Goal: Task Accomplishment & Management: Use online tool/utility

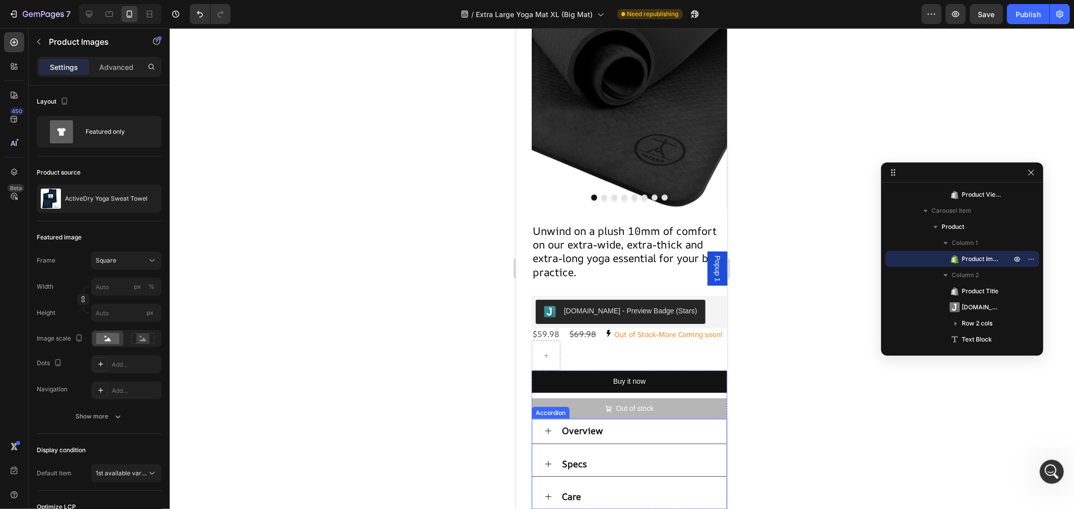
scroll to position [957, 0]
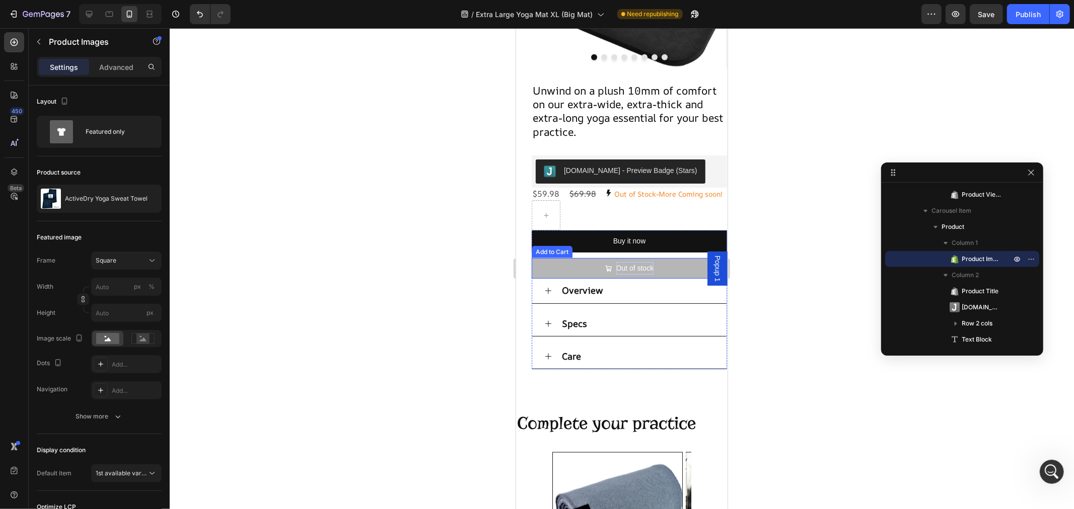
click at [625, 274] on div "Out of stock" at bounding box center [635, 268] width 38 height 13
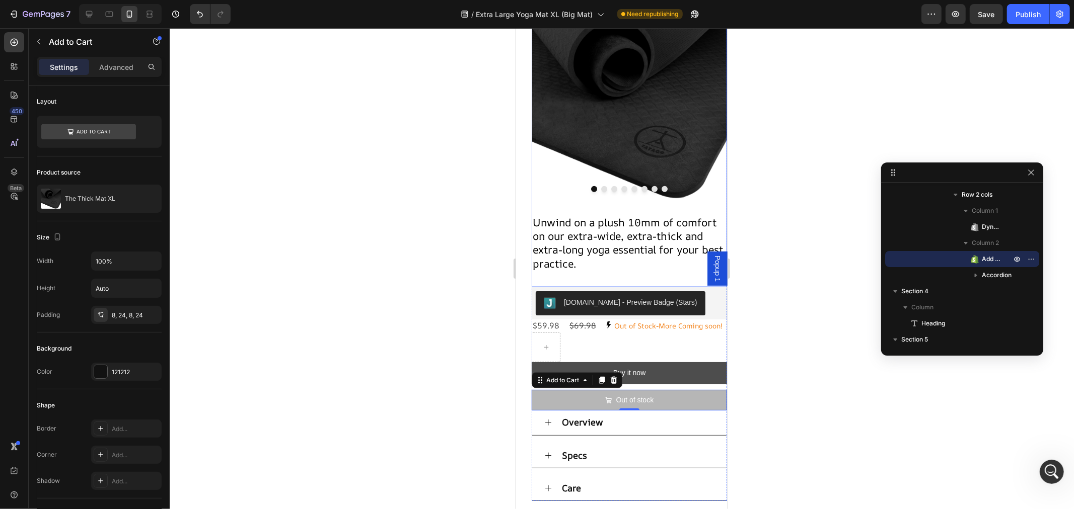
scroll to position [846, 0]
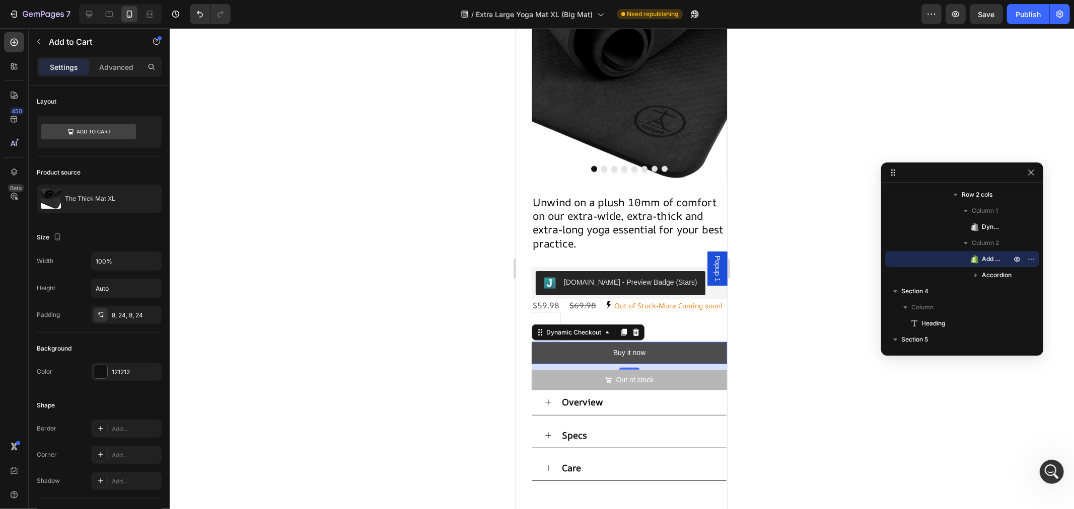
click at [673, 359] on button "Buy it now" at bounding box center [628, 353] width 195 height 22
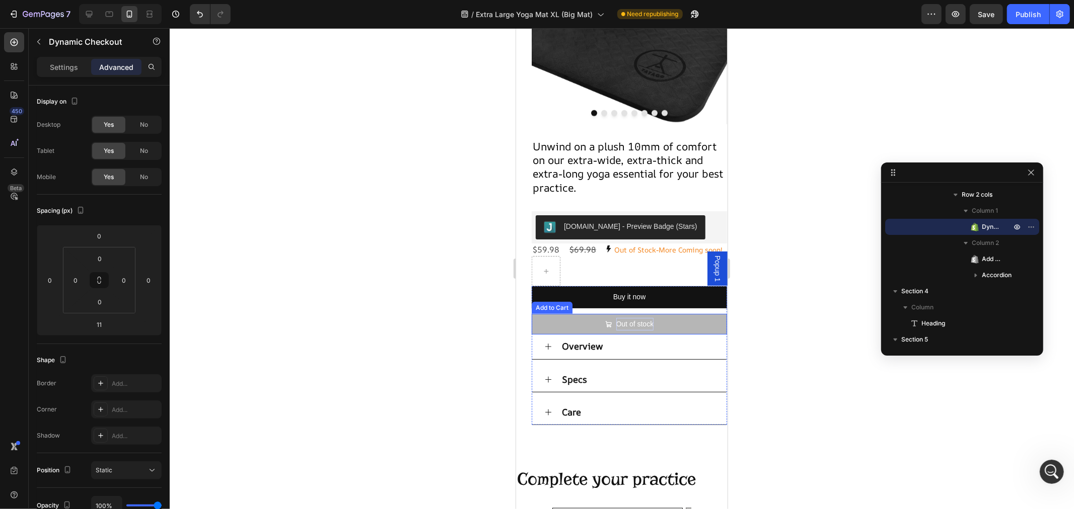
scroll to position [950, 0]
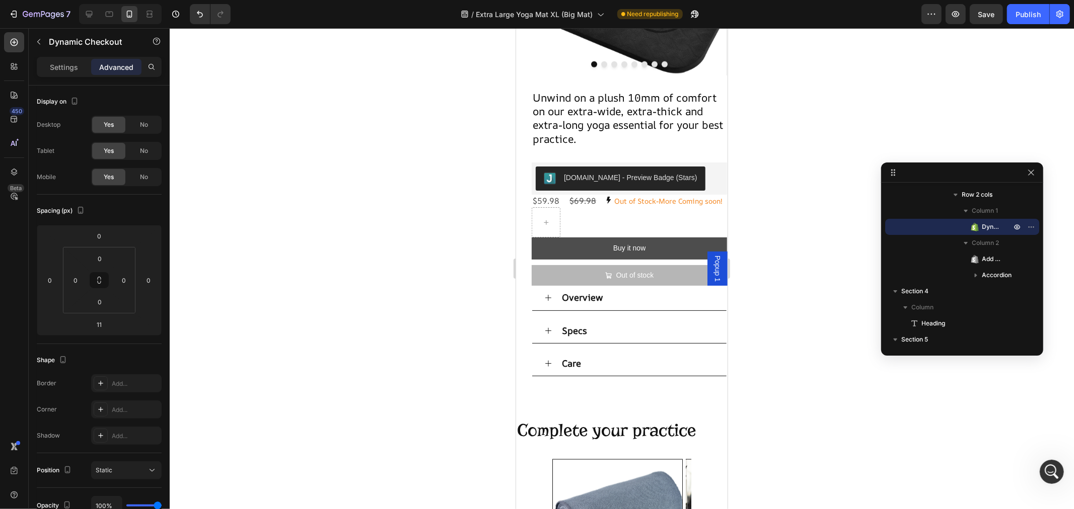
click at [661, 254] on button "Buy it now" at bounding box center [628, 248] width 195 height 22
click at [653, 253] on button "Buy it now" at bounding box center [628, 248] width 195 height 22
click at [655, 257] on button "Buy it now" at bounding box center [628, 248] width 195 height 22
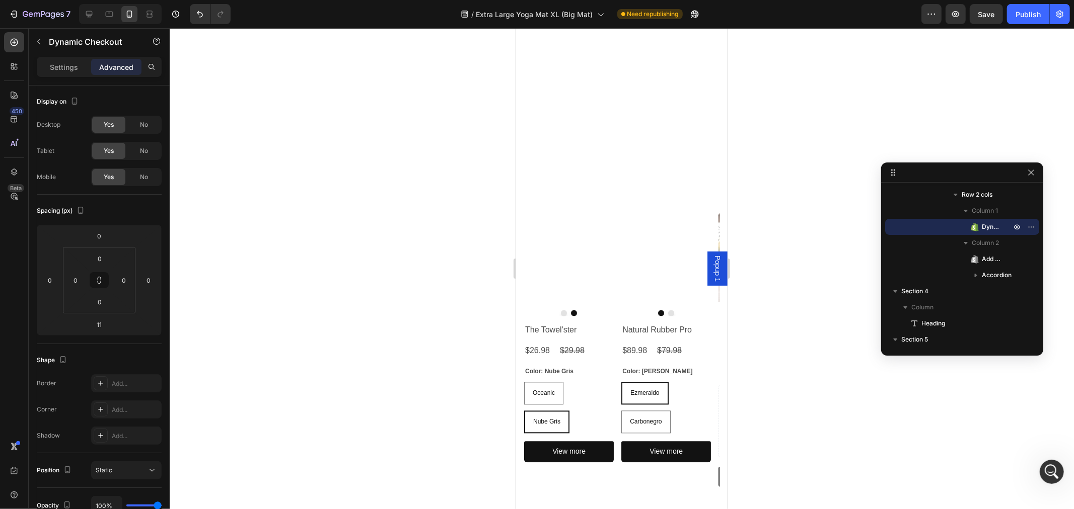
scroll to position [1852, 0]
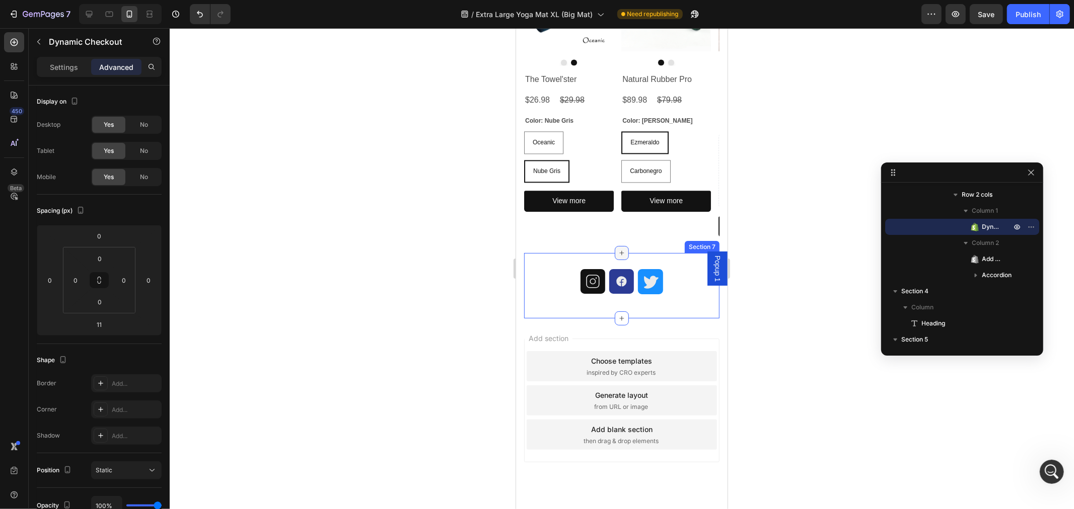
click at [621, 256] on div at bounding box center [621, 253] width 14 height 14
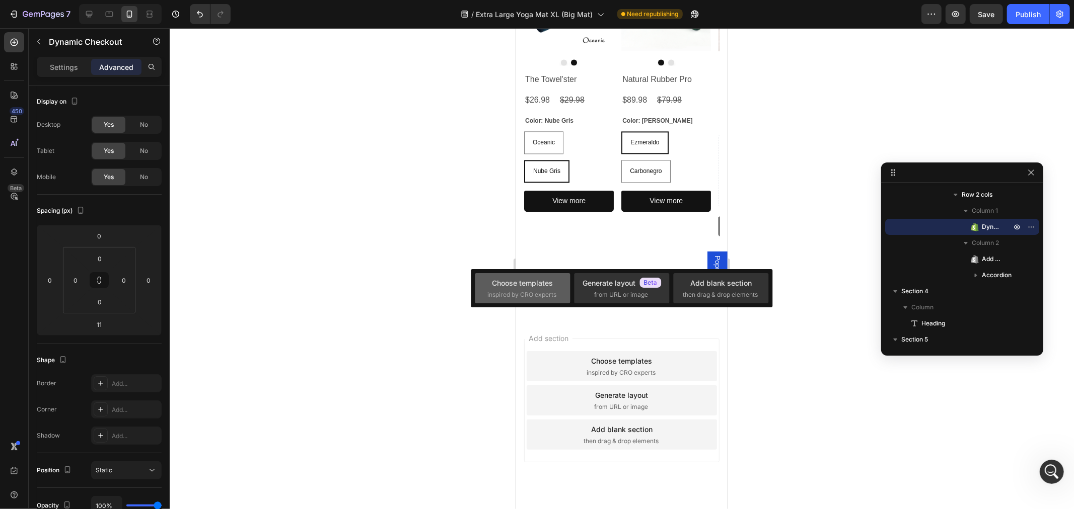
click at [546, 290] on span "inspired by CRO experts" at bounding box center [521, 294] width 69 height 9
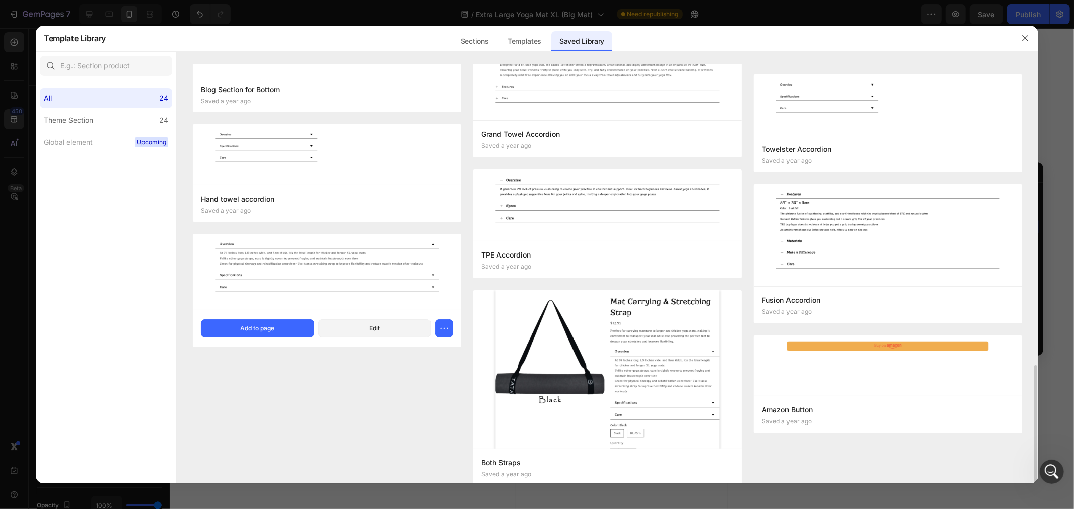
scroll to position [909, 0]
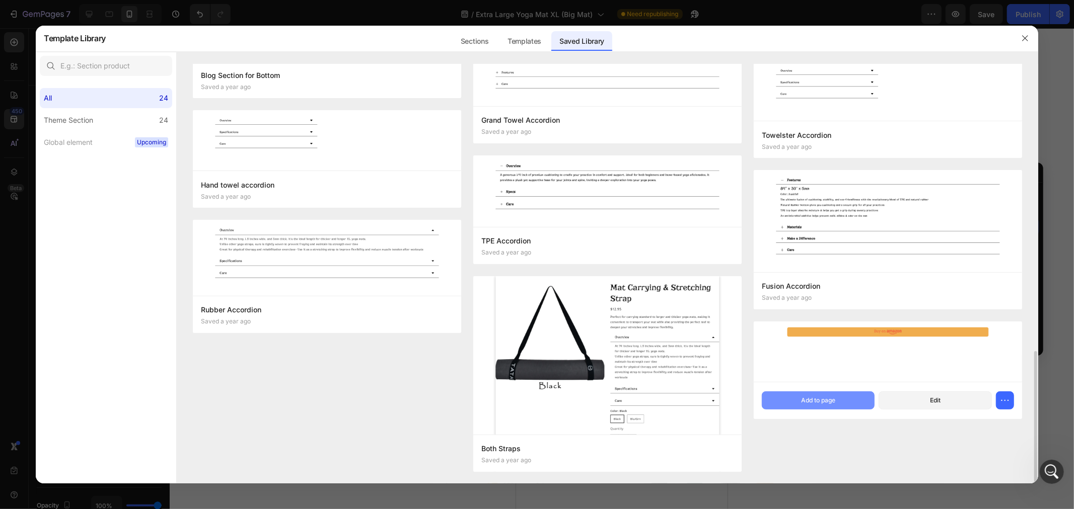
click at [812, 399] on div "Add to page" at bounding box center [818, 400] width 34 height 9
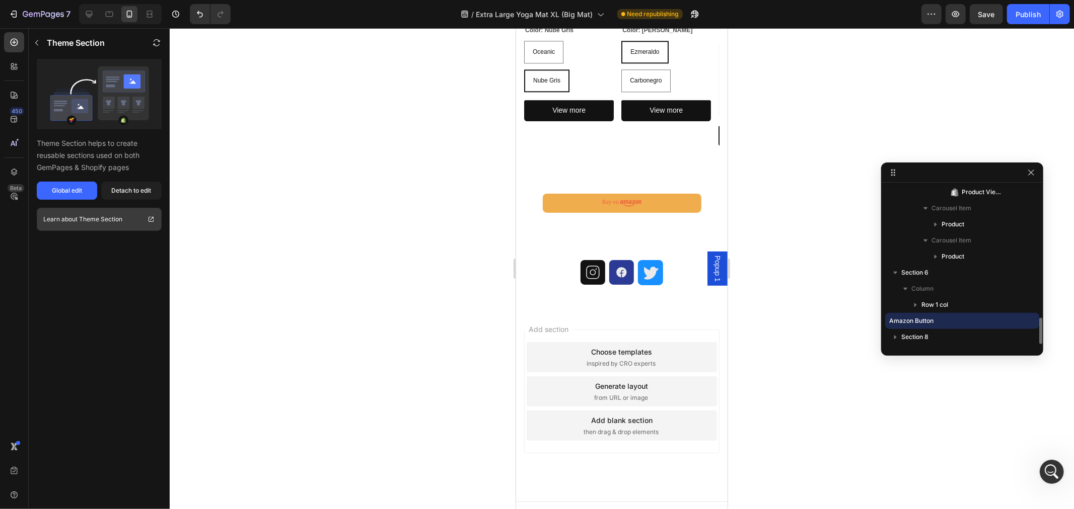
scroll to position [1956, 0]
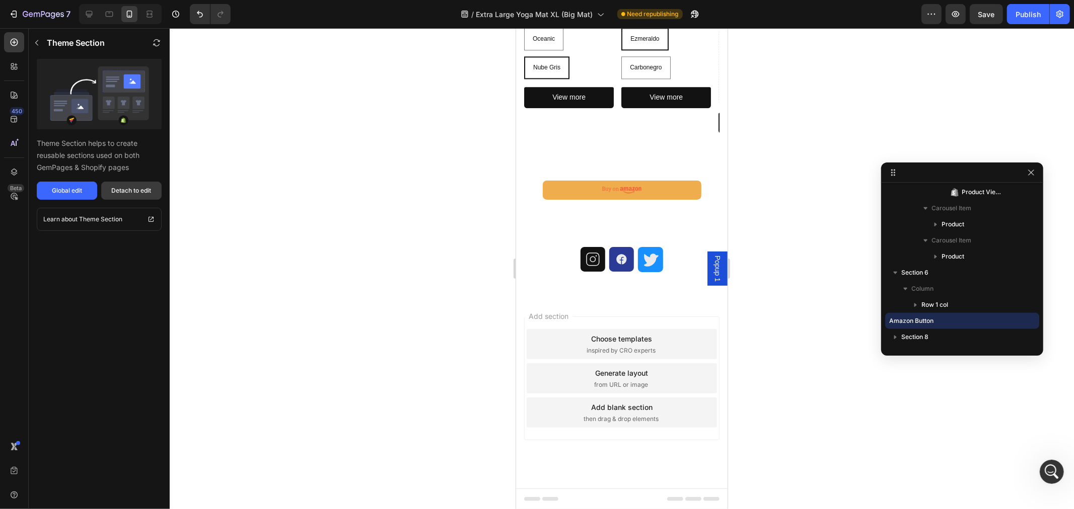
click at [144, 193] on div "Detach to edit" at bounding box center [132, 190] width 40 height 9
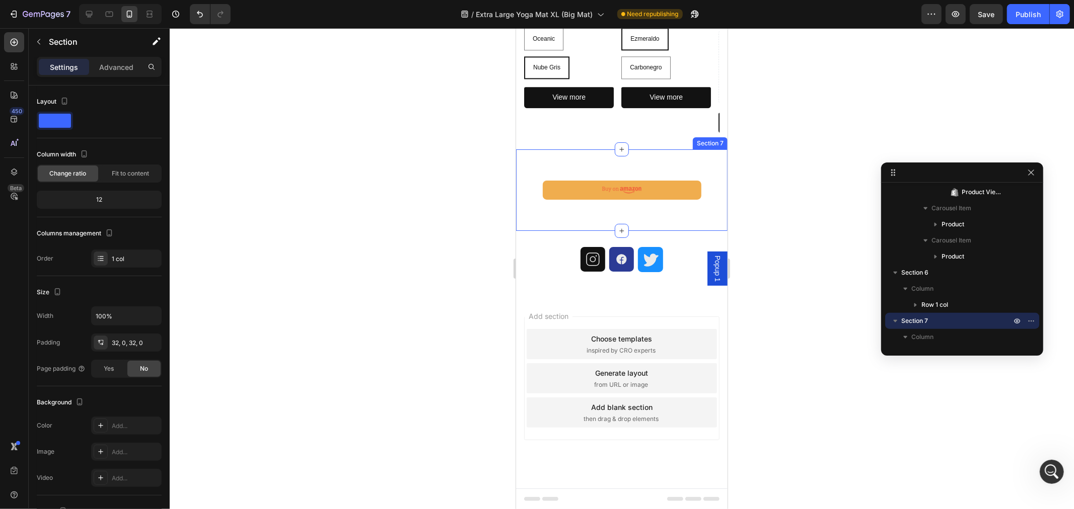
click at [668, 209] on div "Button" at bounding box center [620, 189] width 211 height 49
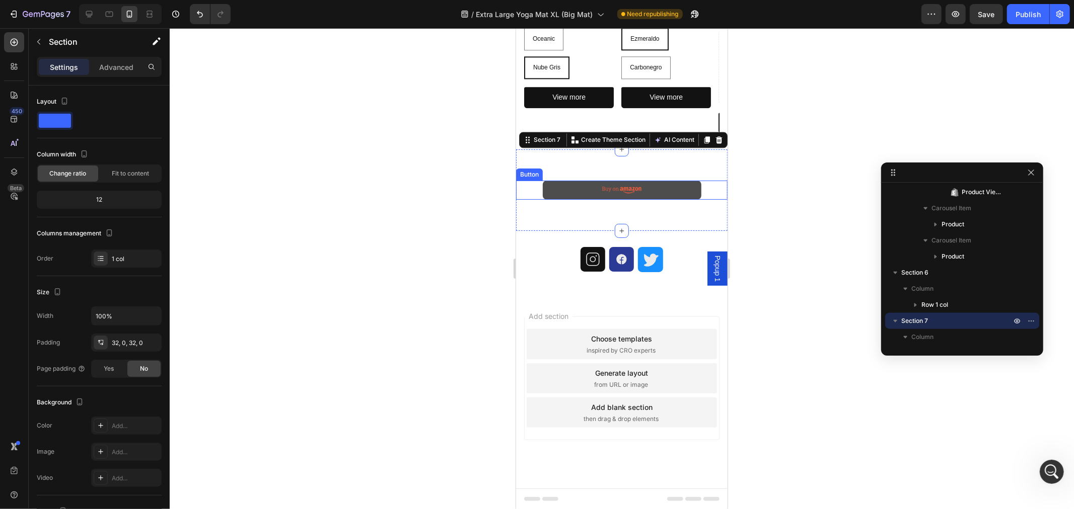
click at [648, 197] on link at bounding box center [621, 189] width 159 height 19
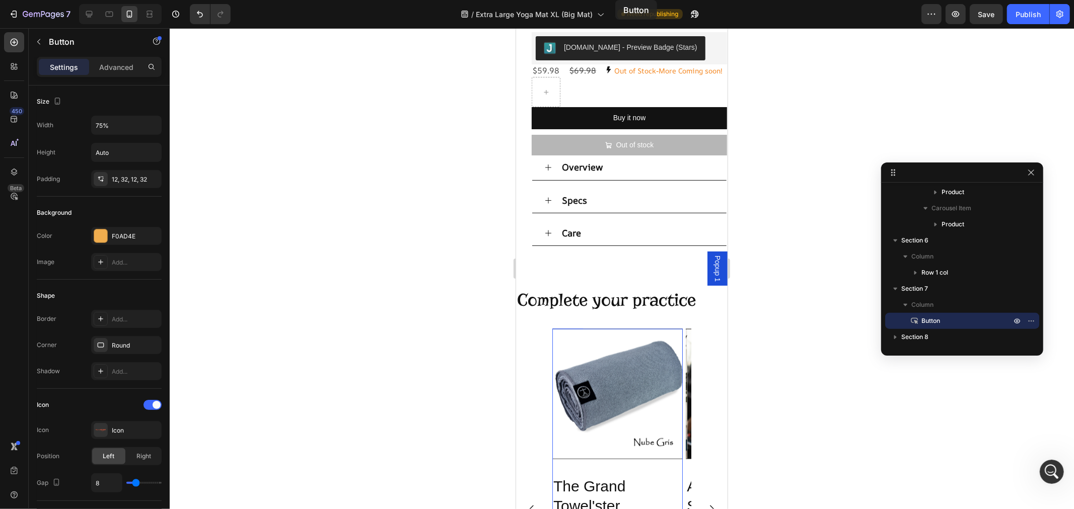
scroll to position [920, 0]
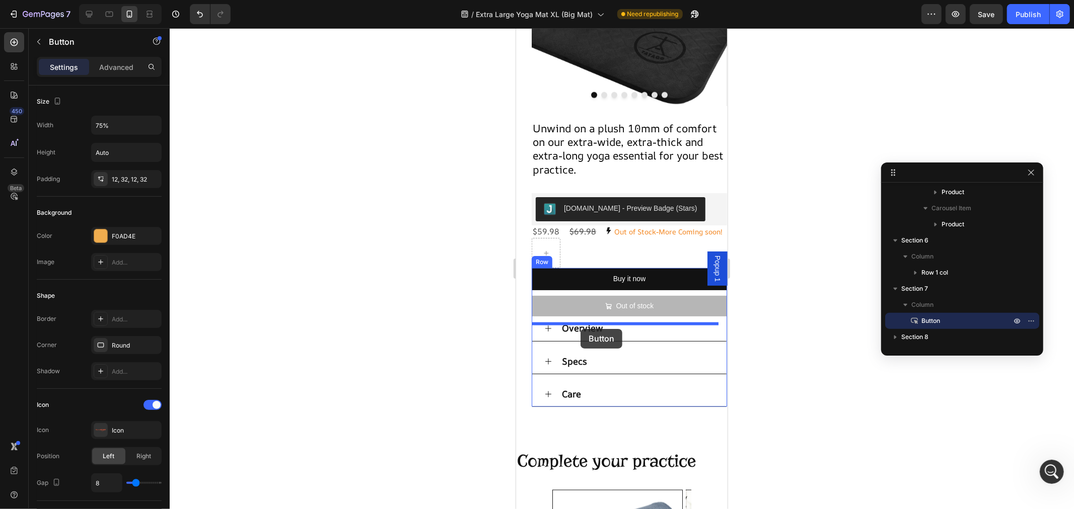
drag, startPoint x: 526, startPoint y: 285, endPoint x: 580, endPoint y: 329, distance: 69.4
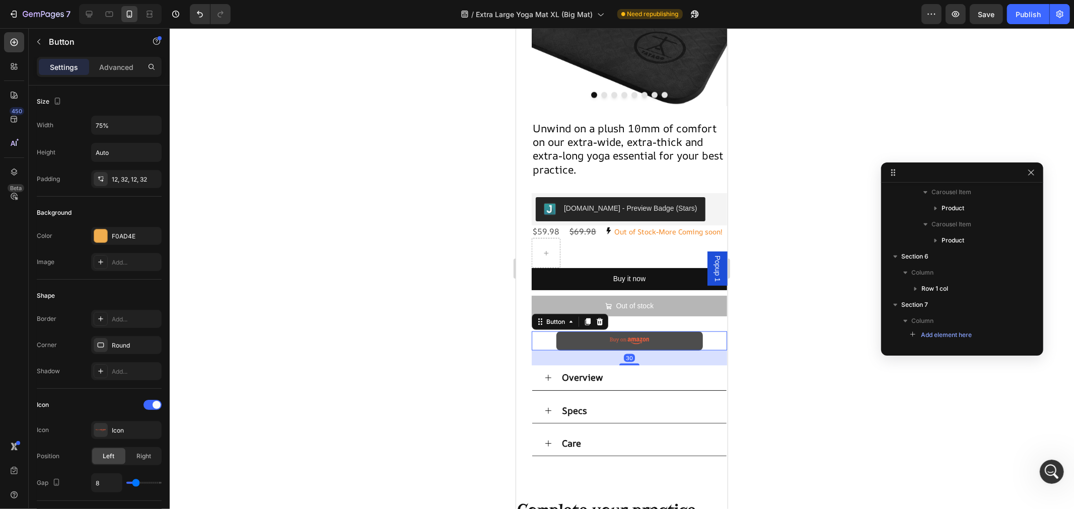
click at [656, 348] on link at bounding box center [629, 340] width 146 height 19
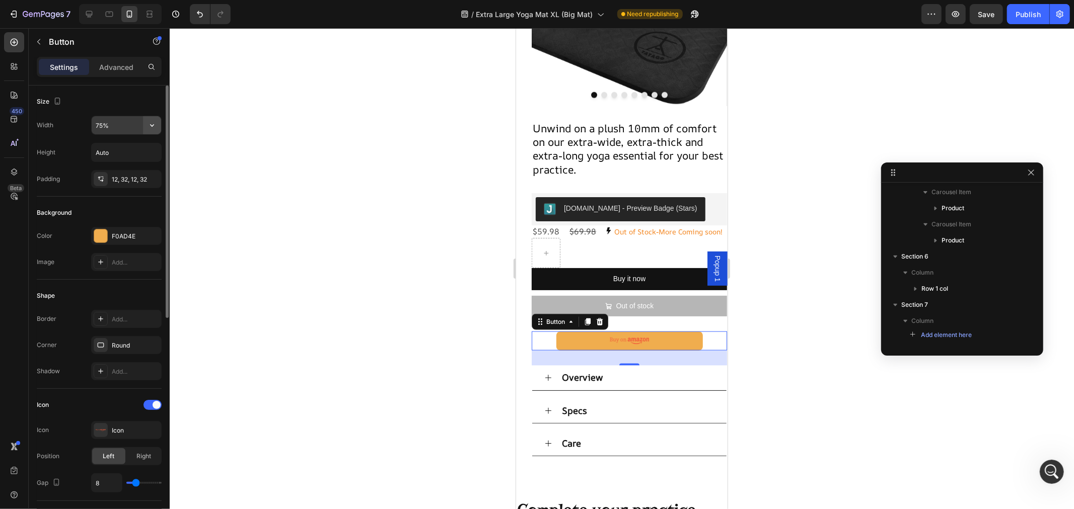
drag, startPoint x: 146, startPoint y: 133, endPoint x: 147, endPoint y: 122, distance: 11.2
click at [147, 122] on icon "button" at bounding box center [152, 125] width 10 height 10
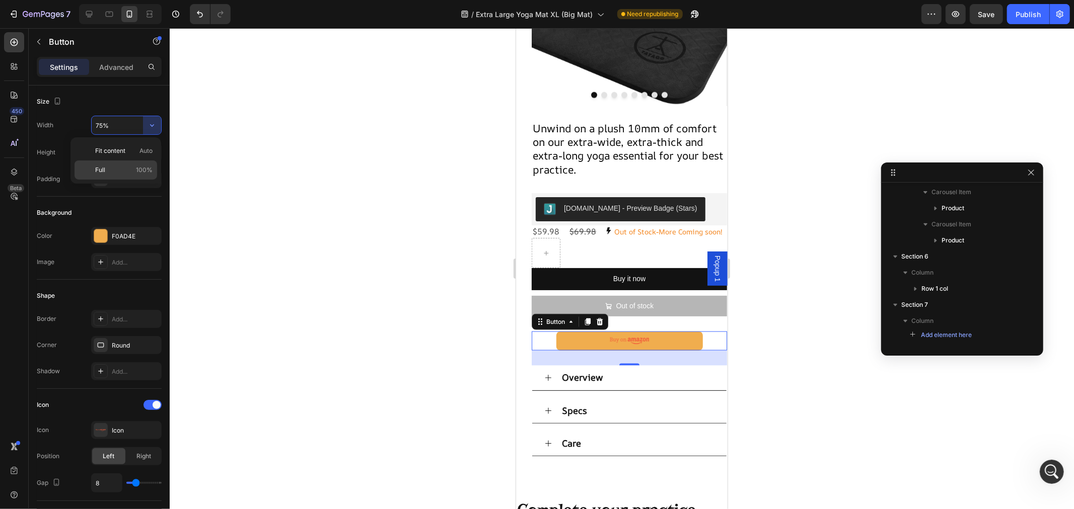
click at [108, 167] on p "Full 100%" at bounding box center [123, 170] width 57 height 9
type input "100%"
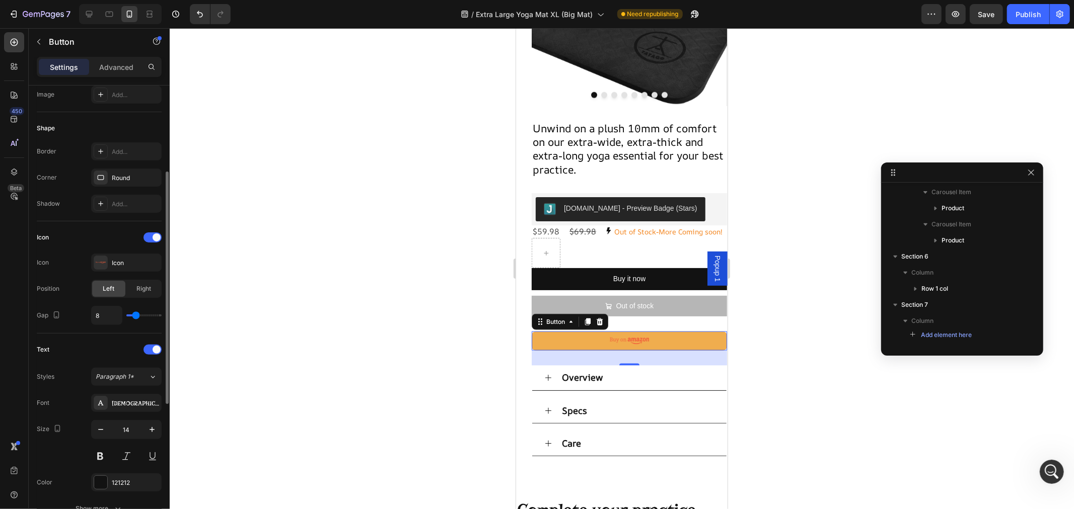
scroll to position [223, 0]
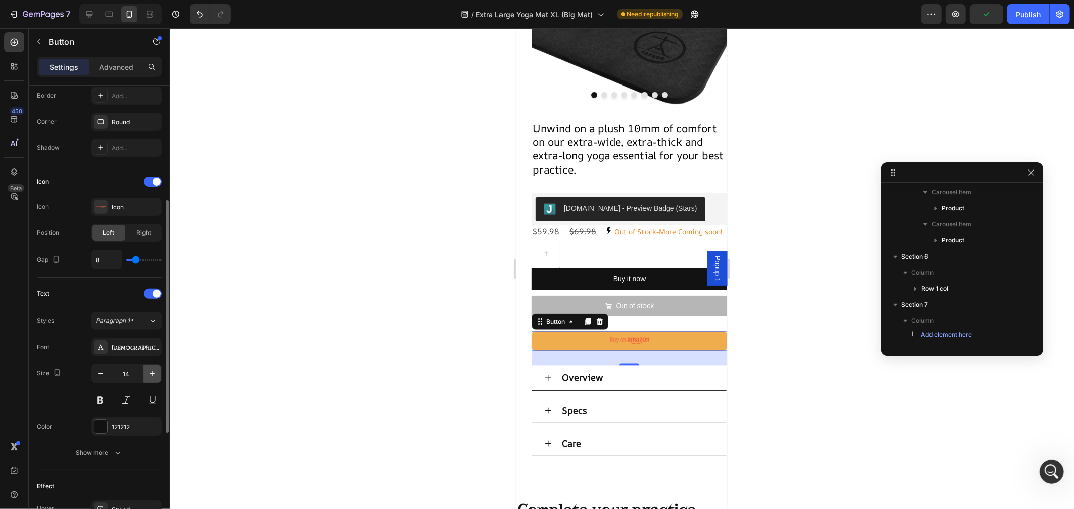
click at [152, 375] on icon "button" at bounding box center [152, 374] width 10 height 10
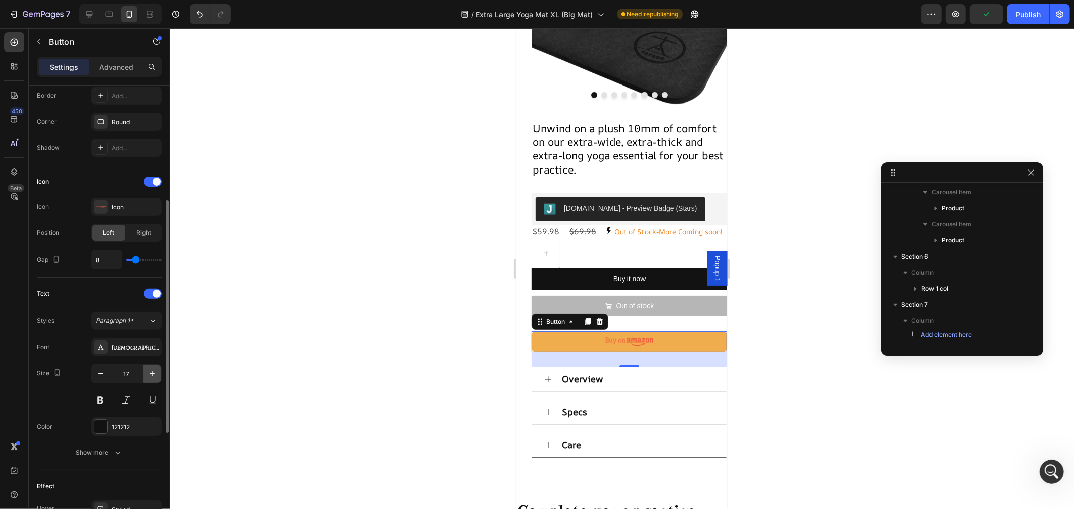
click at [152, 375] on icon "button" at bounding box center [152, 374] width 10 height 10
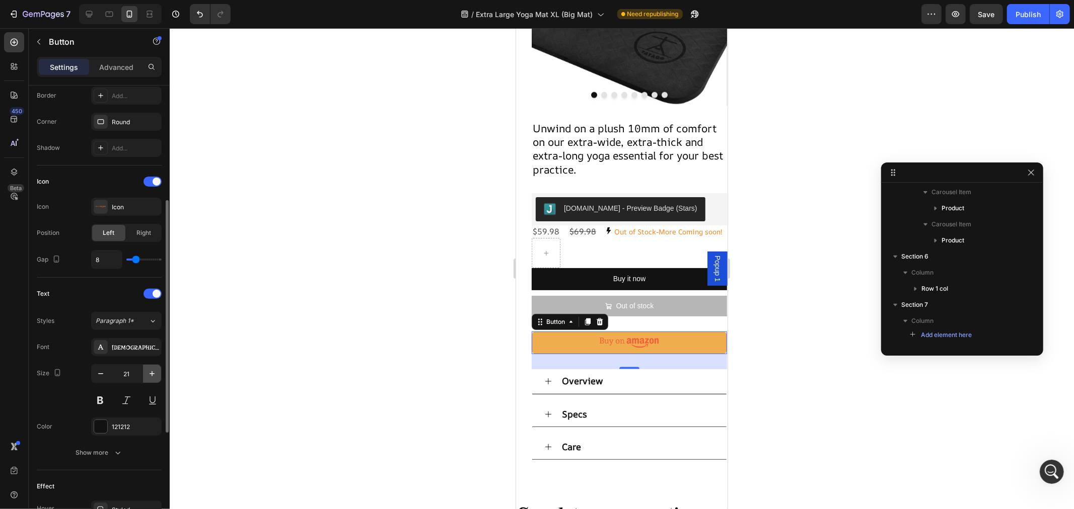
click at [151, 374] on icon "button" at bounding box center [152, 374] width 10 height 10
click at [150, 374] on icon "button" at bounding box center [151, 373] width 5 height 5
click at [149, 374] on icon "button" at bounding box center [151, 373] width 5 height 5
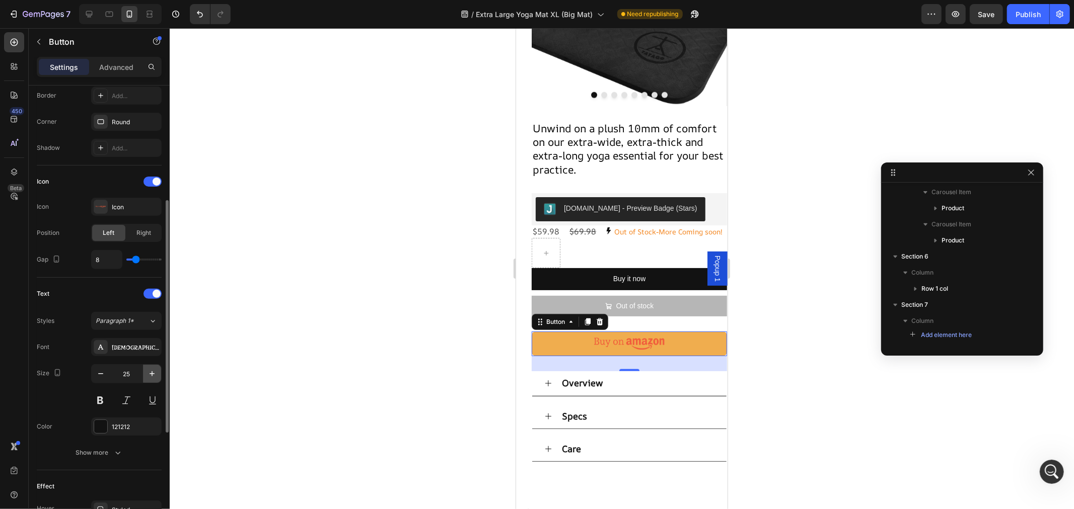
click at [149, 374] on icon "button" at bounding box center [151, 373] width 5 height 5
type input "27"
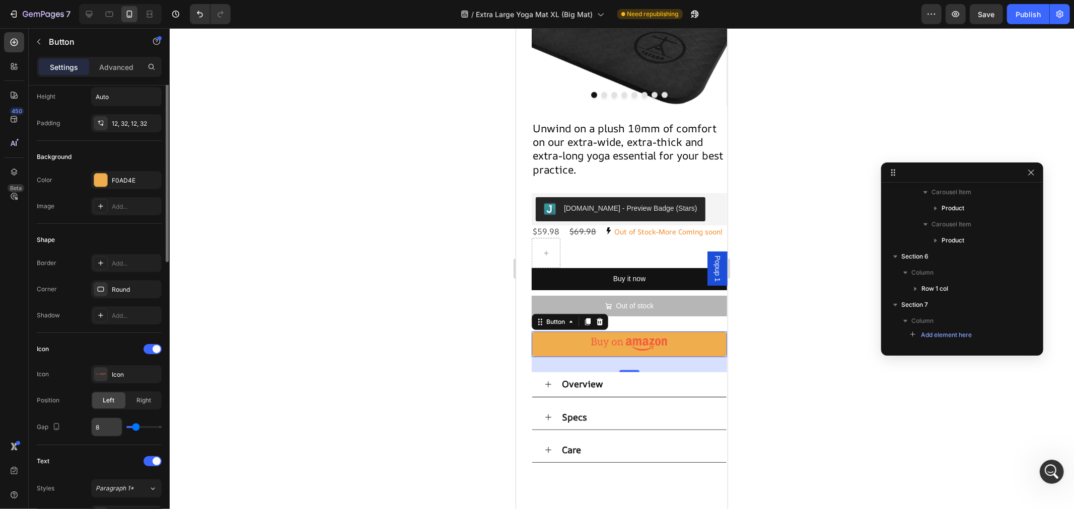
scroll to position [0, 0]
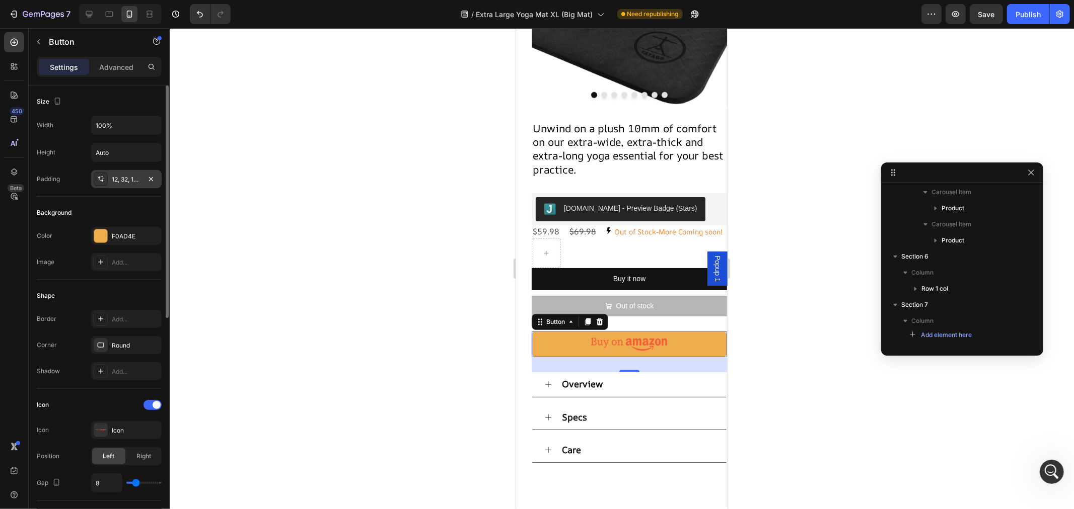
click at [117, 179] on div "12, 32, 12, 32" at bounding box center [126, 179] width 29 height 9
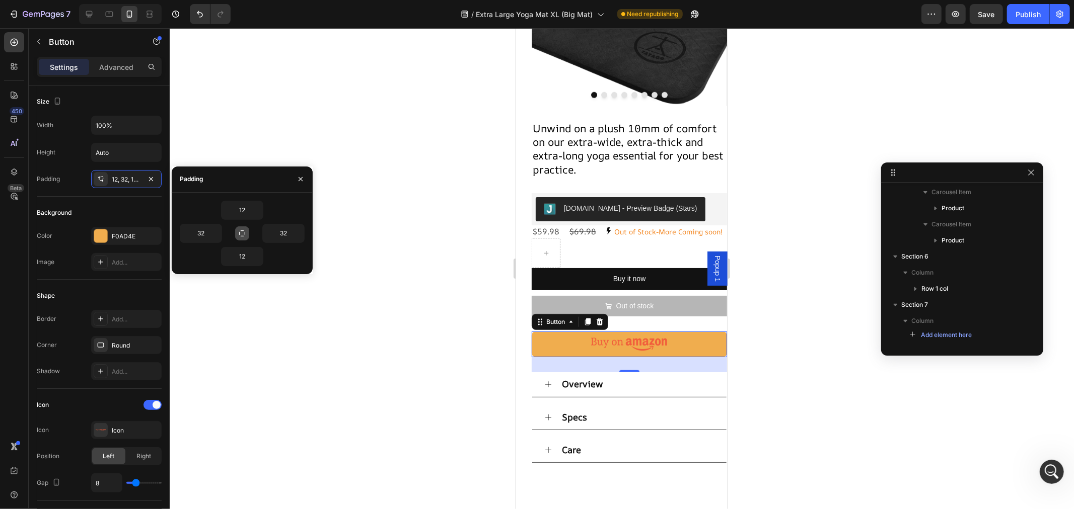
click at [245, 230] on icon "button" at bounding box center [242, 234] width 8 height 8
type input "12"
click at [258, 207] on icon "button" at bounding box center [258, 210] width 8 height 8
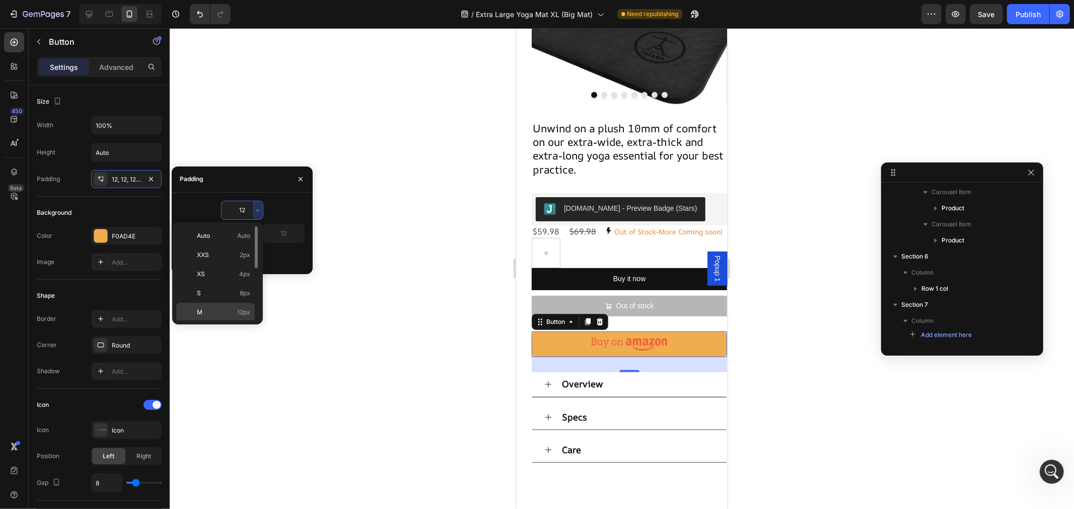
click at [240, 312] on span "12px" at bounding box center [243, 312] width 13 height 9
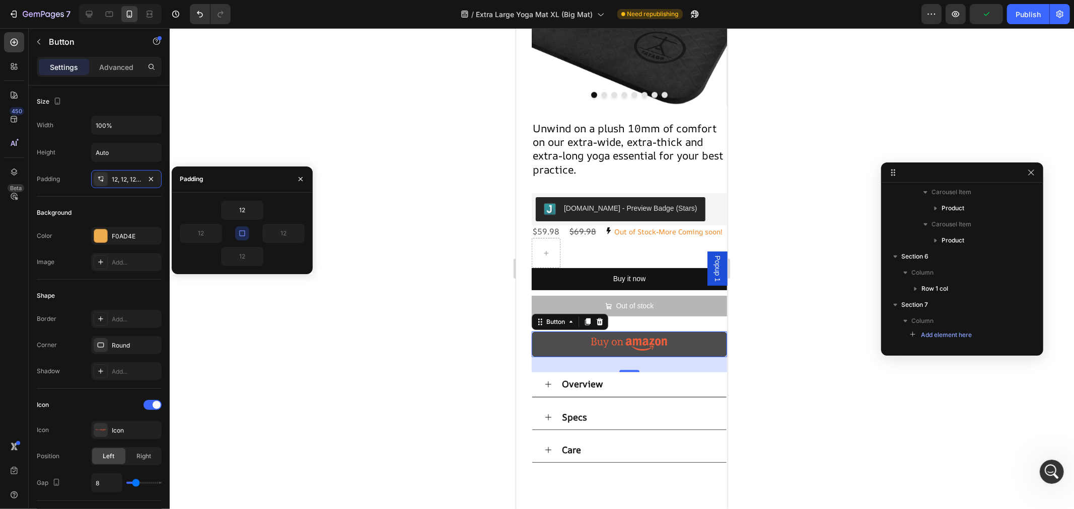
click at [634, 351] on image at bounding box center [628, 344] width 76 height 14
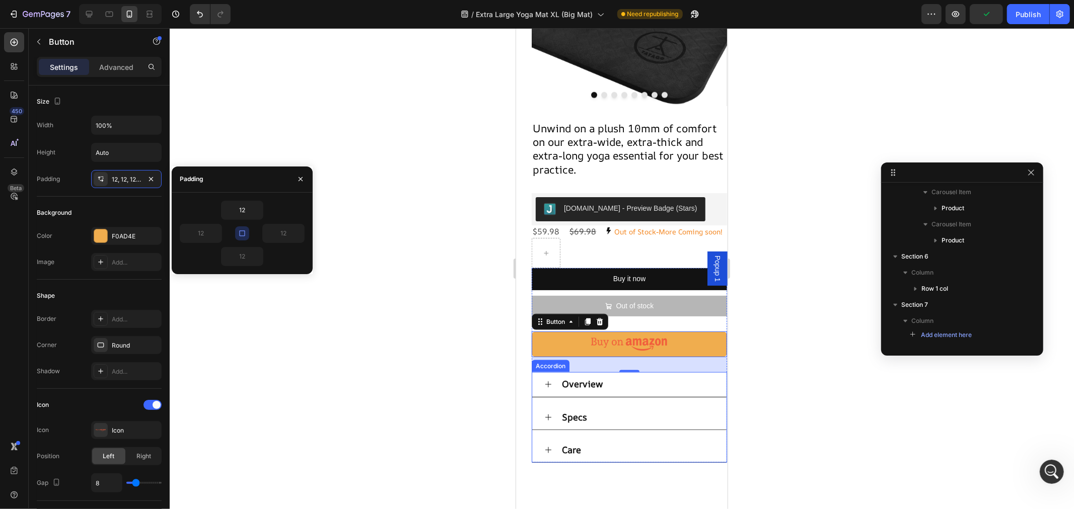
click at [671, 384] on div "Overview" at bounding box center [637, 384] width 154 height 16
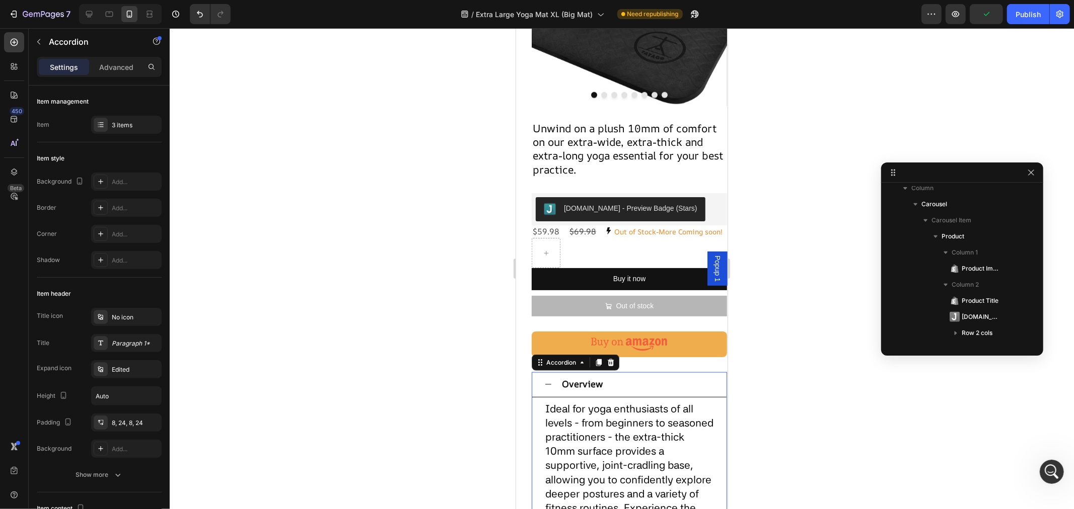
scroll to position [527, 0]
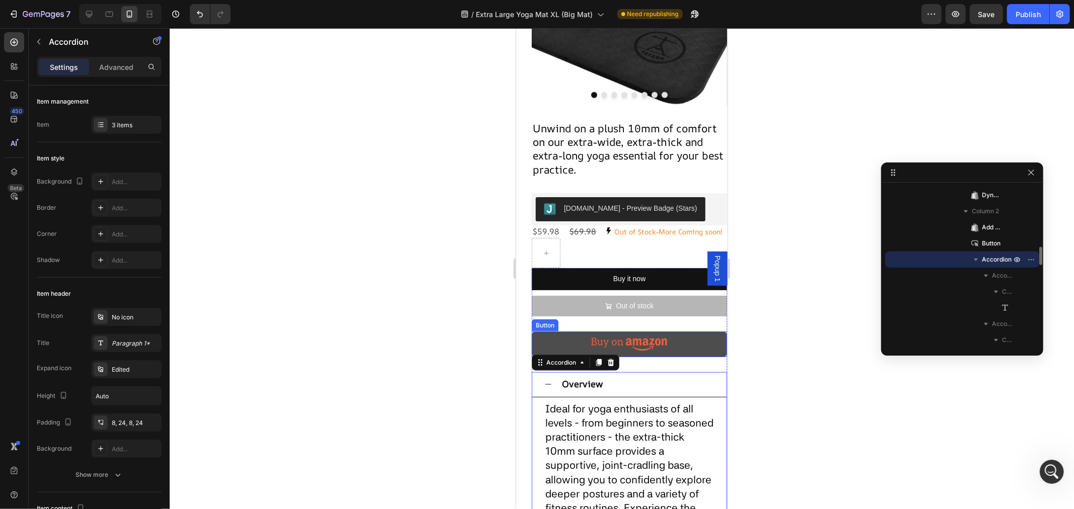
click at [650, 357] on link at bounding box center [628, 344] width 195 height 26
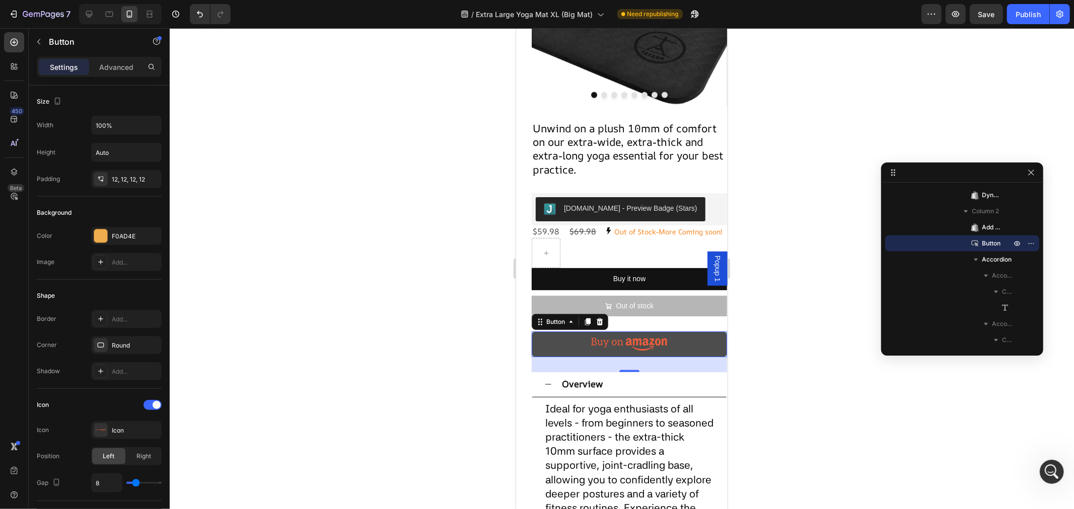
click at [563, 355] on link at bounding box center [628, 344] width 195 height 26
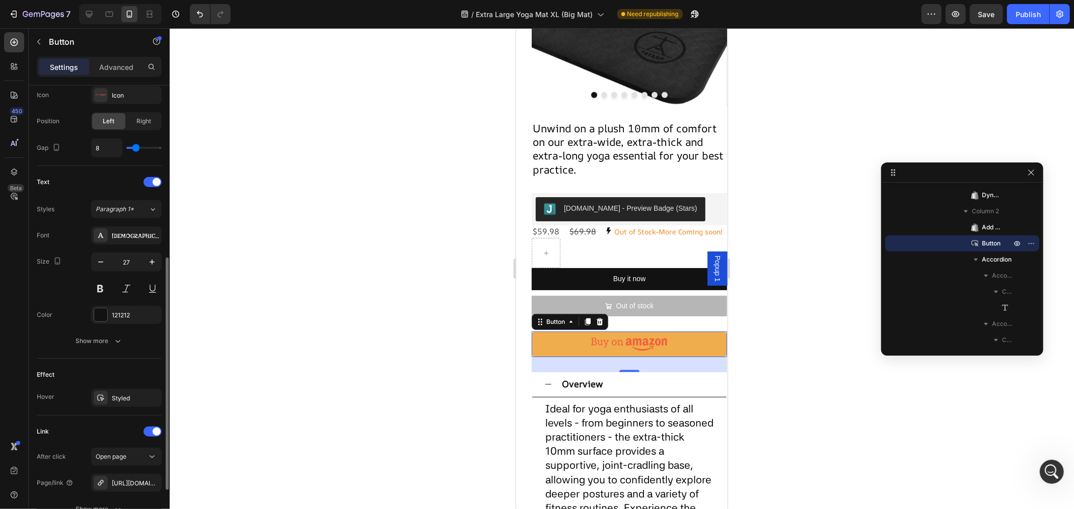
scroll to position [428, 0]
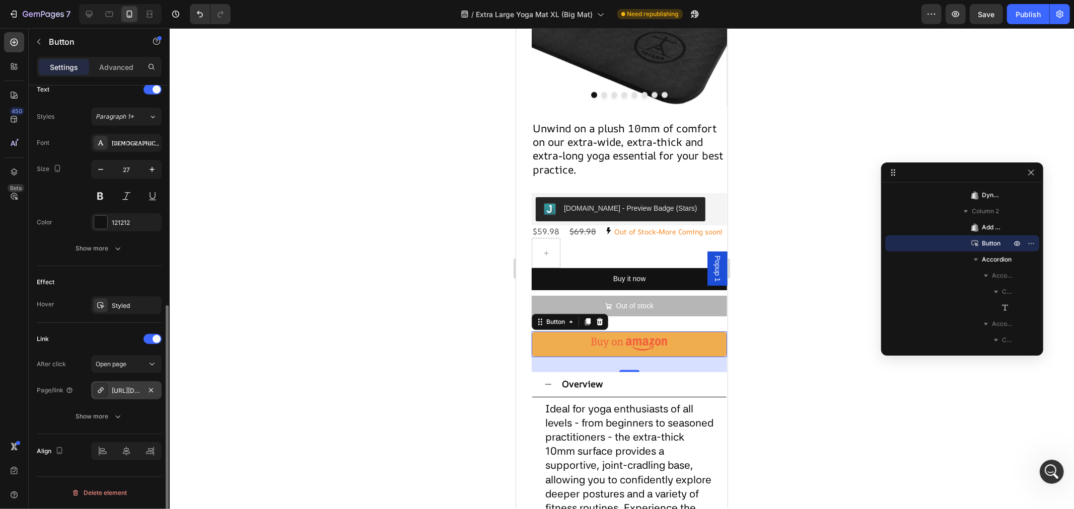
click at [123, 388] on div "[URL][DOMAIN_NAME][PERSON_NAME][PERSON_NAME]" at bounding box center [126, 391] width 29 height 9
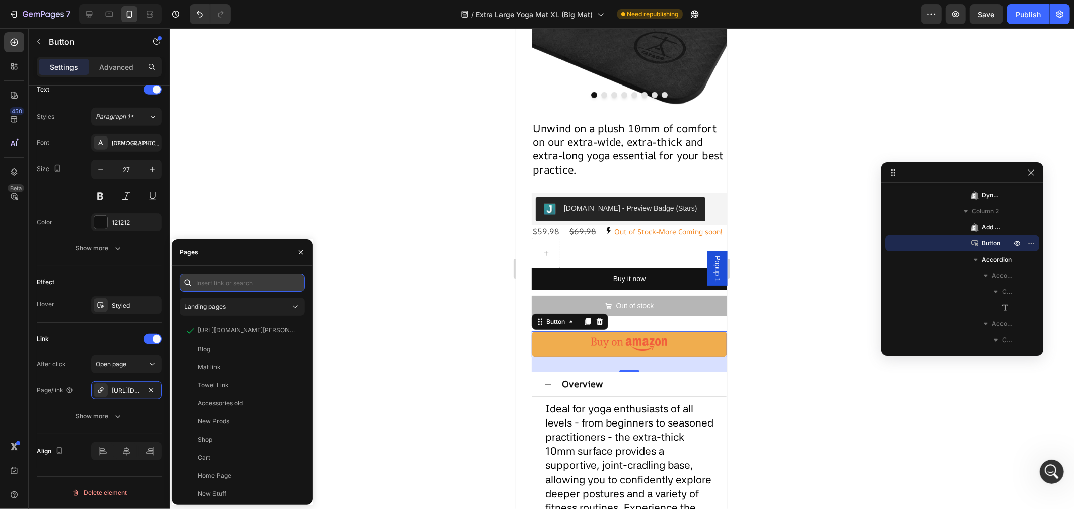
paste input "[URL][DOMAIN_NAME][PERSON_NAME][PERSON_NAME]"
type input "[URL][DOMAIN_NAME][PERSON_NAME][PERSON_NAME]"
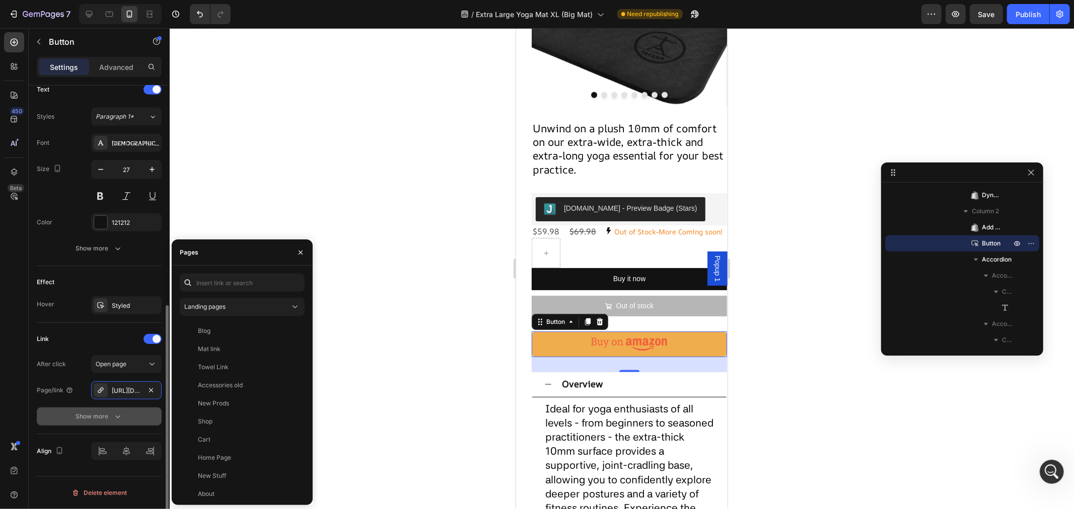
click at [91, 420] on div "Show more" at bounding box center [99, 417] width 47 height 10
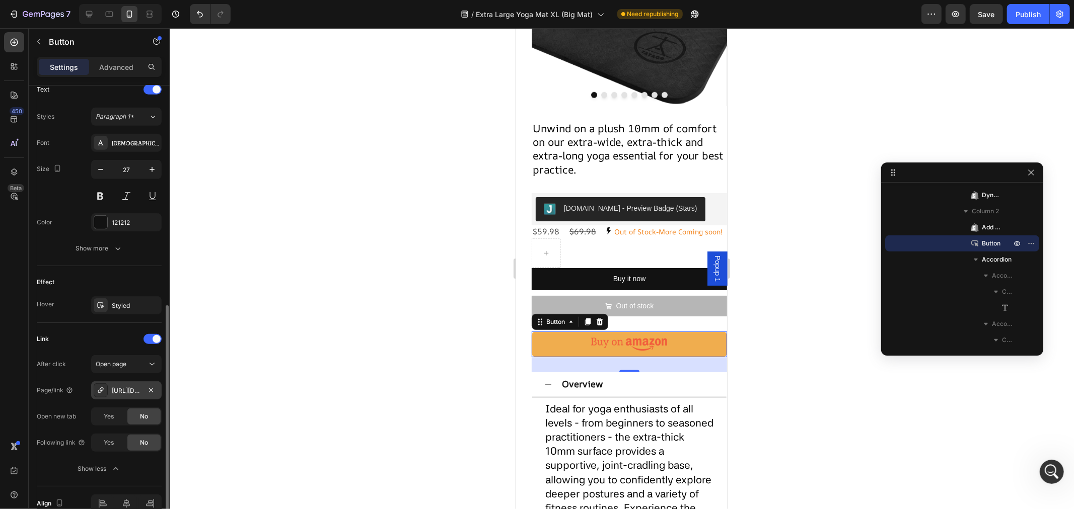
click at [123, 393] on div "[URL][DOMAIN_NAME][PERSON_NAME][PERSON_NAME]" at bounding box center [126, 391] width 29 height 9
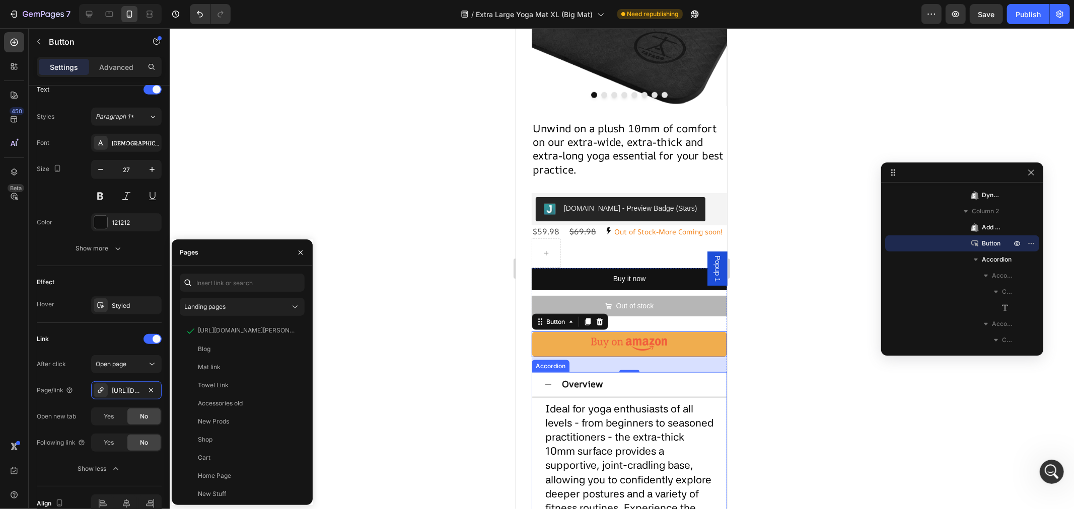
click at [666, 431] on p "Ideal for yoga enthusiasts of all levels - from beginners to seasoned practitio…" at bounding box center [629, 480] width 168 height 156
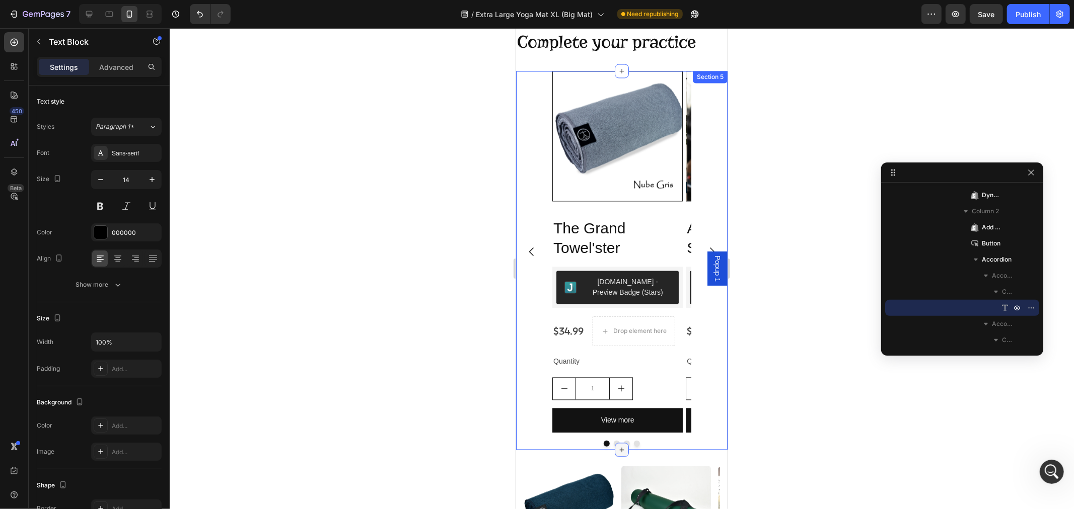
scroll to position [1647, 0]
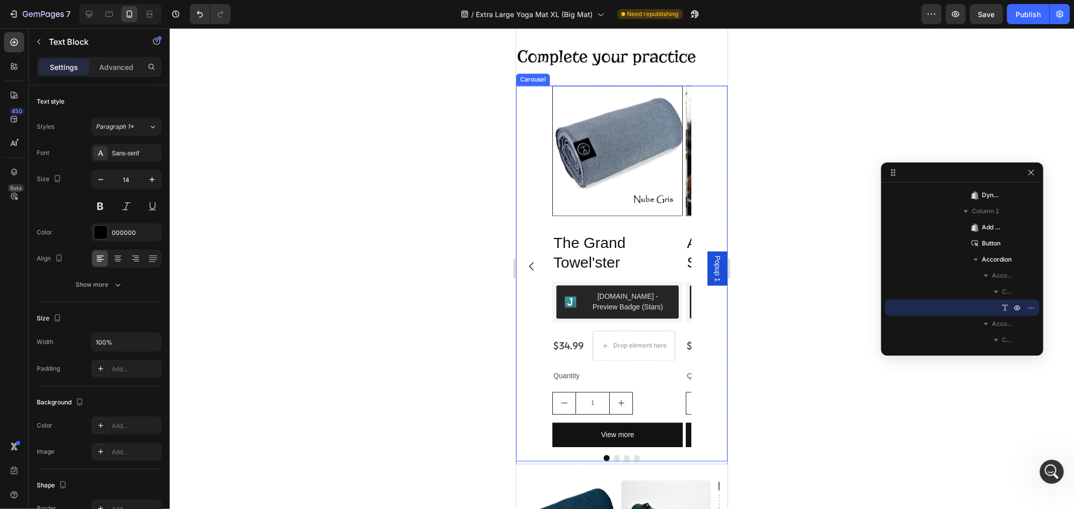
click at [704, 147] on div "Product Images The Grand Towel'ster Product Title [DOMAIN_NAME] - Preview Badge…" at bounding box center [620, 266] width 211 height 362
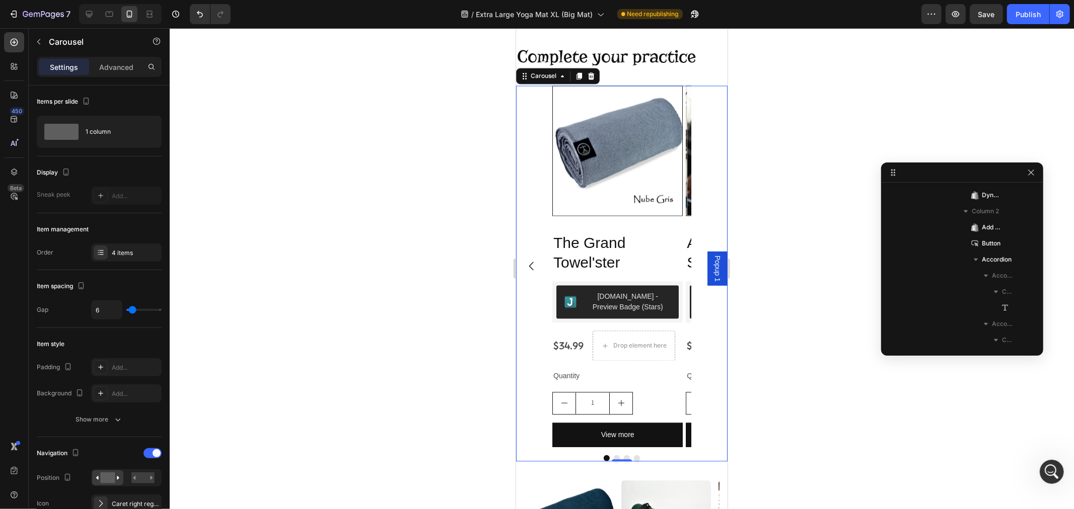
scroll to position [769, 0]
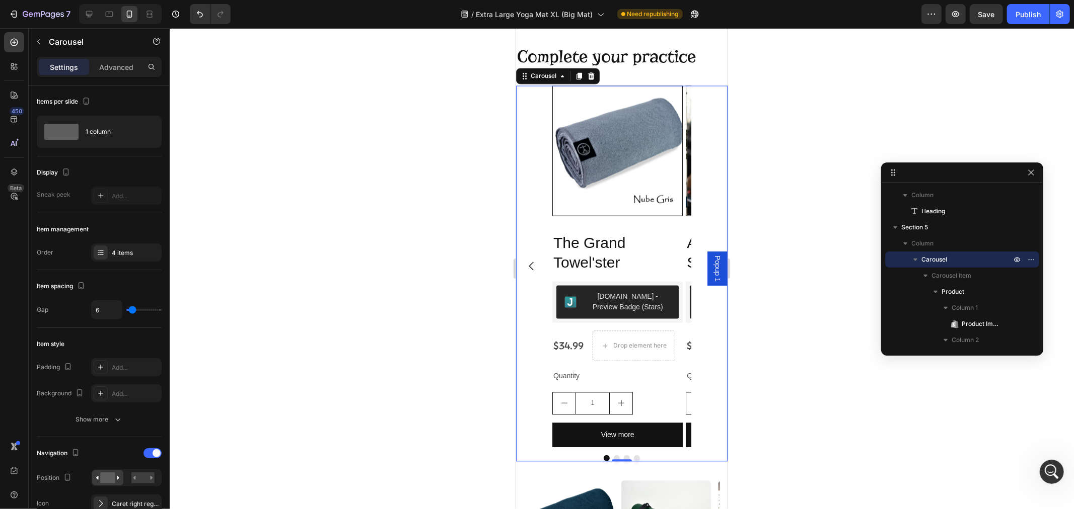
click at [525, 103] on div "Product Images The Grand Towel'ster Product Title [DOMAIN_NAME] - Preview Badge…" at bounding box center [620, 266] width 211 height 362
click at [530, 76] on div "Carousel" at bounding box center [543, 75] width 30 height 9
click at [530, 134] on div "Product Images The Grand Towel'ster Product Title [DOMAIN_NAME] - Preview Badge…" at bounding box center [620, 266] width 211 height 362
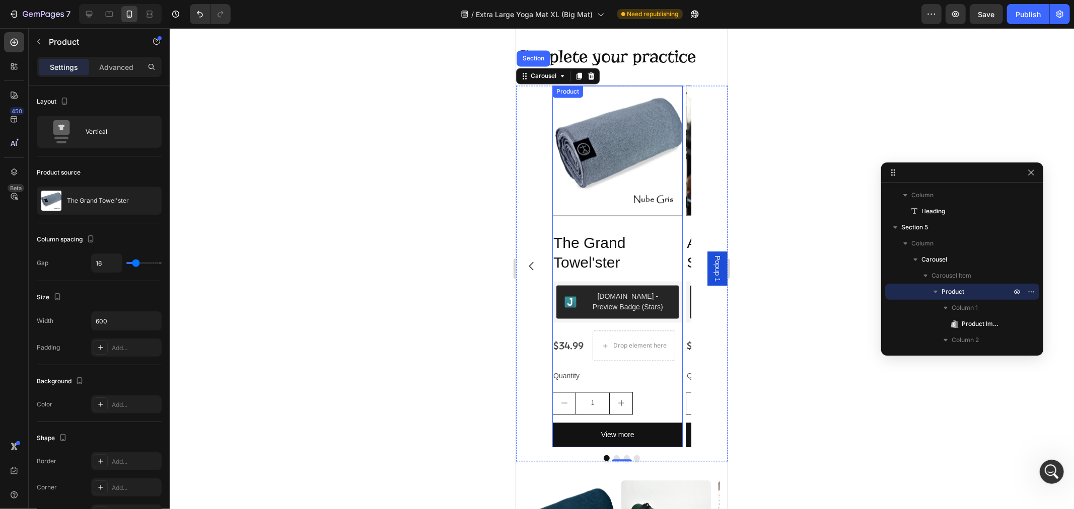
click at [642, 221] on div "Product Images" at bounding box center [617, 154] width 130 height 138
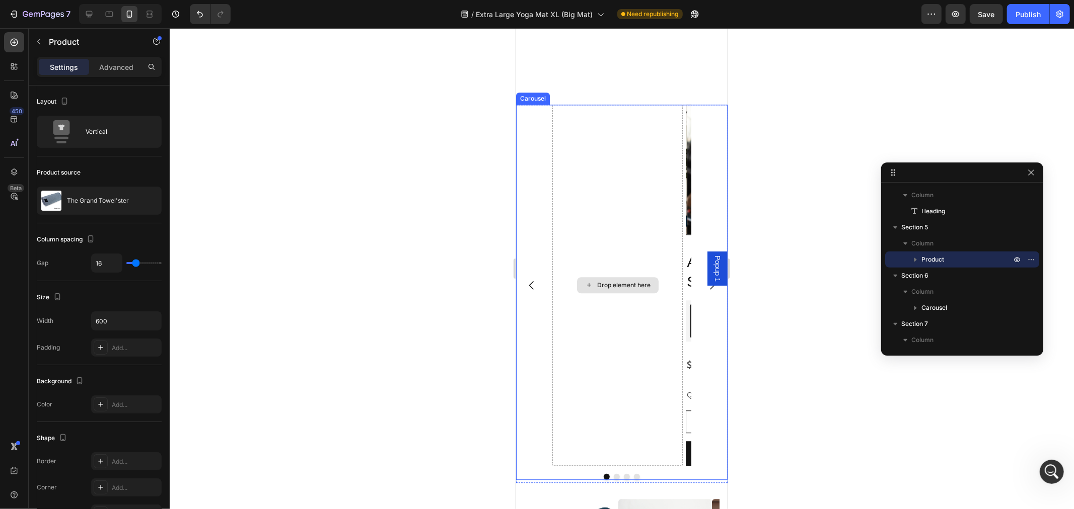
scroll to position [2150, 0]
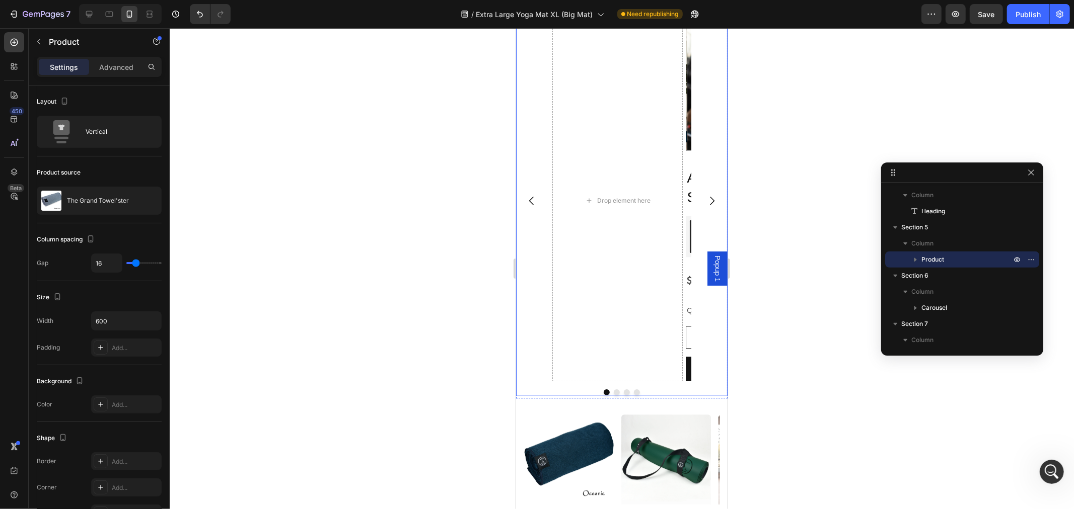
click at [706, 201] on icon "Carousel Next Arrow" at bounding box center [711, 200] width 12 height 12
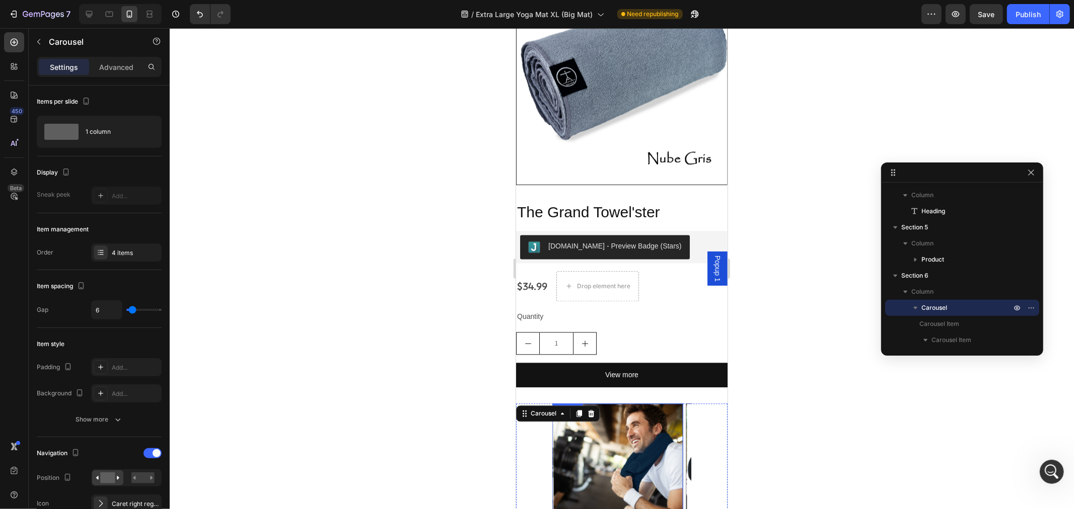
scroll to position [1703, 0]
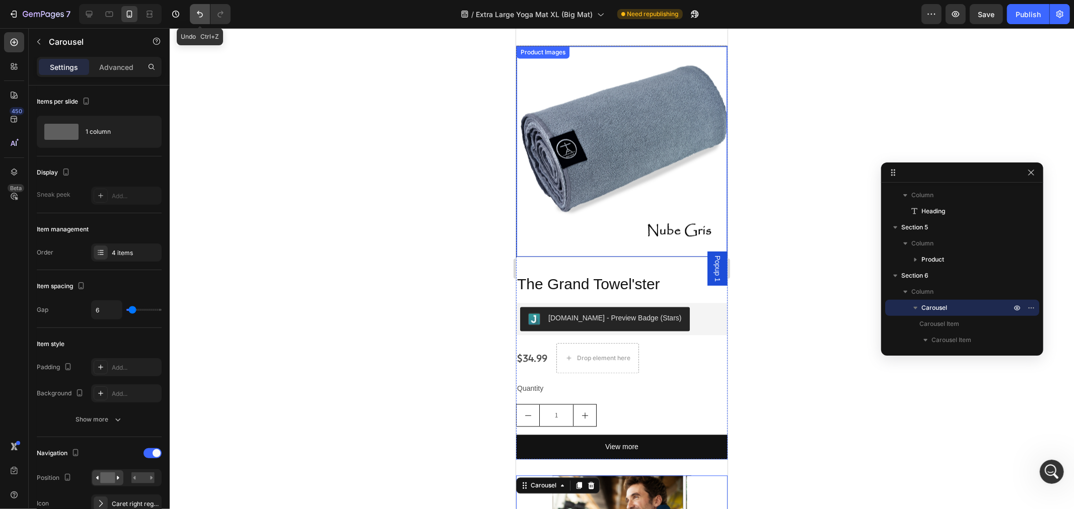
click at [192, 12] on button "Undo/Redo" at bounding box center [200, 14] width 20 height 20
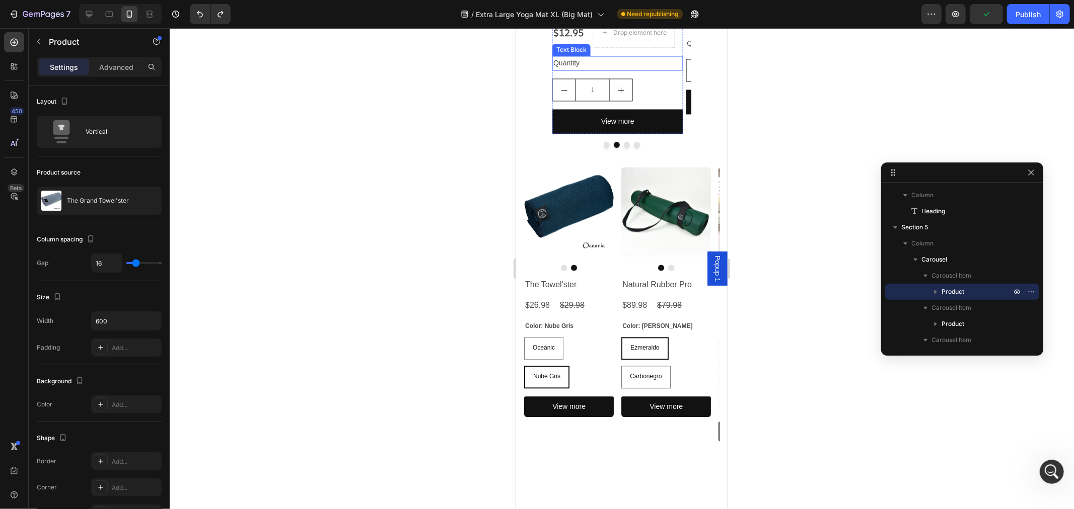
scroll to position [1479, 0]
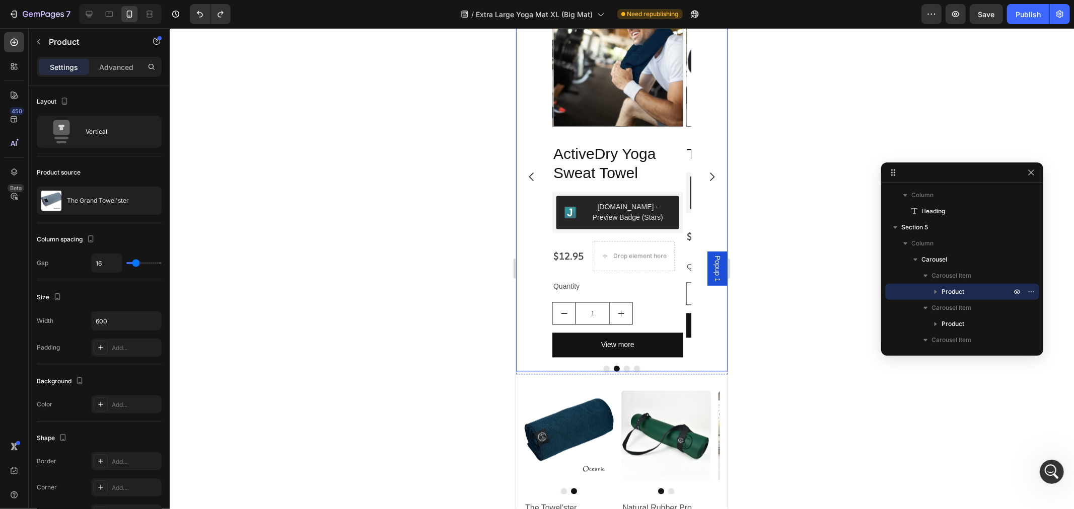
click at [531, 179] on icon "Carousel Back Arrow" at bounding box center [531, 177] width 12 height 12
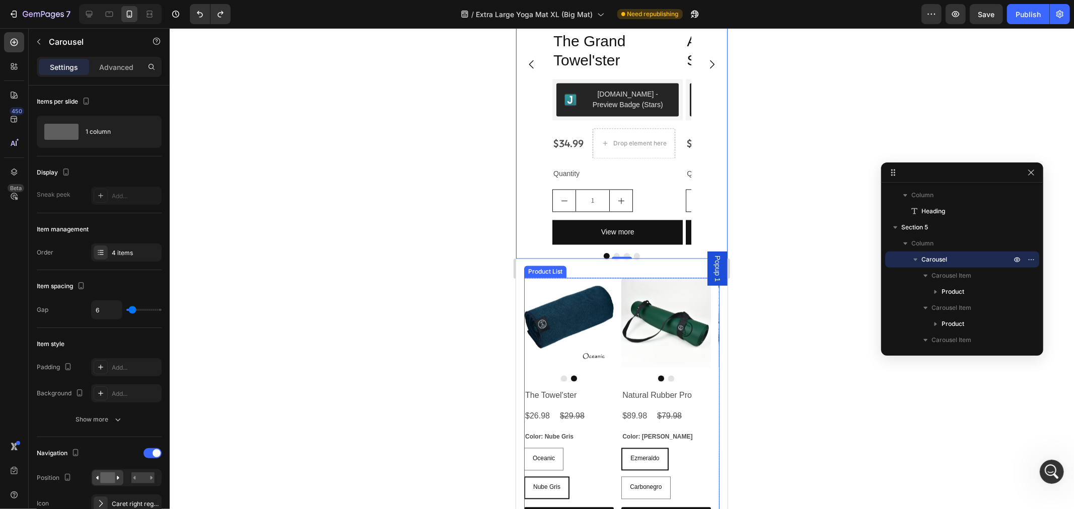
scroll to position [1591, 0]
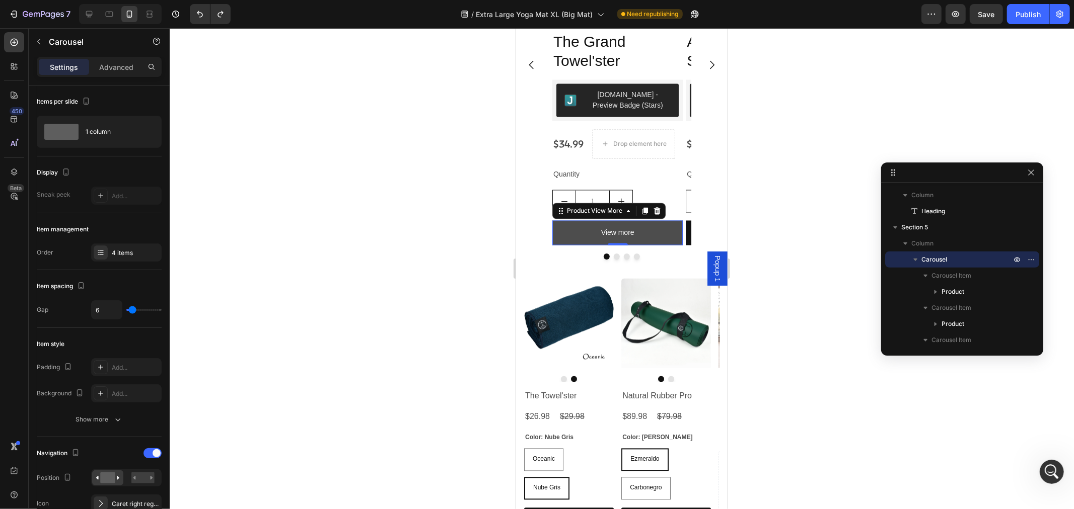
click at [665, 241] on button "View more" at bounding box center [617, 232] width 130 height 25
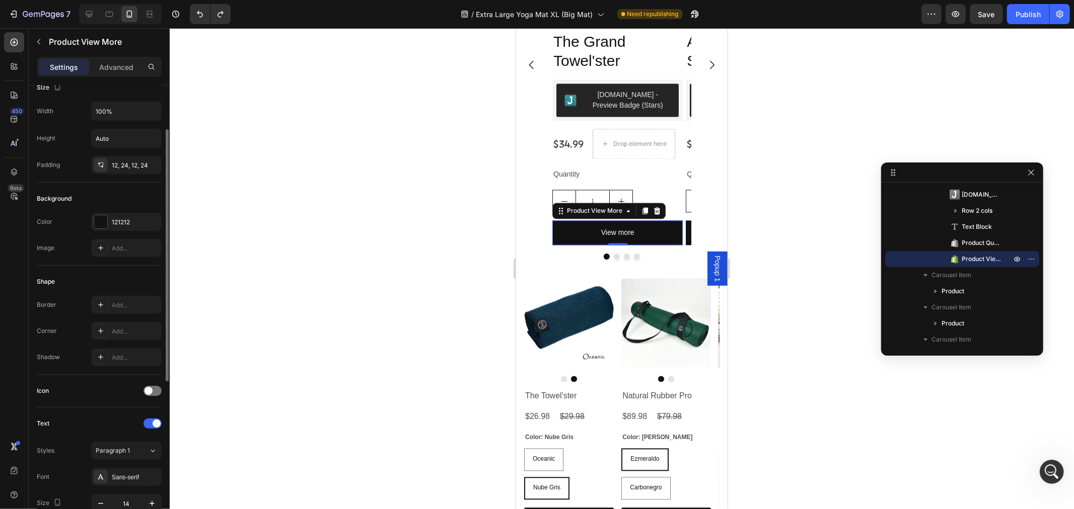
scroll to position [0, 0]
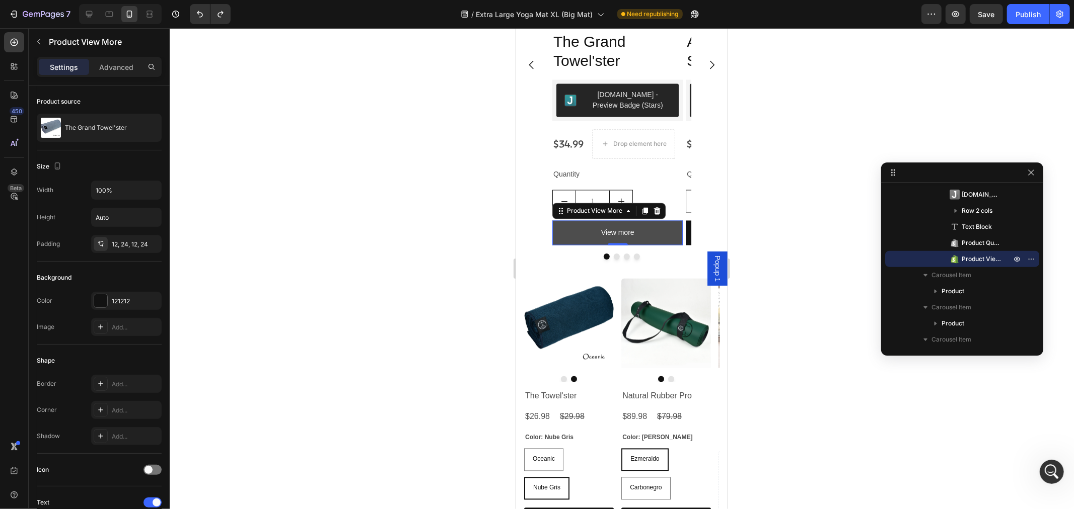
click at [667, 230] on button "View more" at bounding box center [617, 232] width 130 height 25
click at [662, 235] on button "View more" at bounding box center [617, 232] width 130 height 25
click at [579, 239] on button "View more" at bounding box center [617, 232] width 130 height 25
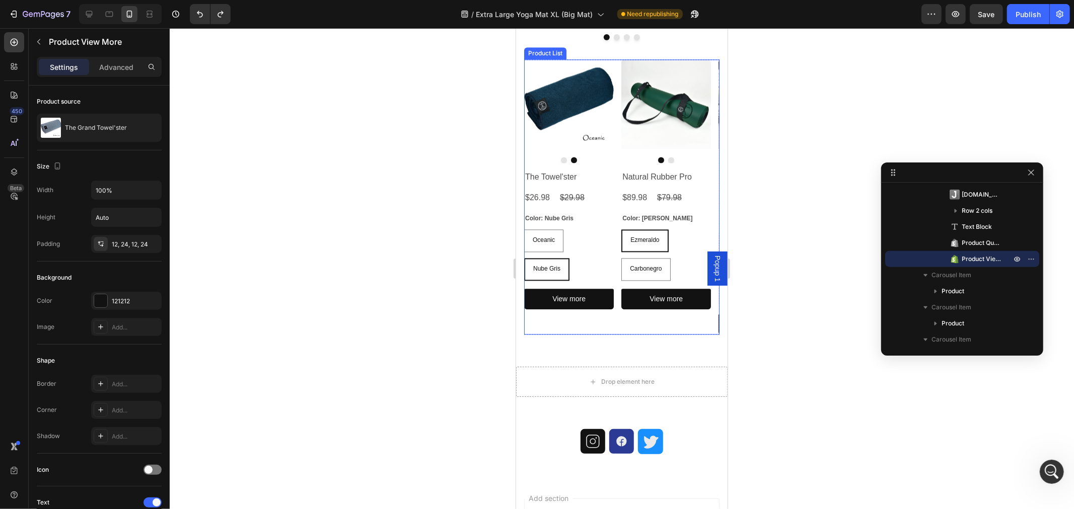
scroll to position [1815, 0]
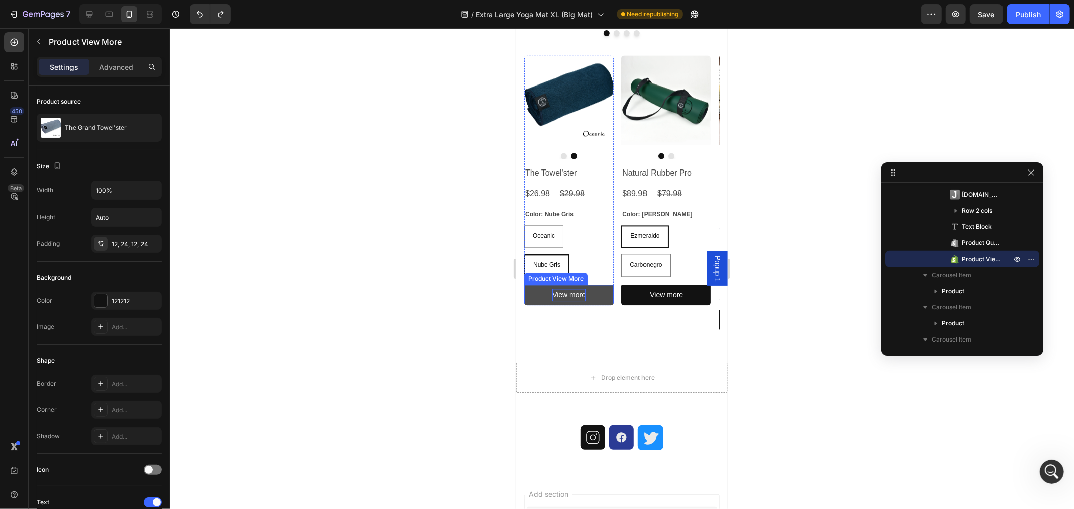
click at [583, 299] on div "View more" at bounding box center [568, 294] width 33 height 13
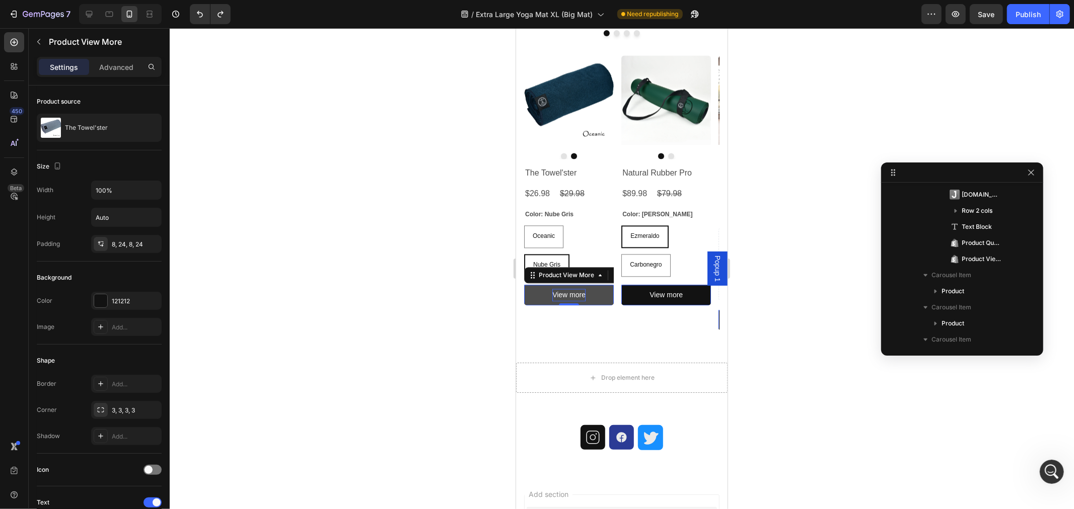
scroll to position [1219, 0]
click at [601, 294] on button "View more" at bounding box center [568, 294] width 90 height 21
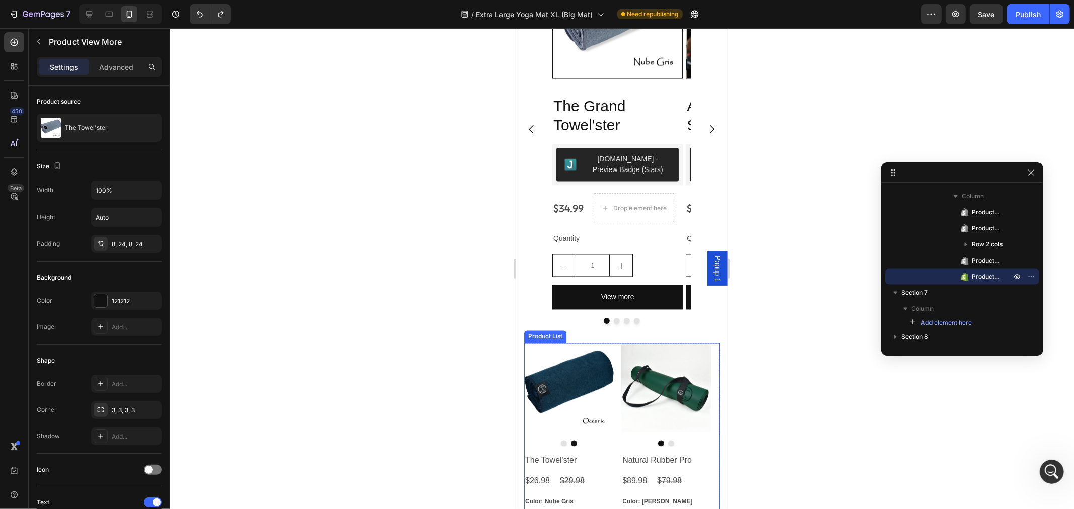
scroll to position [1479, 0]
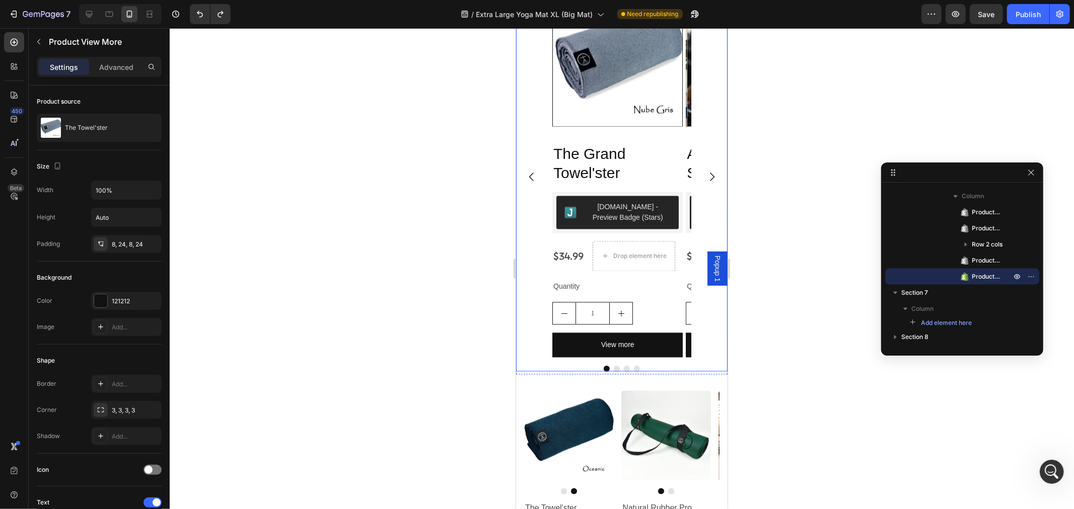
click at [709, 174] on button "Carousel Next Arrow" at bounding box center [711, 177] width 28 height 28
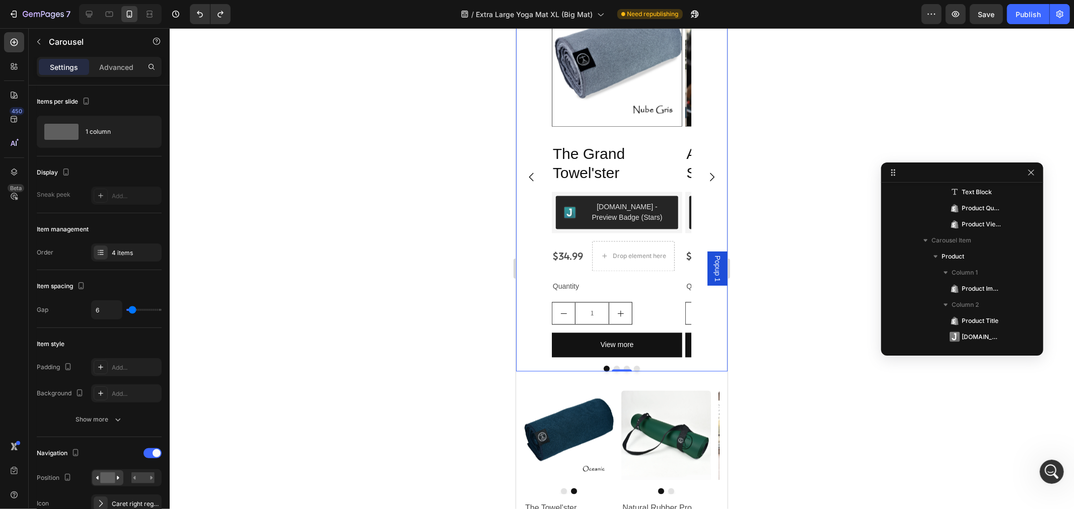
scroll to position [769, 0]
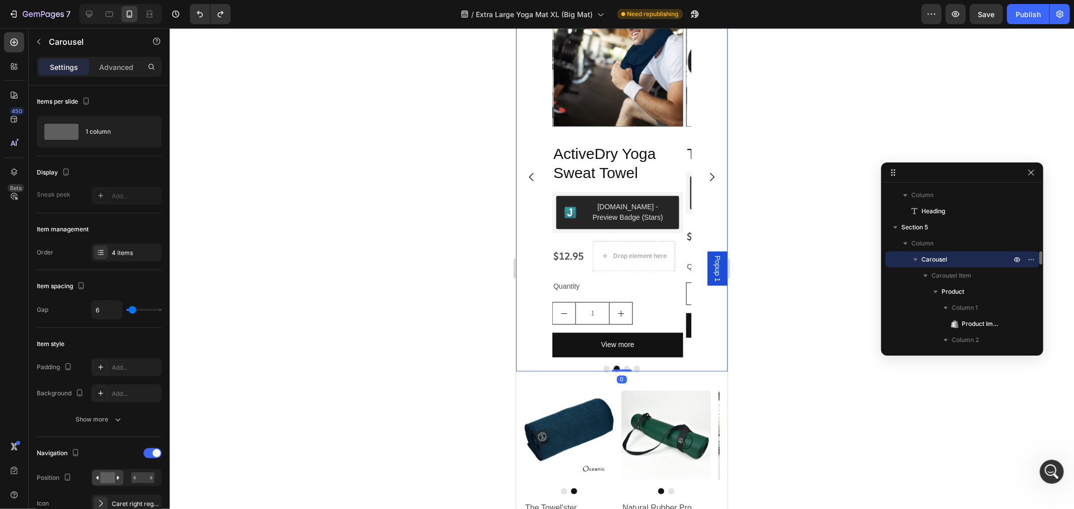
click at [709, 176] on icon "Carousel Next Arrow" at bounding box center [711, 177] width 5 height 9
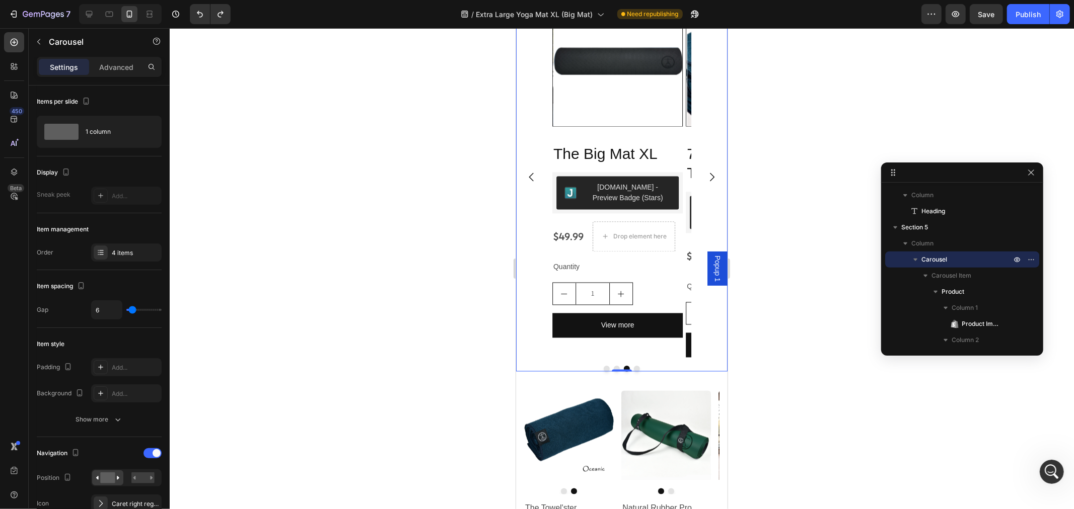
click at [709, 176] on icon "Carousel Next Arrow" at bounding box center [711, 177] width 5 height 9
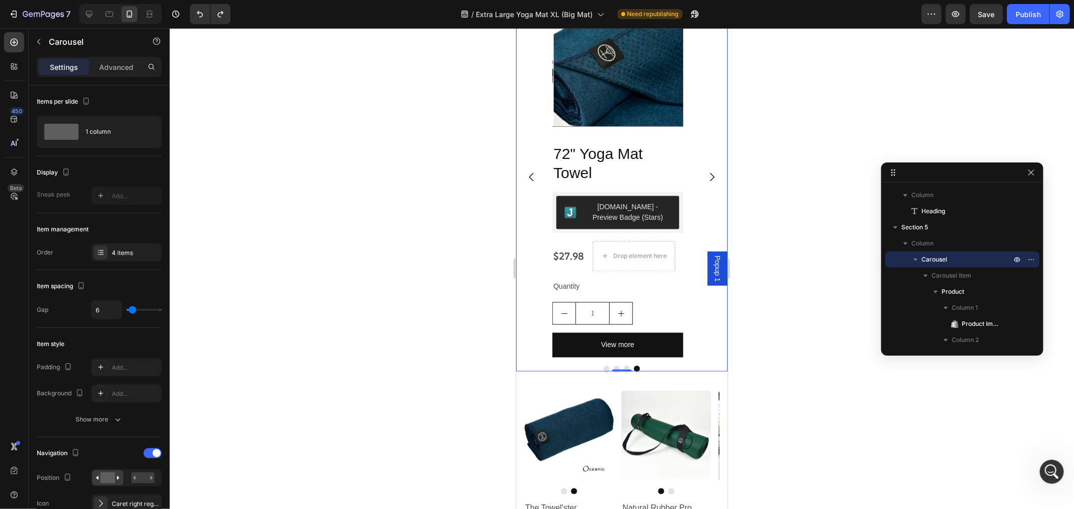
click at [709, 176] on icon "Carousel Next Arrow" at bounding box center [711, 177] width 5 height 9
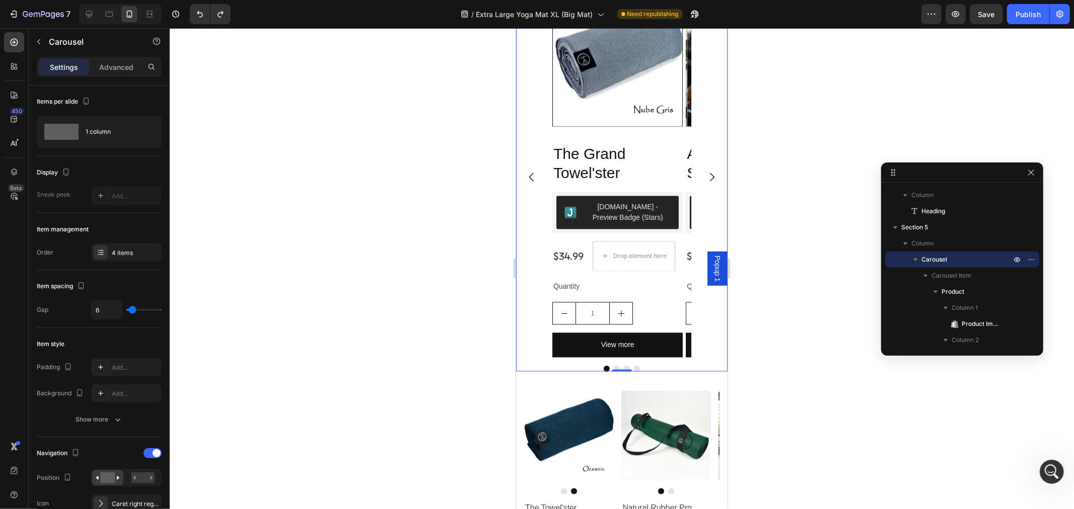
click at [709, 176] on icon "Carousel Next Arrow" at bounding box center [711, 177] width 5 height 9
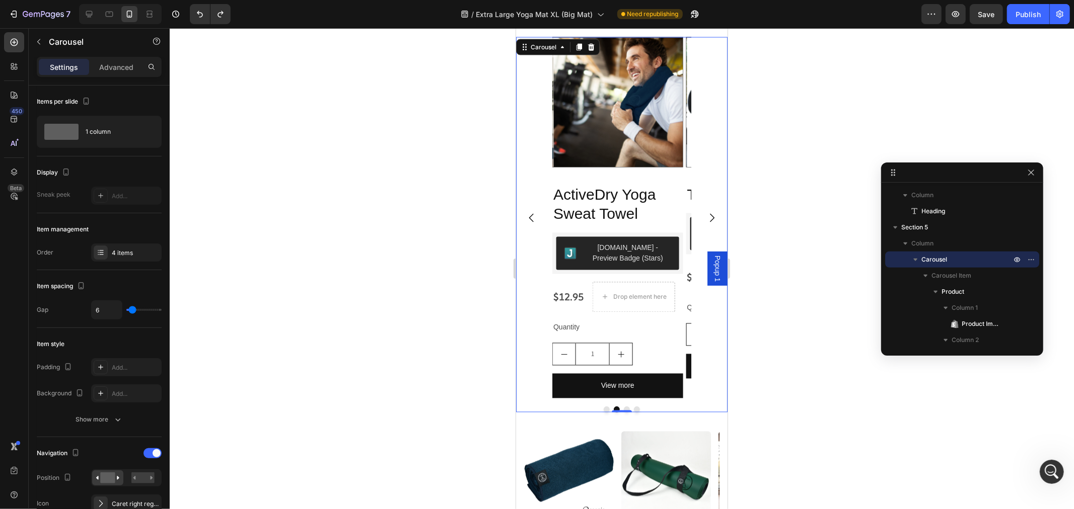
scroll to position [1367, 0]
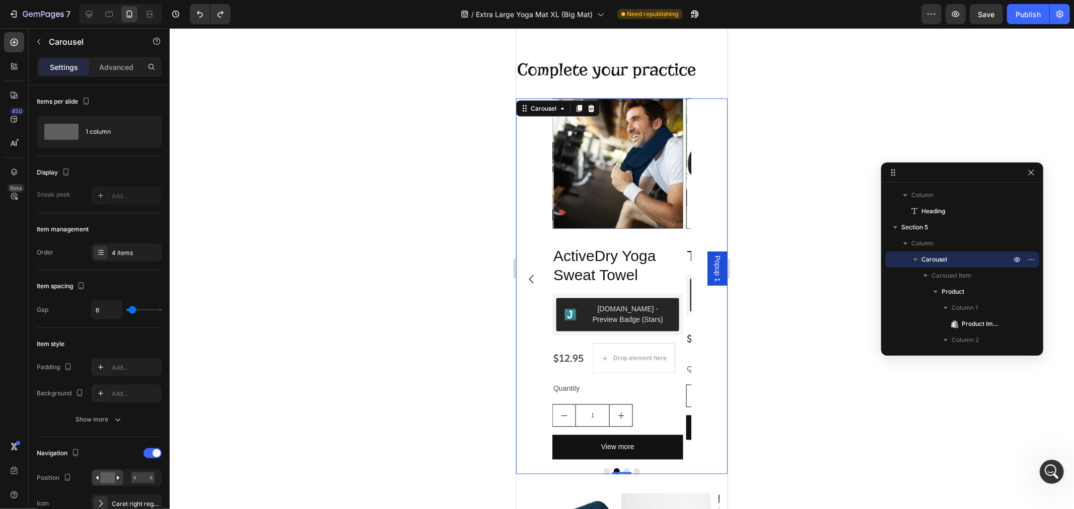
click at [701, 293] on button "Carousel Next Arrow" at bounding box center [711, 279] width 28 height 28
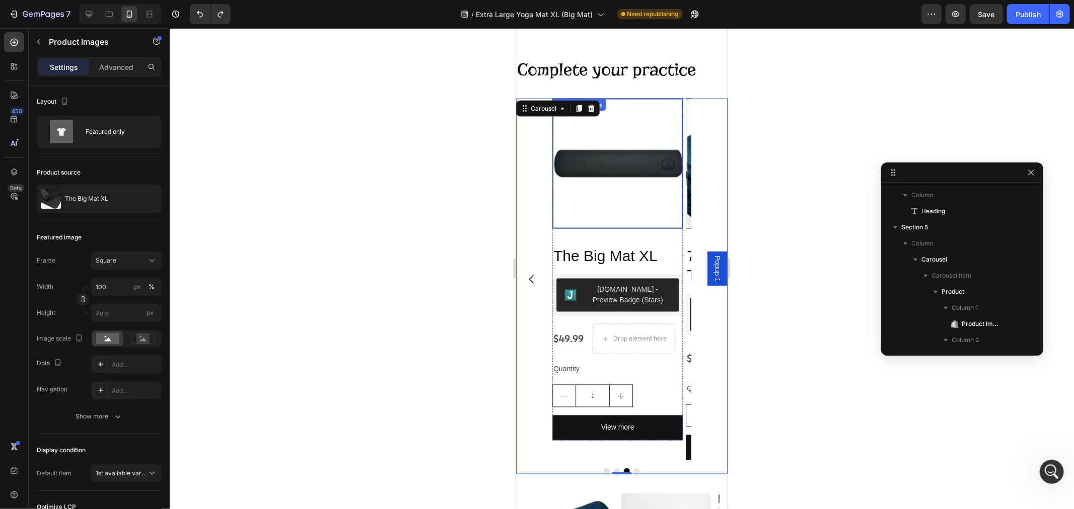
scroll to position [1248, 0]
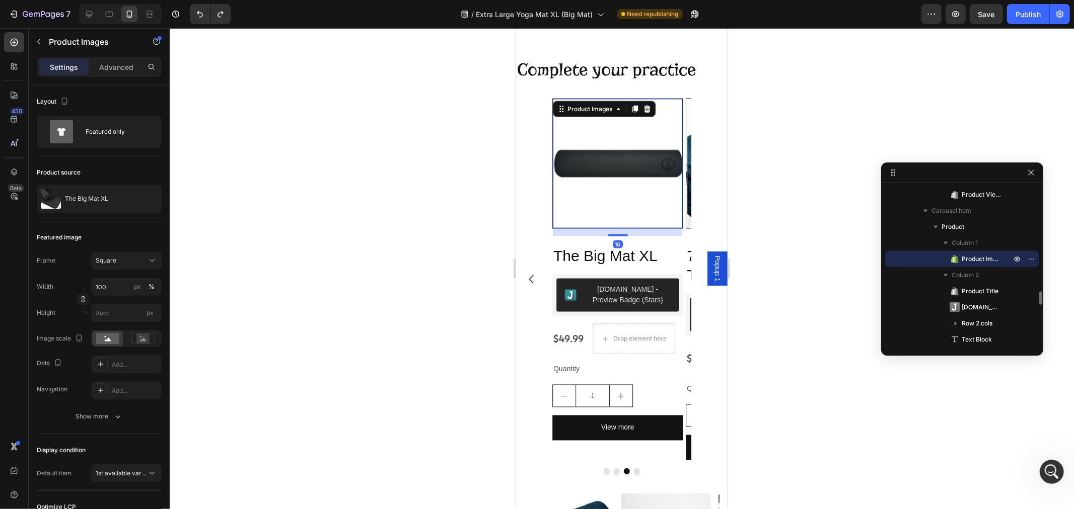
click at [622, 205] on img at bounding box center [617, 163] width 129 height 129
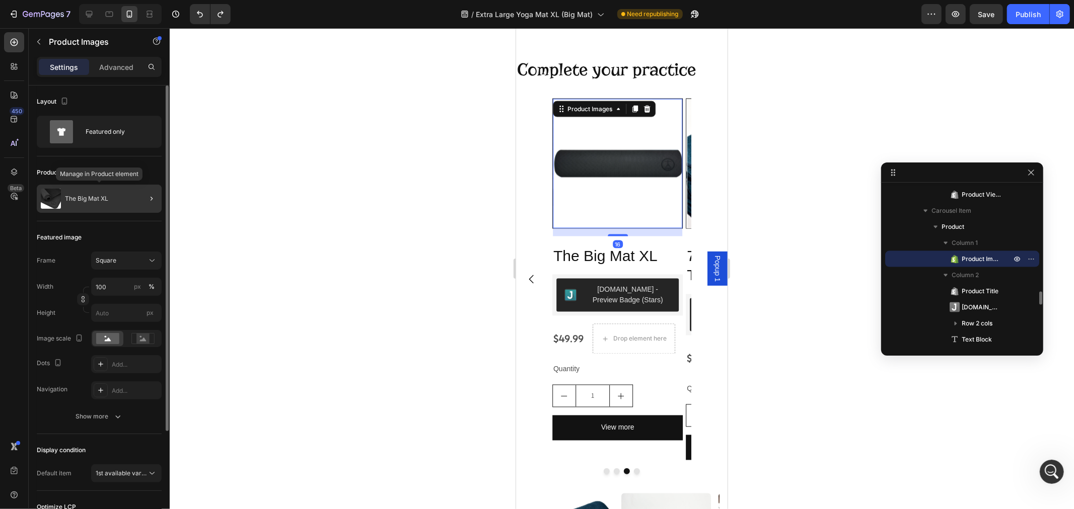
click at [122, 198] on div "The Big Mat XL" at bounding box center [99, 199] width 125 height 28
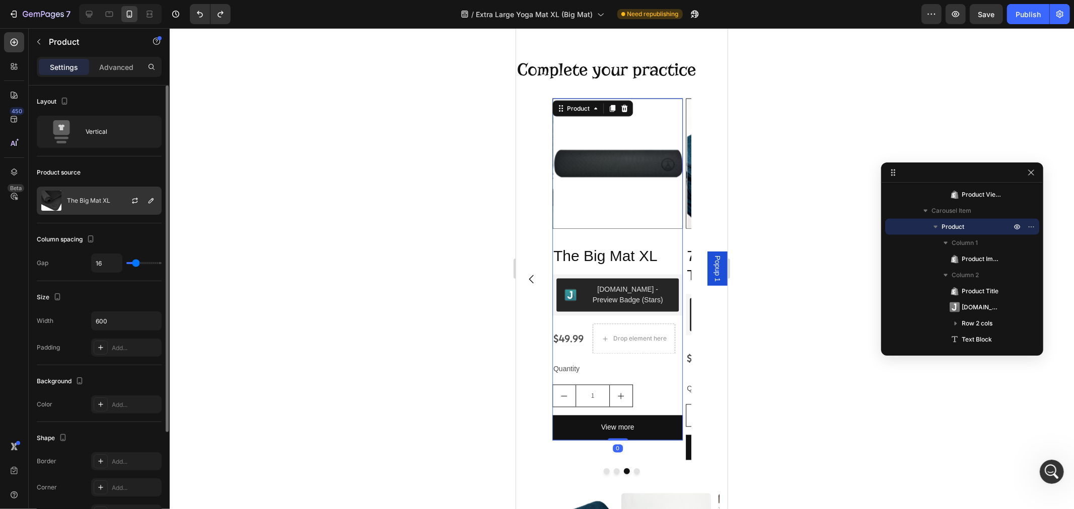
click at [115, 208] on div "The Big Mat XL" at bounding box center [99, 201] width 125 height 28
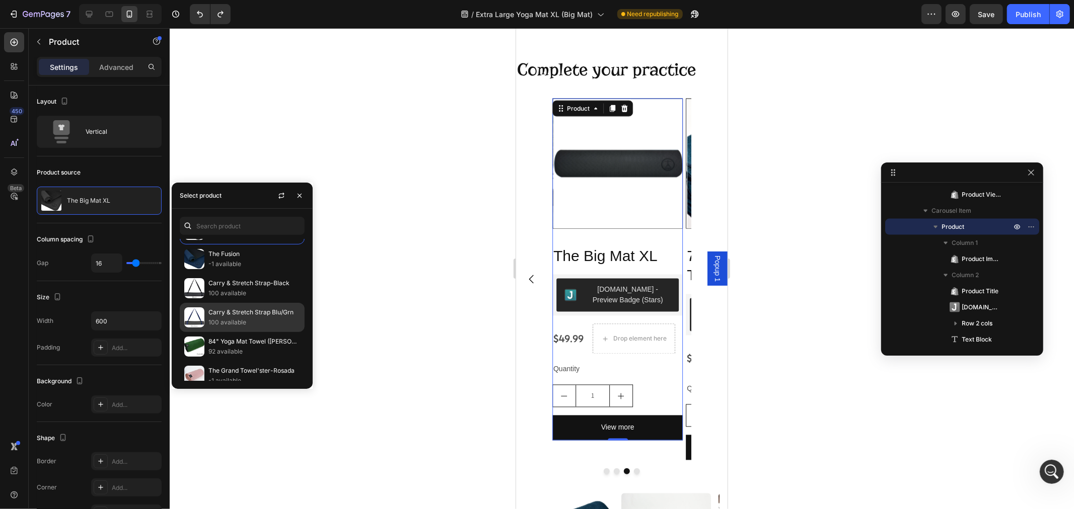
scroll to position [620, 0]
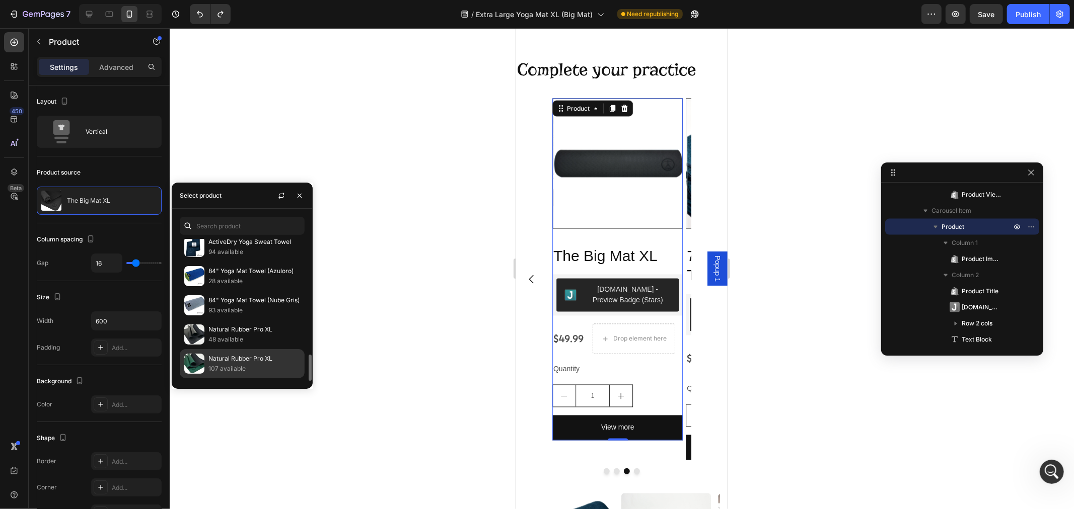
click at [242, 358] on p "Natural Rubber Pro XL" at bounding box center [254, 359] width 92 height 10
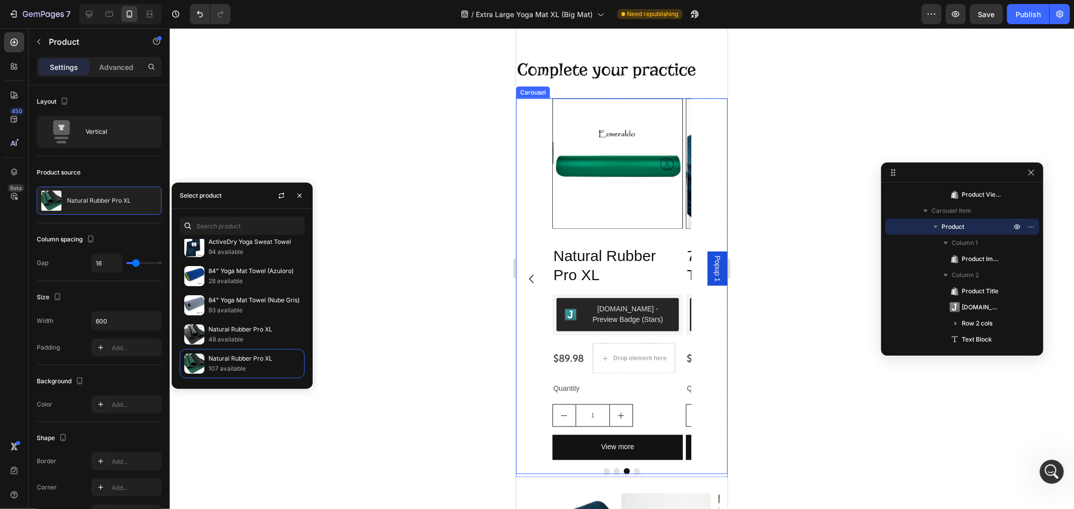
click at [531, 285] on icon "Carousel Back Arrow" at bounding box center [531, 279] width 12 height 12
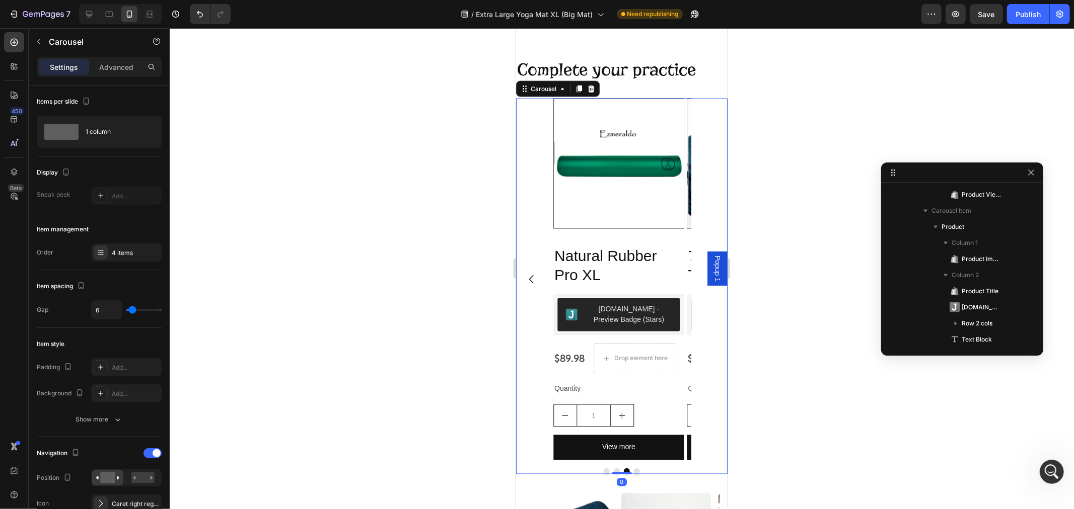
scroll to position [769, 0]
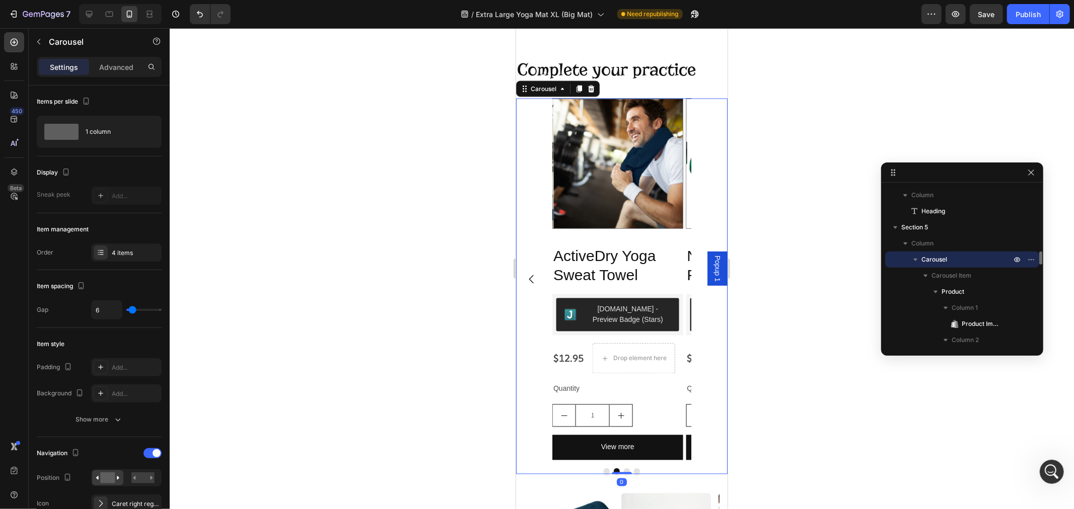
click at [531, 285] on icon "Carousel Back Arrow" at bounding box center [531, 279] width 12 height 12
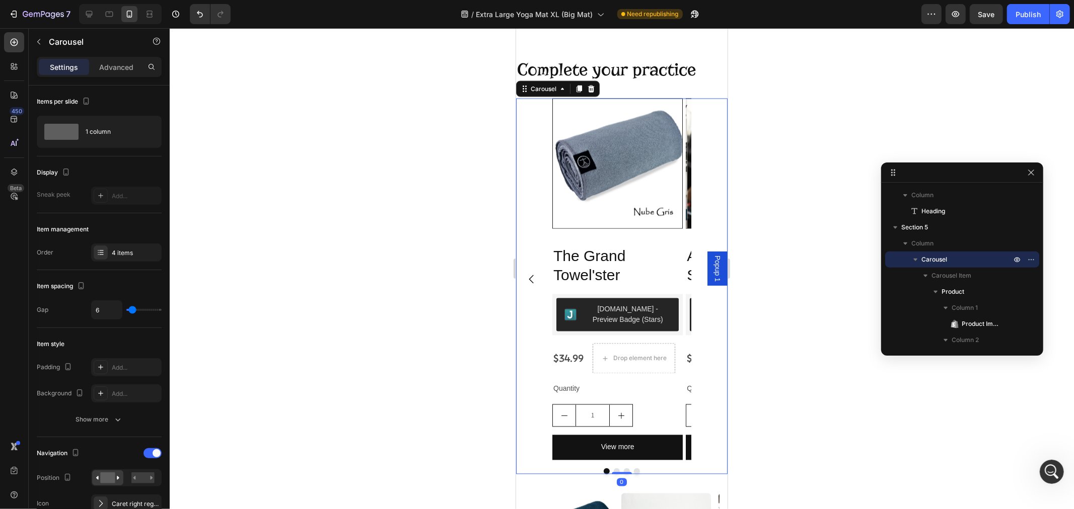
click at [527, 283] on icon "Carousel Back Arrow" at bounding box center [531, 279] width 12 height 12
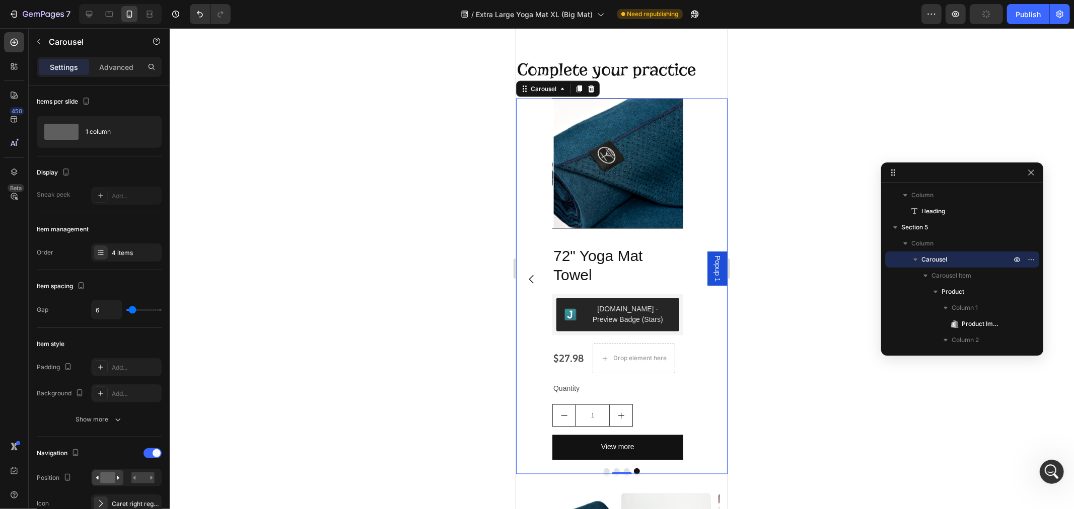
click at [705, 285] on icon "Carousel Next Arrow" at bounding box center [711, 279] width 12 height 12
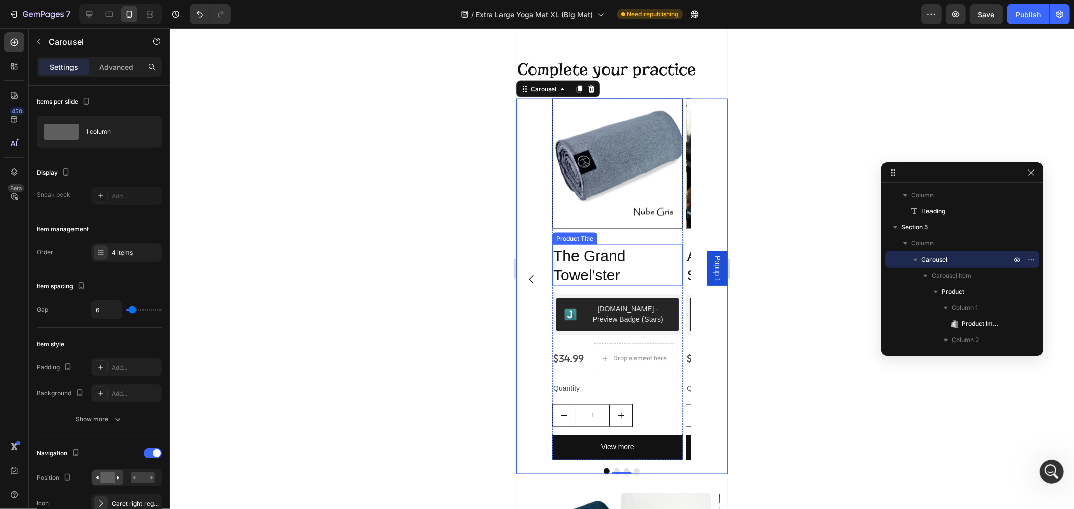
click at [595, 274] on h2 "The Grand Towel'ster" at bounding box center [617, 265] width 130 height 41
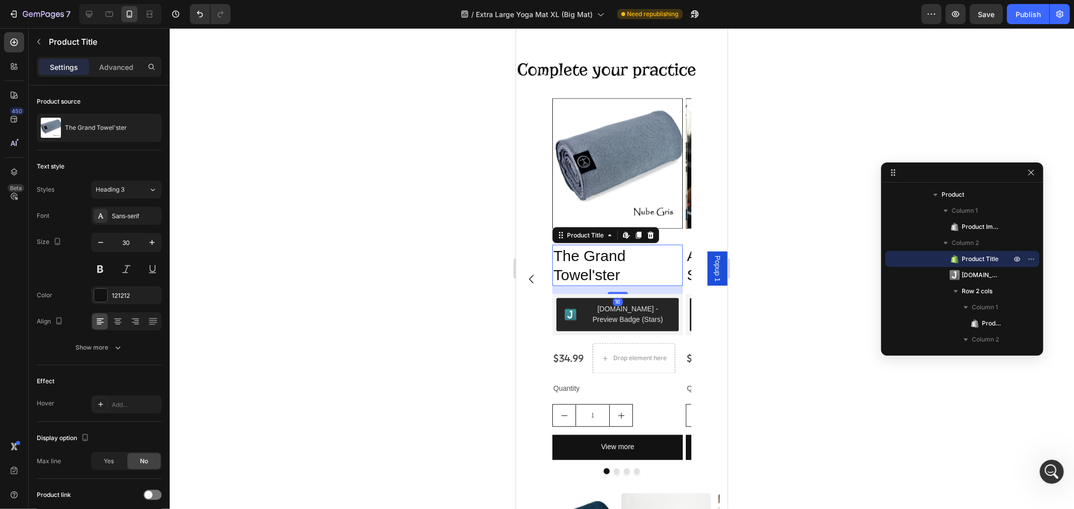
click at [595, 274] on h2 "The Grand Towel'ster" at bounding box center [617, 265] width 130 height 41
click at [626, 275] on h2 "The Grand Towel'ster" at bounding box center [617, 265] width 130 height 41
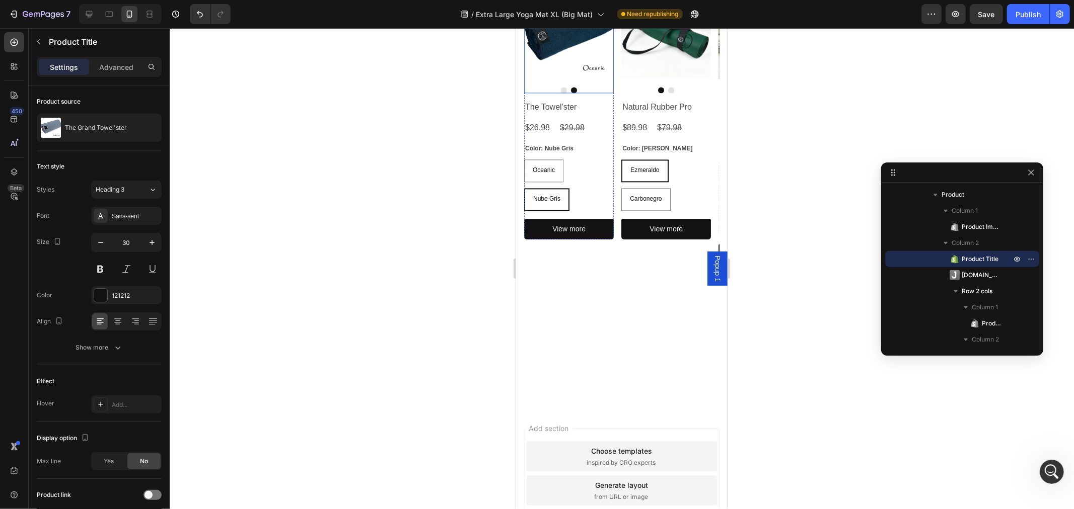
scroll to position [1637, 0]
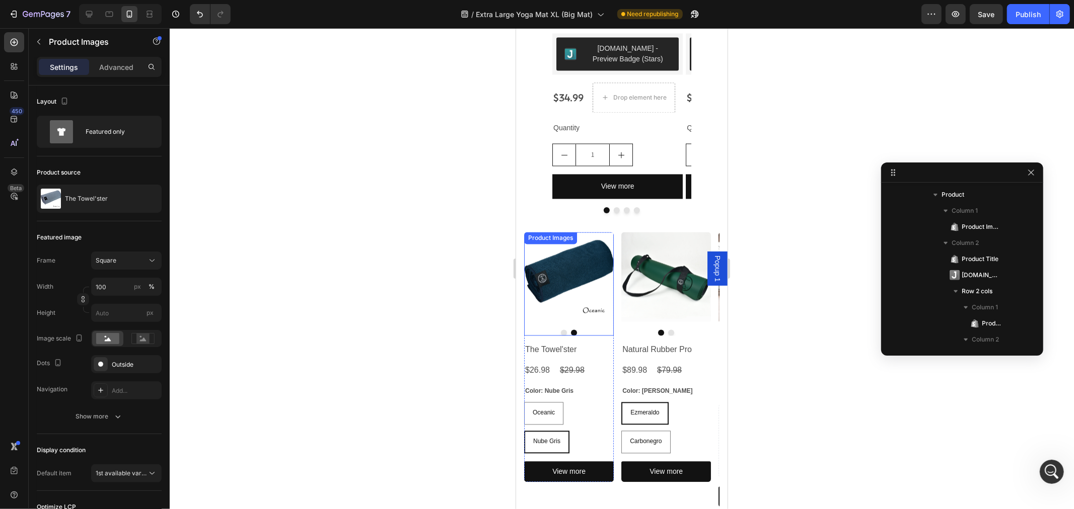
click at [567, 289] on img at bounding box center [568, 277] width 90 height 90
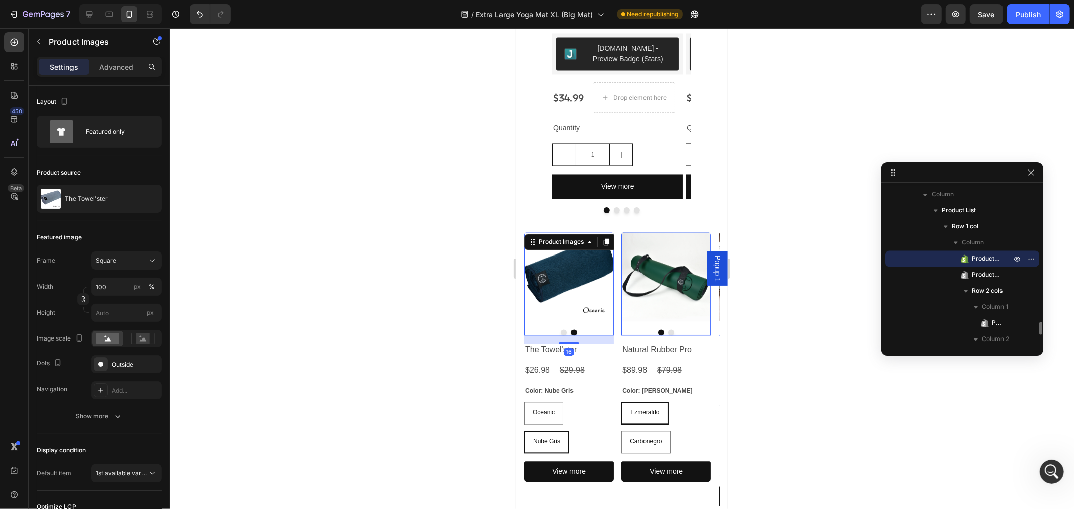
click at [567, 292] on img at bounding box center [568, 277] width 90 height 90
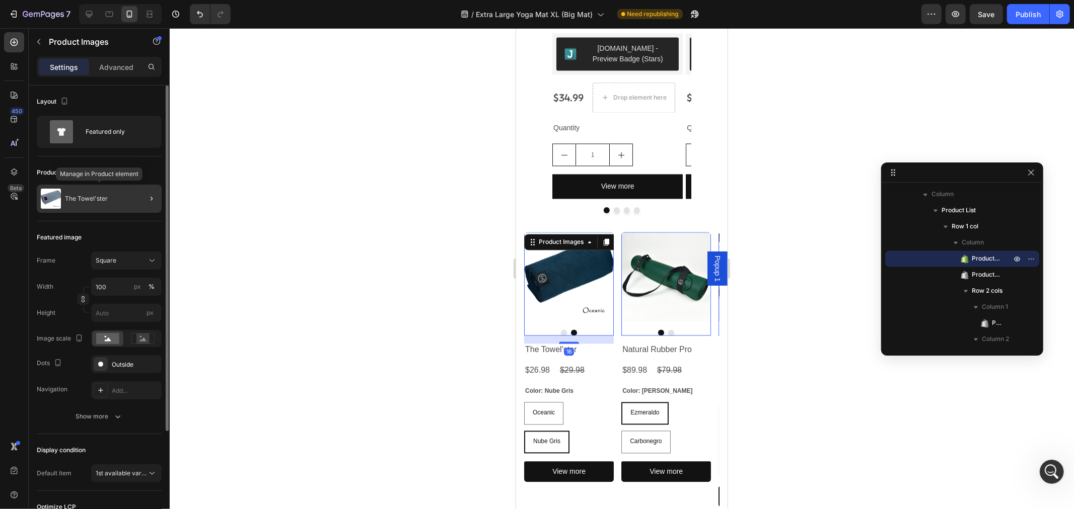
click at [124, 199] on div "The Towel'ster" at bounding box center [99, 199] width 125 height 28
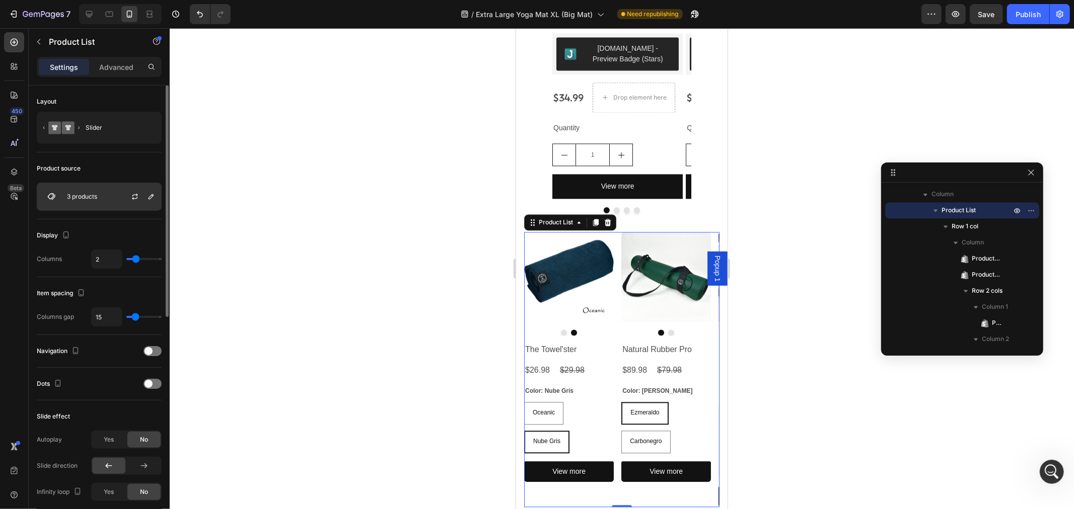
click at [97, 199] on p "3 products" at bounding box center [82, 196] width 30 height 7
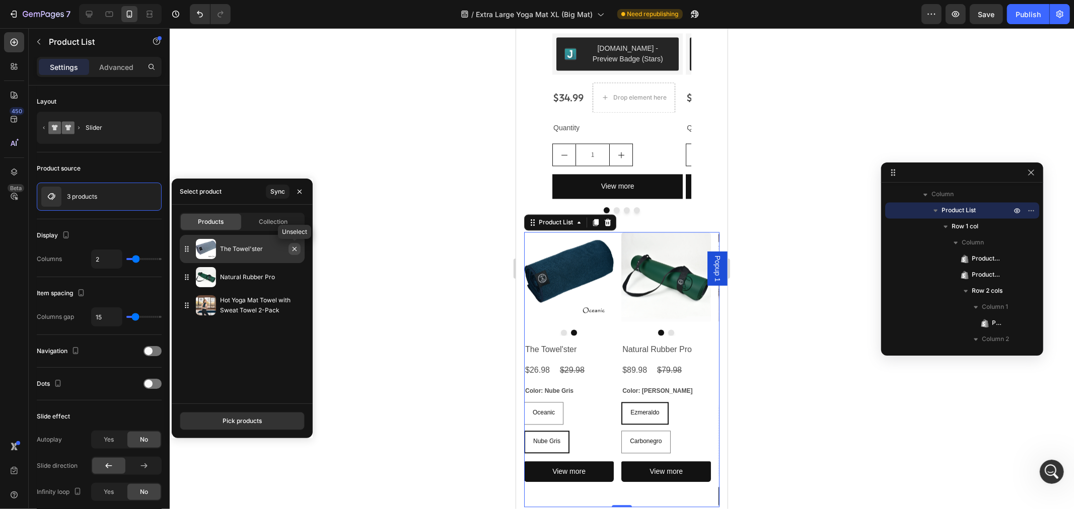
click at [296, 251] on icon "button" at bounding box center [294, 249] width 4 height 4
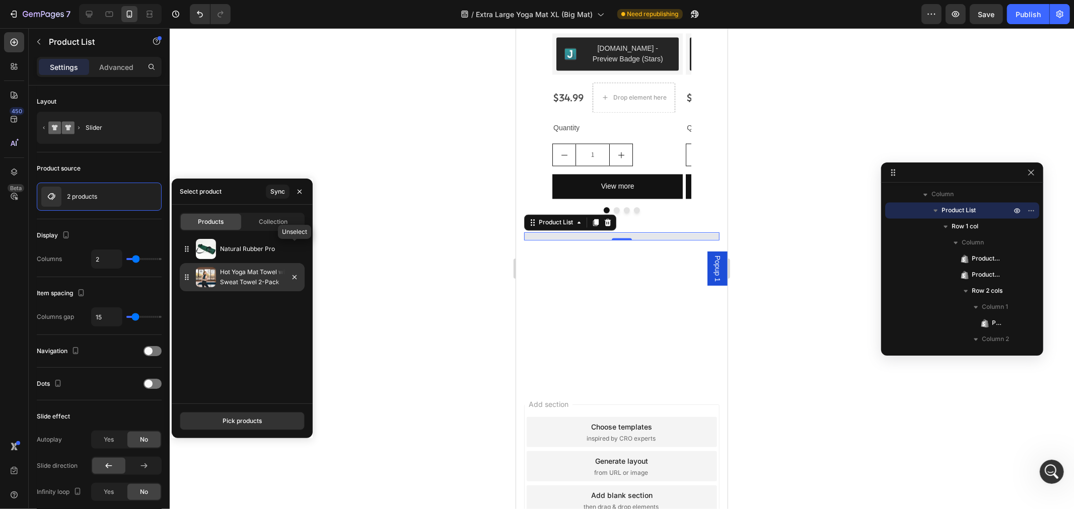
click at [0, 0] on icon "button" at bounding box center [0, 0] width 0 height 0
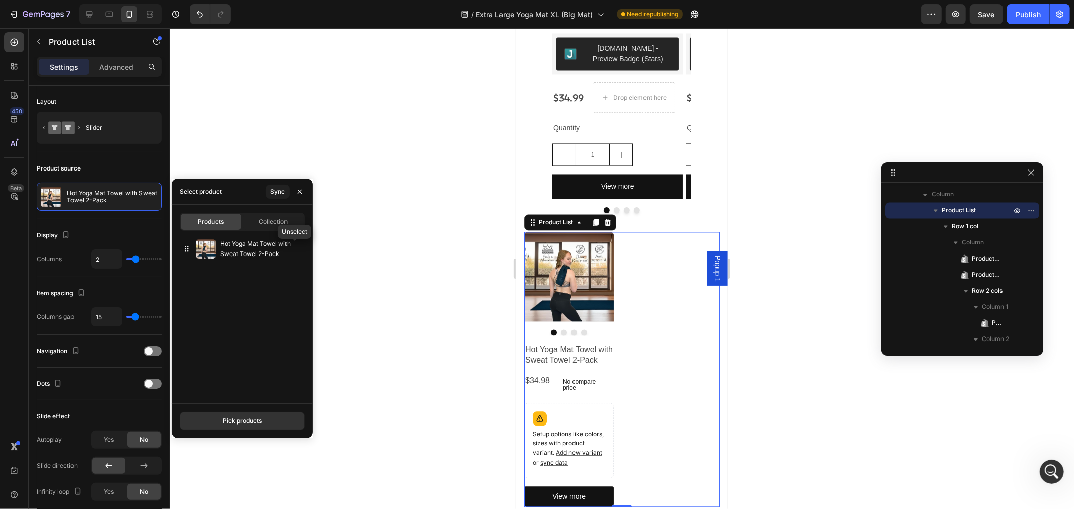
drag, startPoint x: 293, startPoint y: 249, endPoint x: 284, endPoint y: 299, distance: 51.1
click at [0, 0] on icon "button" at bounding box center [0, 0] width 0 height 0
click at [241, 425] on div "Pick products" at bounding box center [241, 421] width 39 height 9
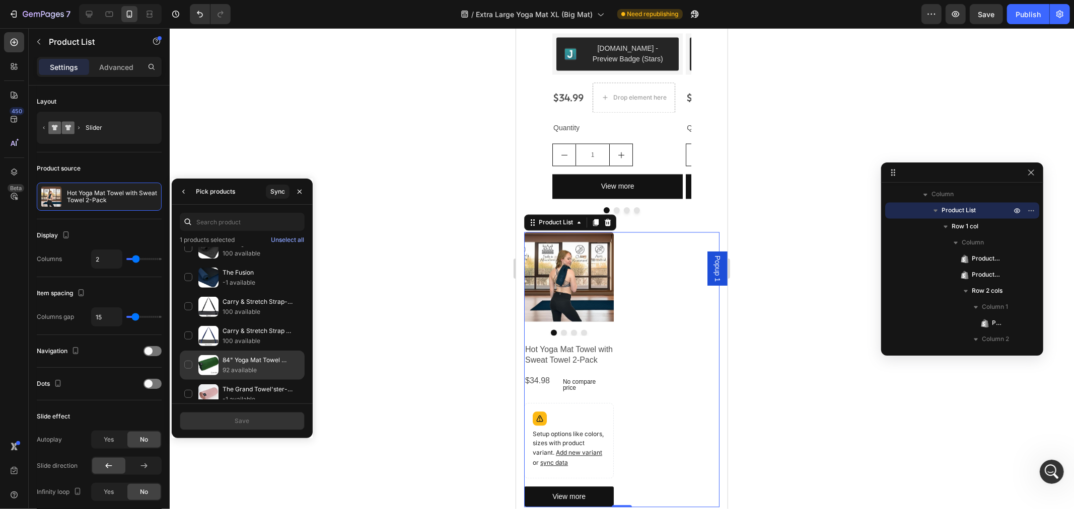
scroll to position [609, 0]
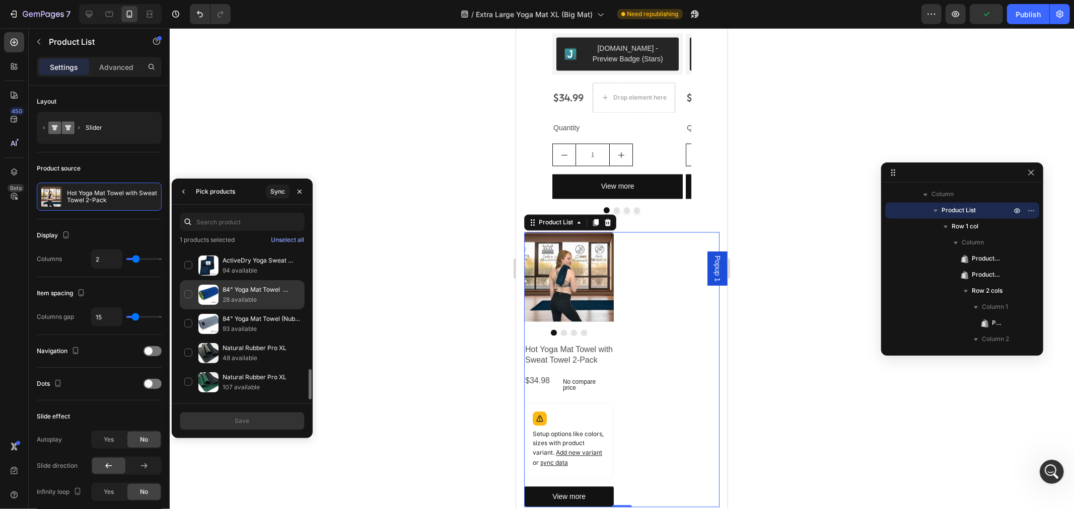
click at [186, 310] on div "84" Yoga Mat Towel ([GEOGRAPHIC_DATA]) 28 available" at bounding box center [242, 324] width 125 height 29
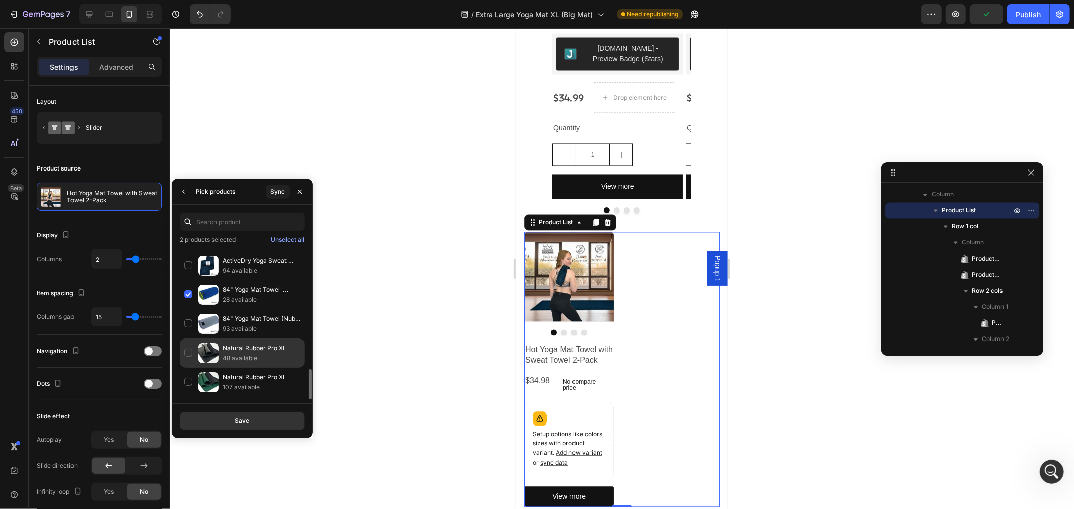
click at [190, 368] on div "Natural Rubber Pro XL 48 available" at bounding box center [242, 382] width 125 height 29
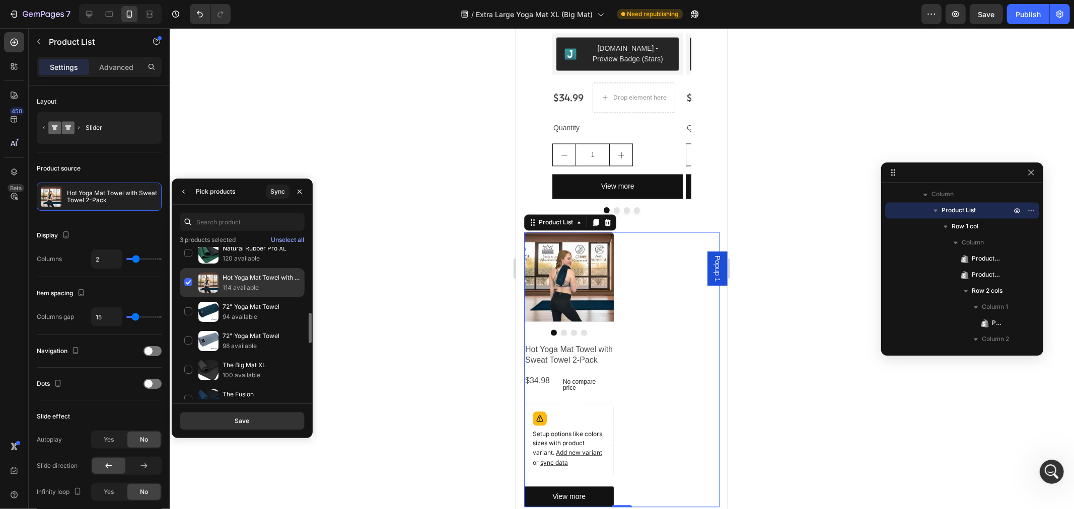
scroll to position [273, 0]
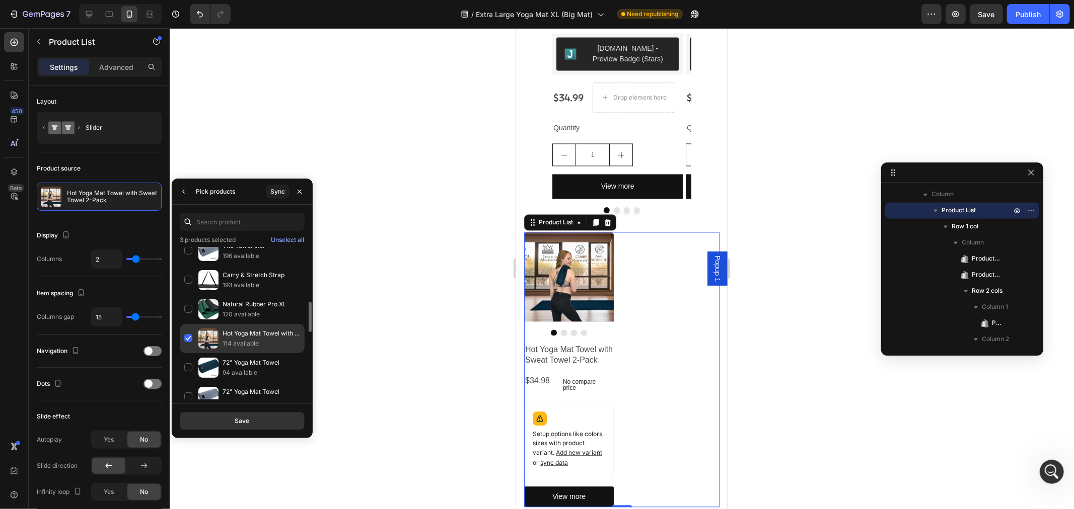
click at [185, 353] on div "Hot Yoga Mat Towel with Sweat Towel 2-Pack 114 available" at bounding box center [242, 367] width 125 height 29
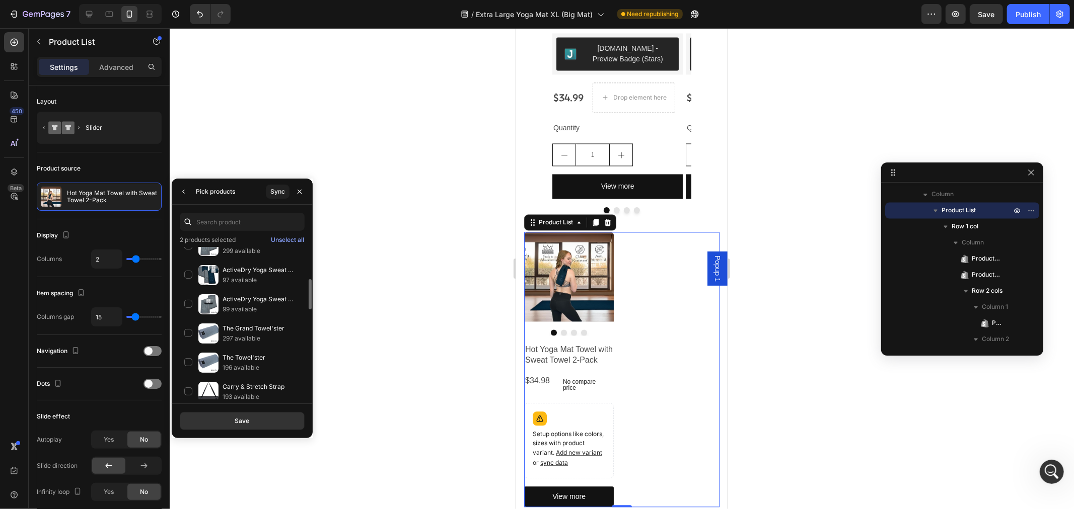
scroll to position [106, 0]
click at [188, 317] on div "ActiveDry Yoga Sweat Towels 299 available" at bounding box center [242, 331] width 125 height 29
click at [236, 423] on div "Save" at bounding box center [242, 421] width 15 height 9
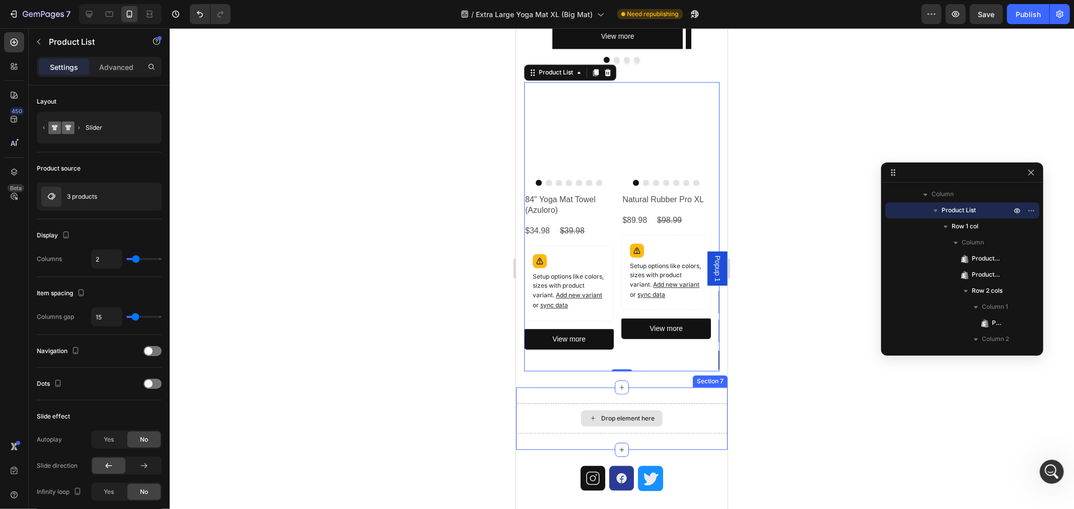
scroll to position [1805, 0]
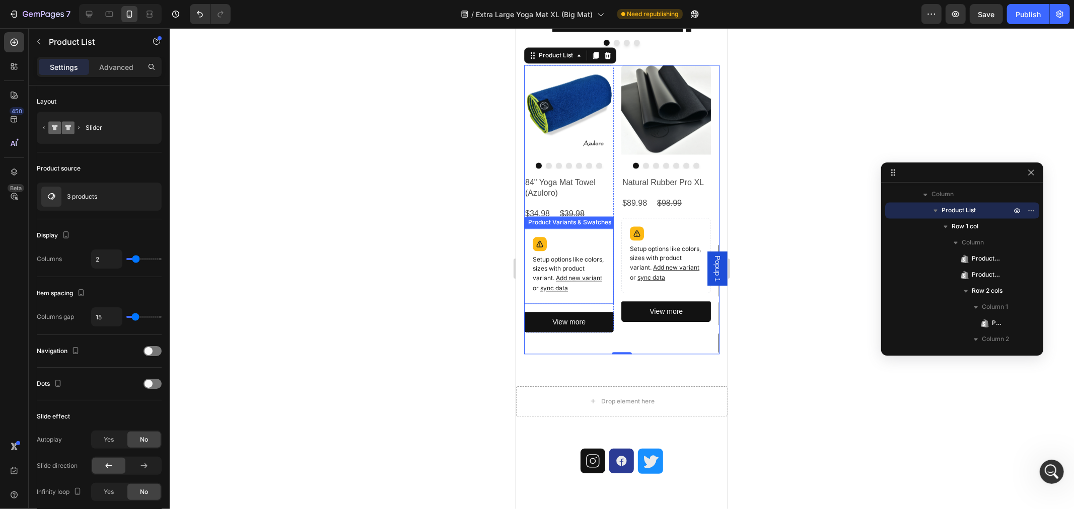
click at [581, 255] on p "Setup options like colors, sizes with product variant. Add new variant or sync …" at bounding box center [568, 274] width 72 height 38
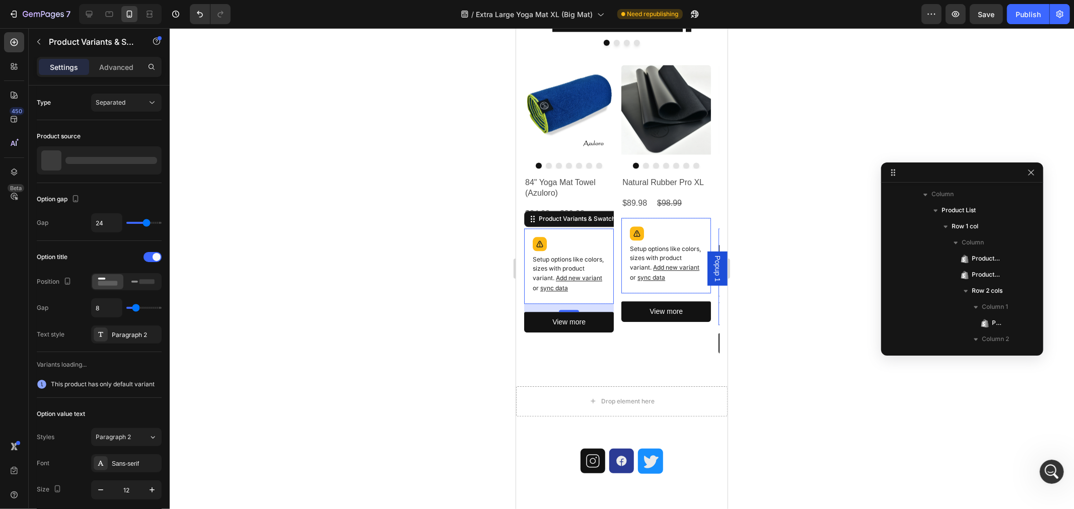
scroll to position [1778, 0]
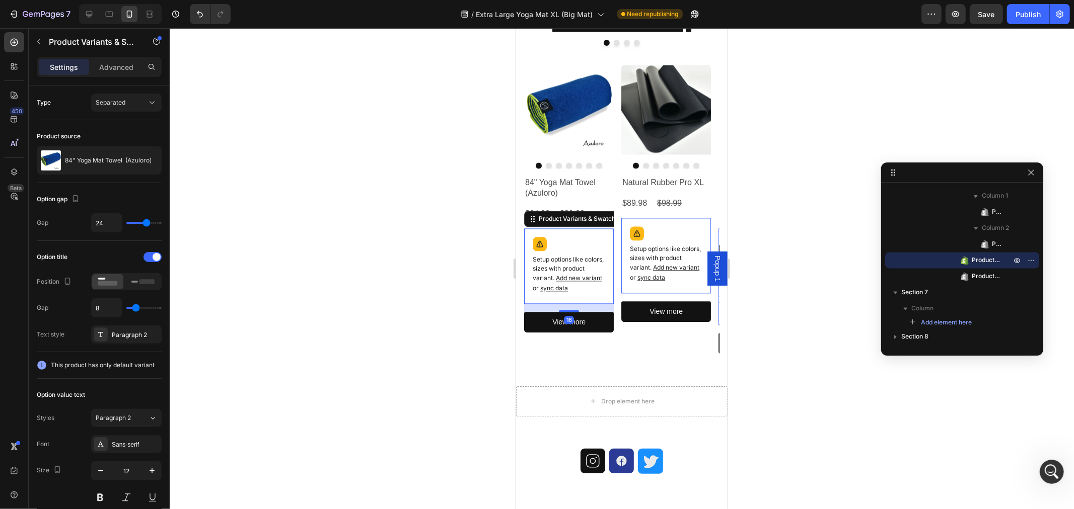
click at [555, 262] on p "Setup options like colors, sizes with product variant. Add new variant or sync …" at bounding box center [568, 274] width 72 height 38
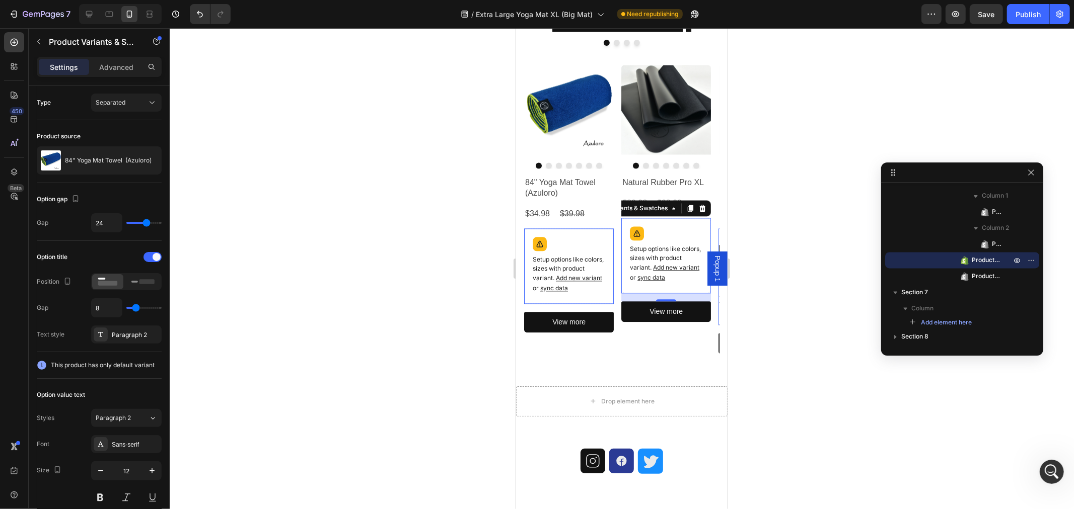
click at [605, 255] on p "Setup options like colors, sizes with product variant. Add new variant or sync …" at bounding box center [568, 274] width 72 height 38
click at [515, 28] on icon at bounding box center [515, 28] width 0 height 0
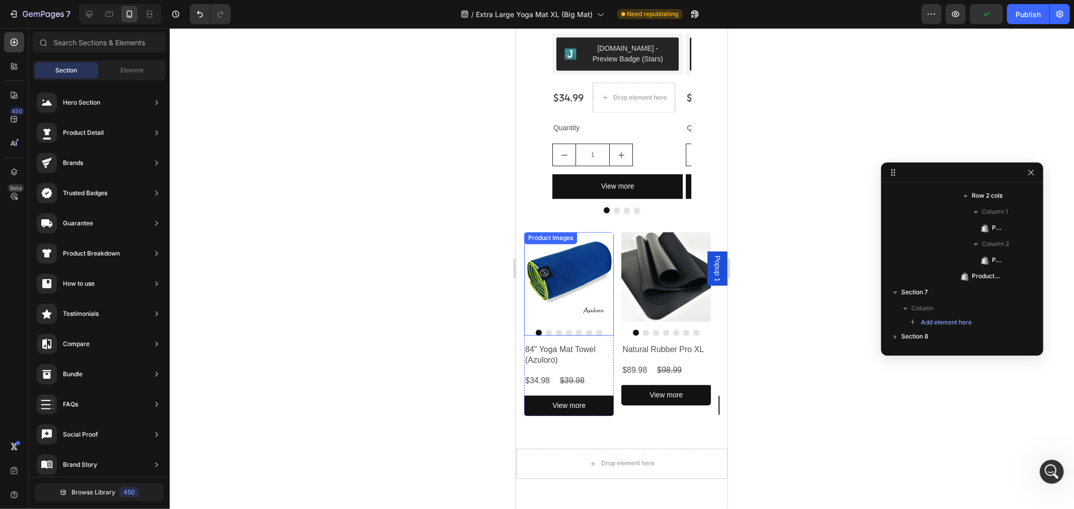
scroll to position [1749, 0]
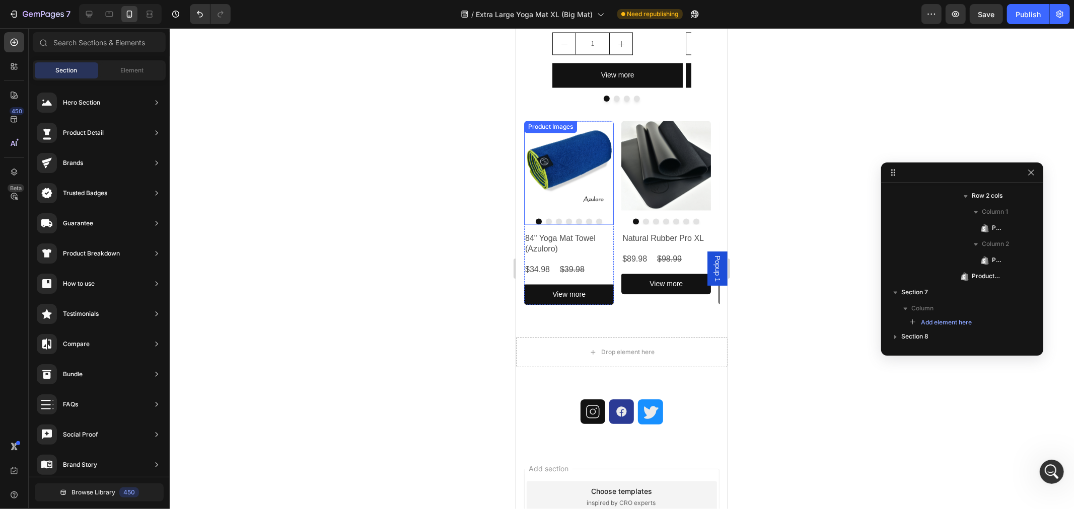
click at [579, 139] on img at bounding box center [568, 165] width 90 height 90
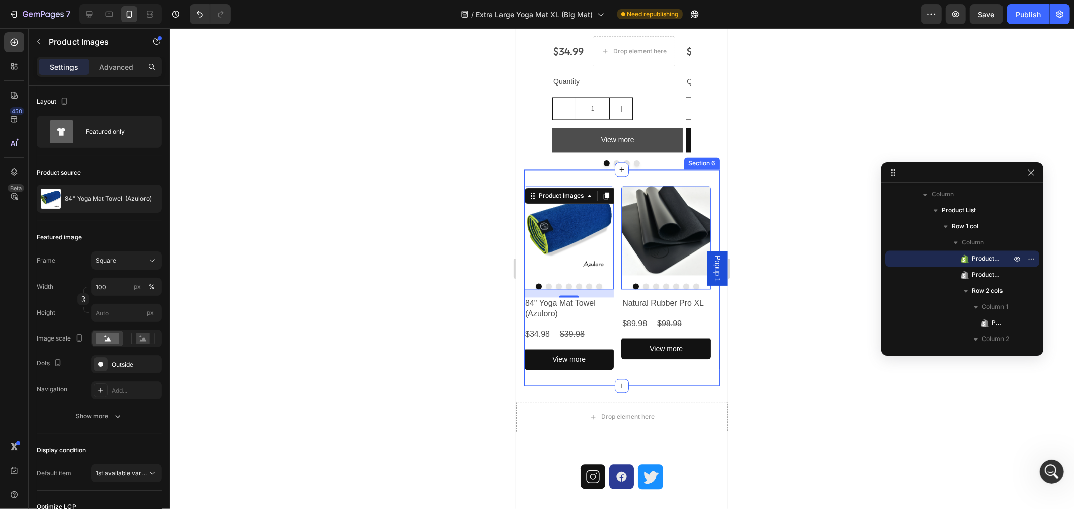
scroll to position [1637, 0]
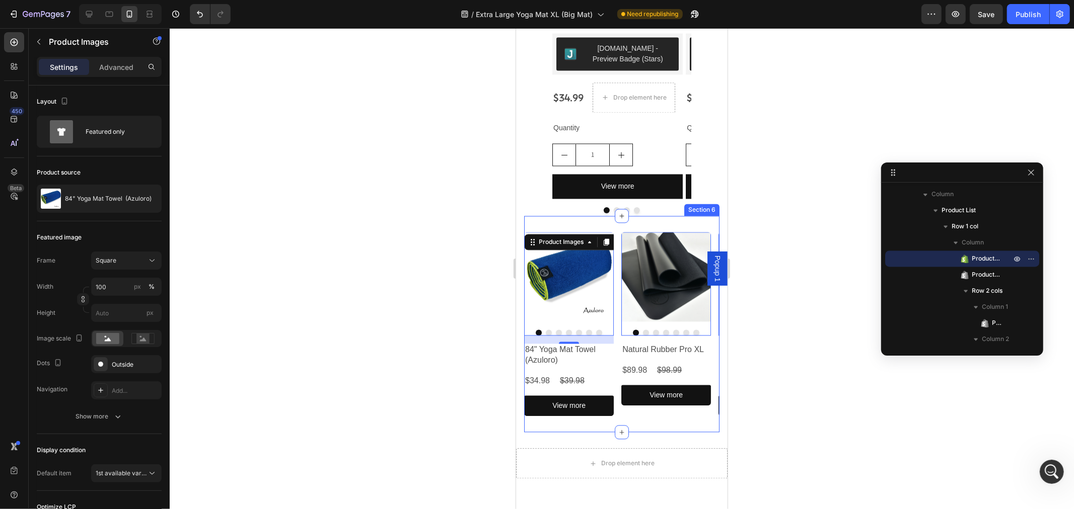
click at [691, 217] on div "Product Images 16 84" Yoga Mat Towel (Azuloro) Product Title $34.98 Product Pri…" at bounding box center [620, 324] width 195 height 216
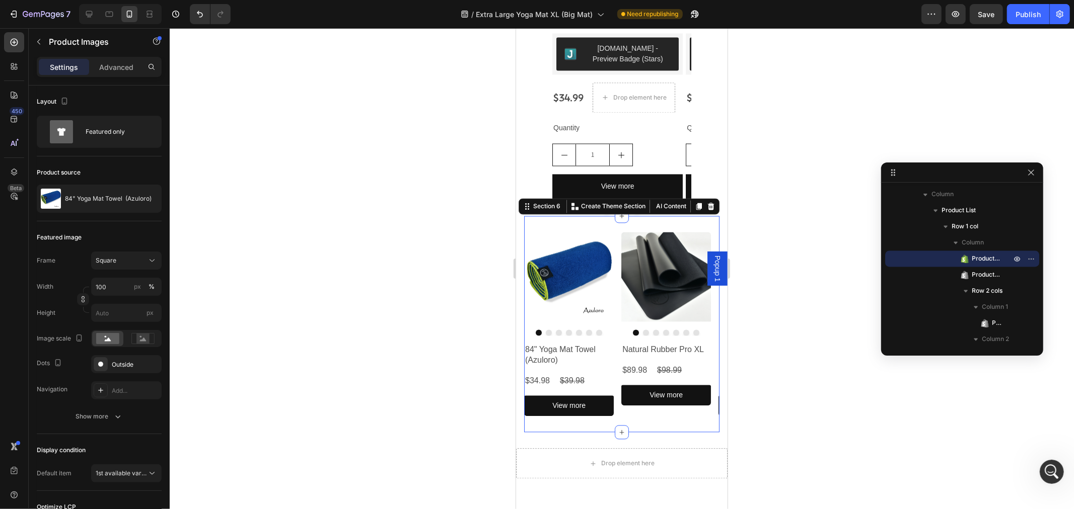
scroll to position [1554, 0]
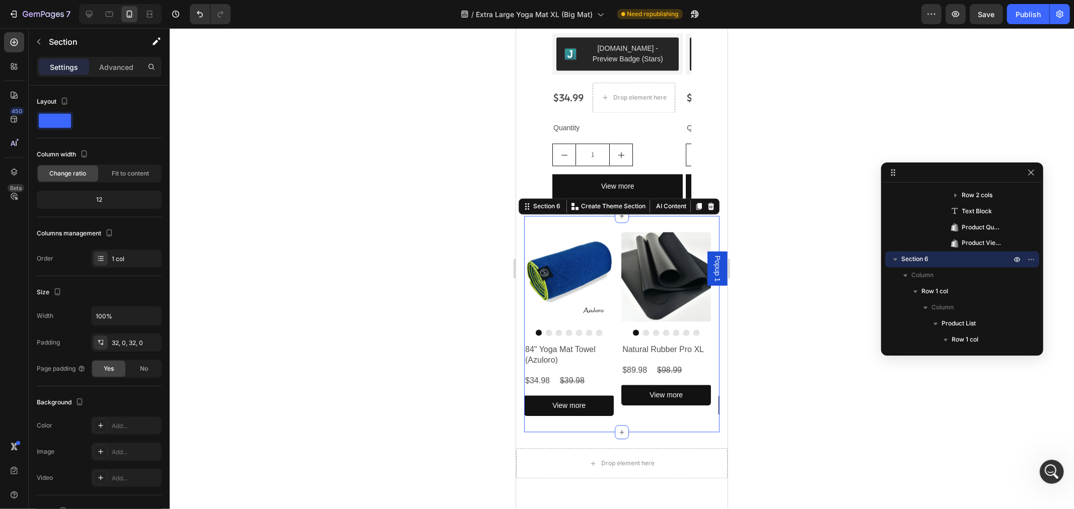
click at [703, 222] on div "Product Images 84" Yoga Mat Towel (Azuloro) Product Title $34.98 Product Price …" at bounding box center [620, 324] width 195 height 216
click at [962, 279] on p "Column" at bounding box center [962, 276] width 102 height 10
click at [939, 273] on p "Column" at bounding box center [962, 277] width 102 height 10
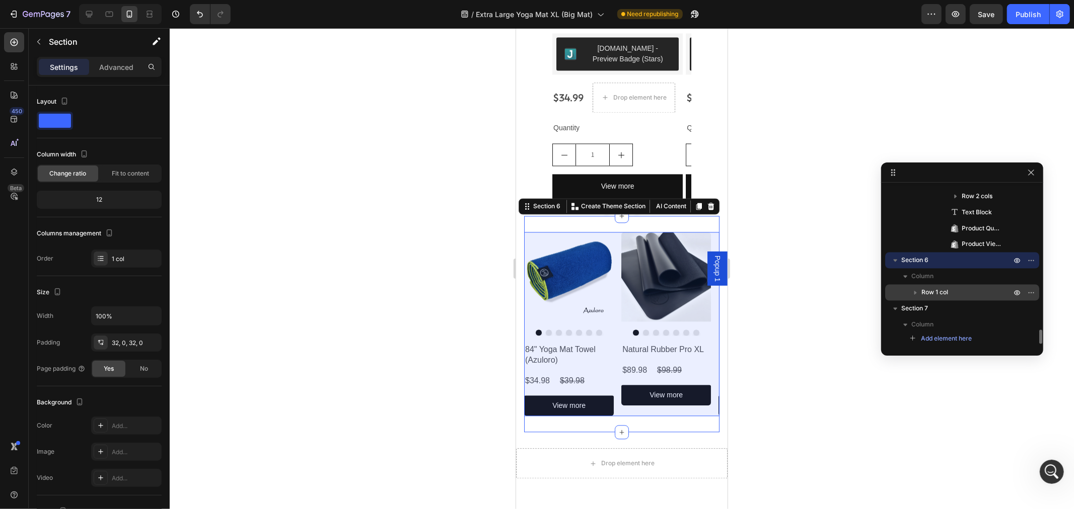
click at [947, 296] on span "Row 1 col" at bounding box center [934, 293] width 27 height 10
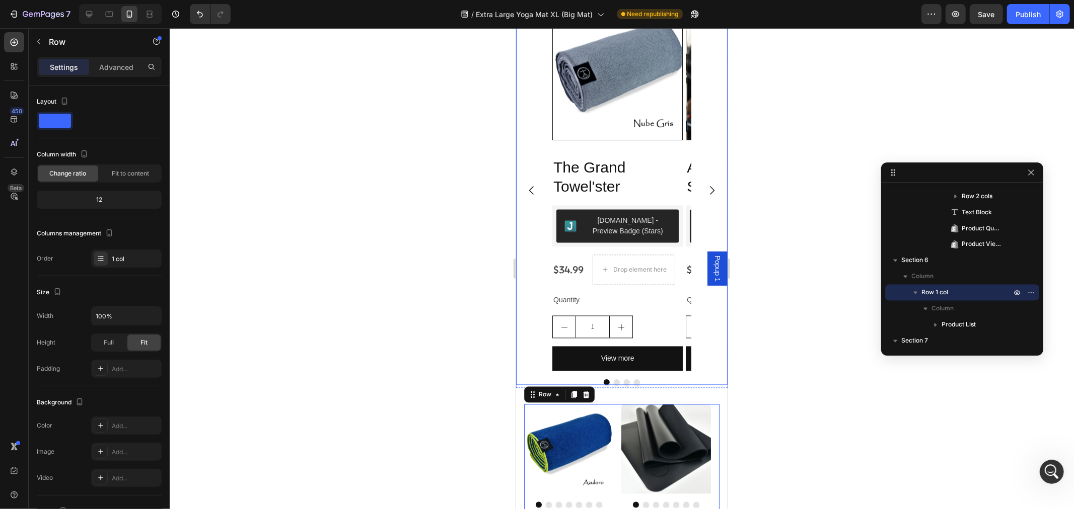
scroll to position [1413, 0]
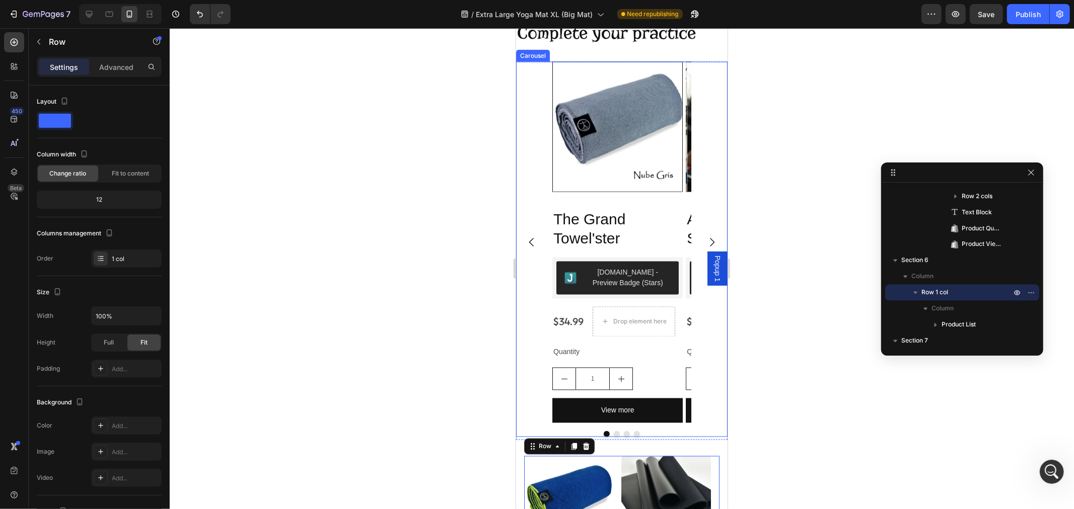
click at [705, 240] on icon "Carousel Next Arrow" at bounding box center [711, 242] width 12 height 12
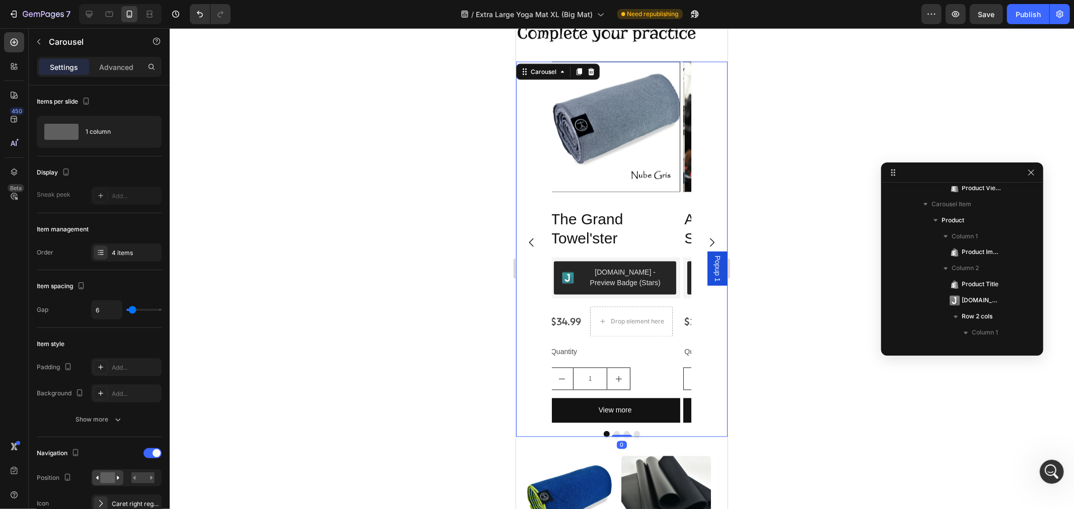
scroll to position [769, 0]
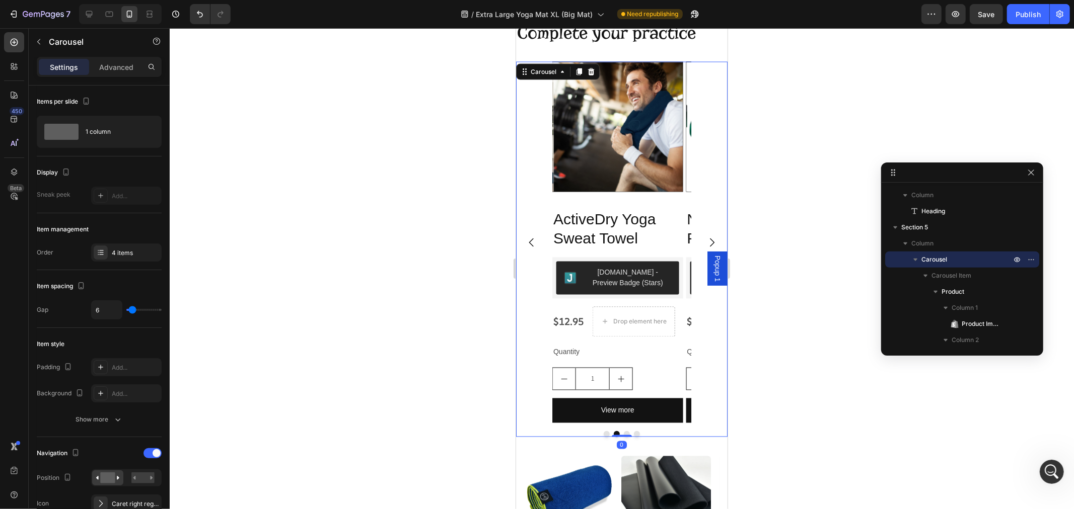
click at [705, 240] on icon "Carousel Next Arrow" at bounding box center [711, 242] width 12 height 12
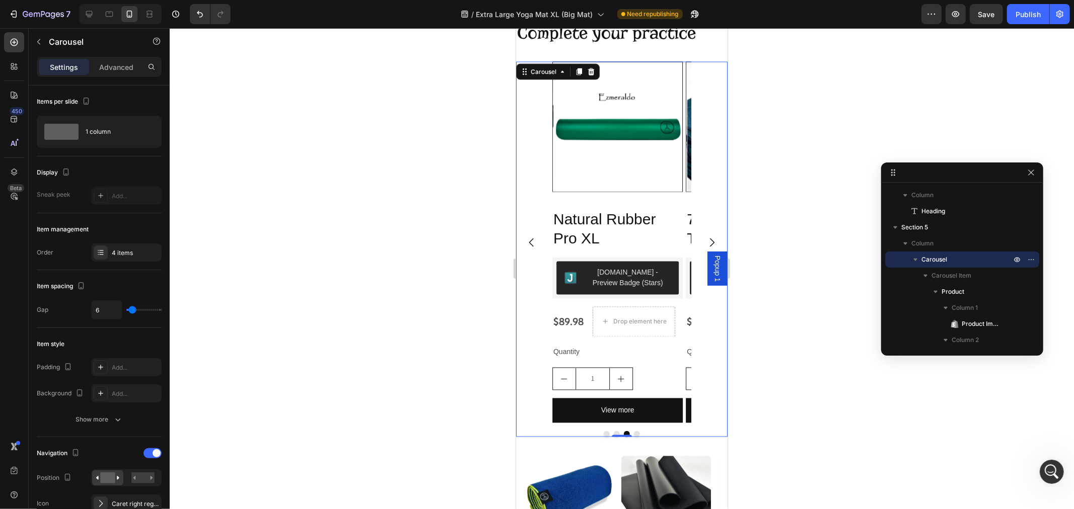
click at [709, 243] on icon "Carousel Next Arrow" at bounding box center [711, 242] width 5 height 9
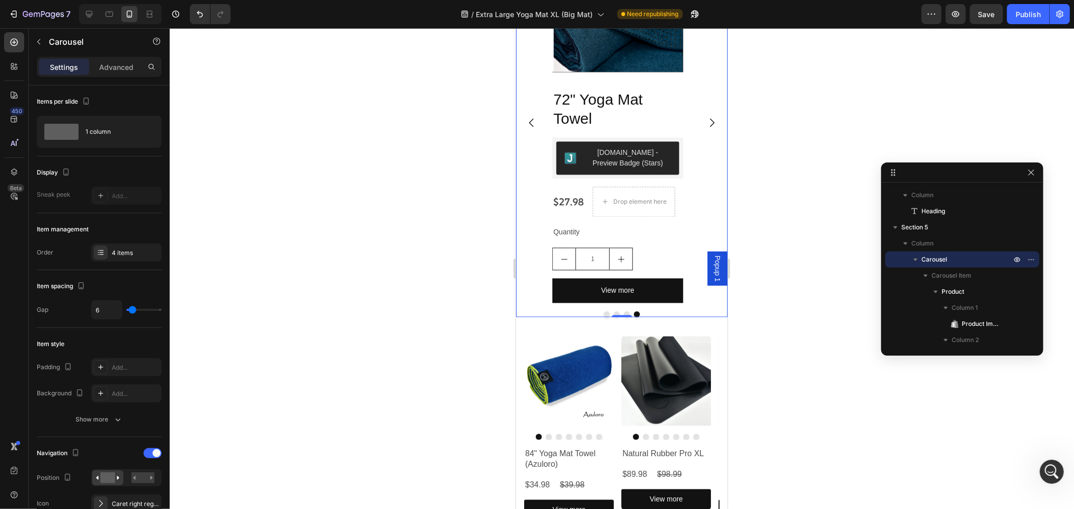
scroll to position [1581, 0]
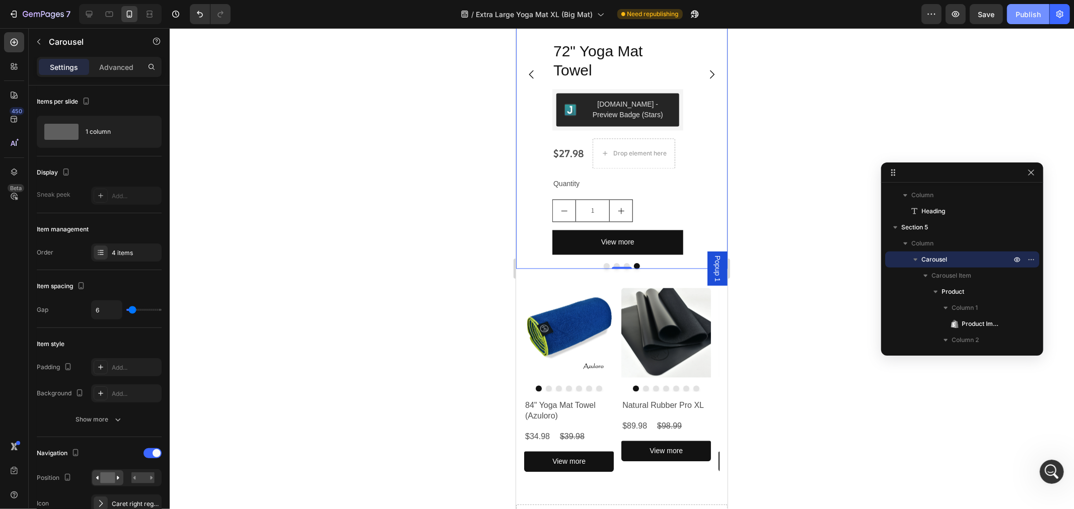
click at [1021, 23] on button "Publish" at bounding box center [1028, 14] width 42 height 20
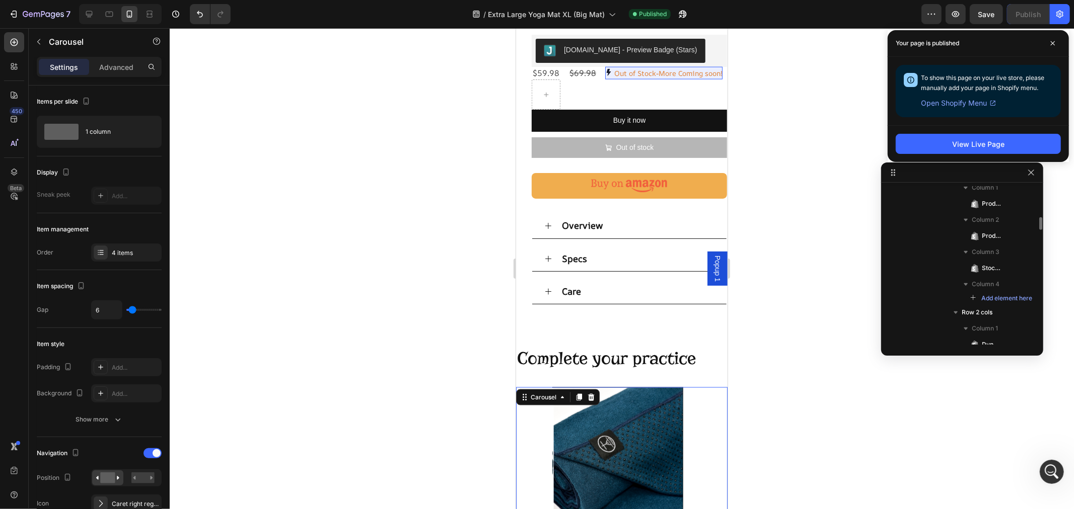
scroll to position [0, 0]
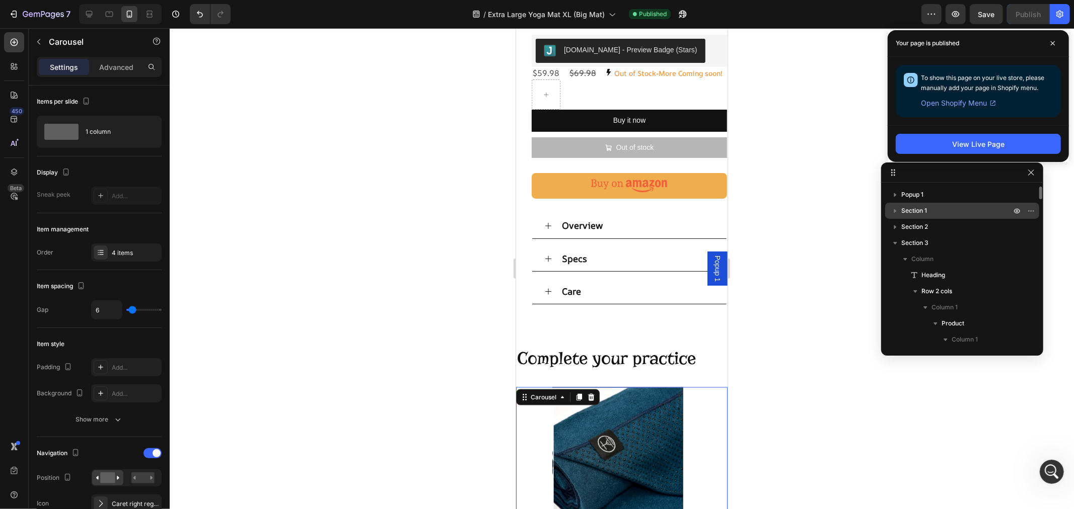
click at [913, 212] on span "Section 1" at bounding box center [914, 211] width 26 height 10
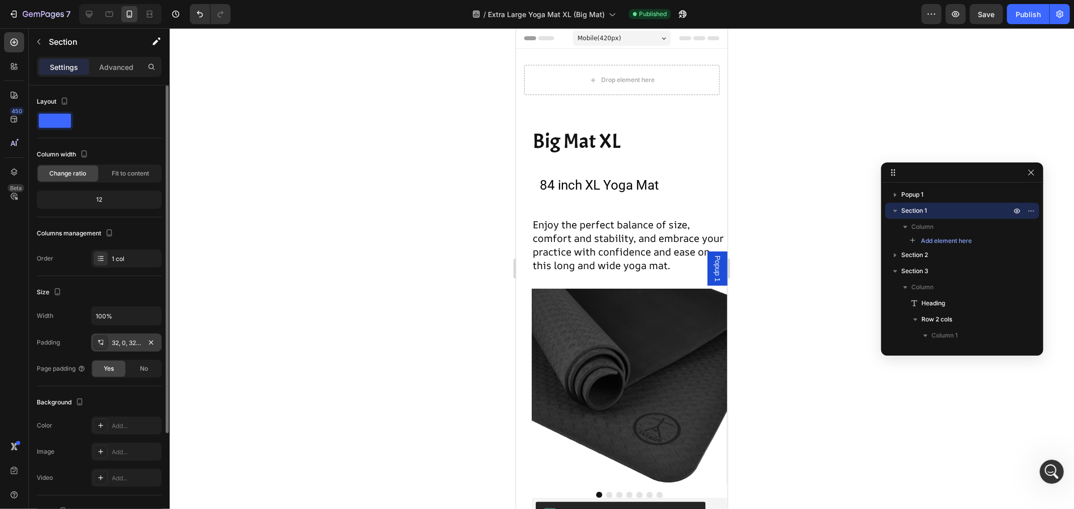
click at [122, 345] on div "32, 0, 32, 0" at bounding box center [126, 343] width 29 height 9
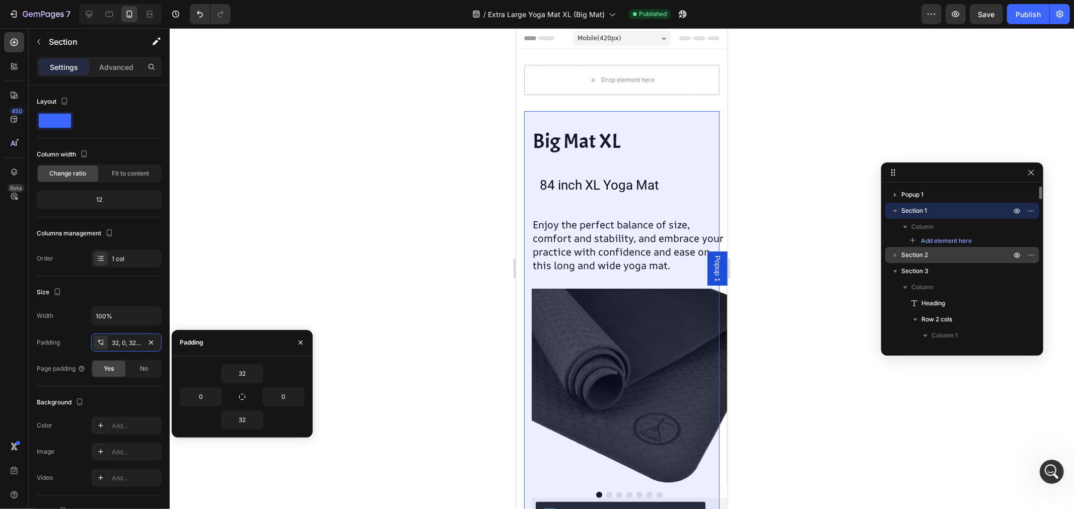
click at [928, 255] on p "Section 2" at bounding box center [957, 255] width 112 height 10
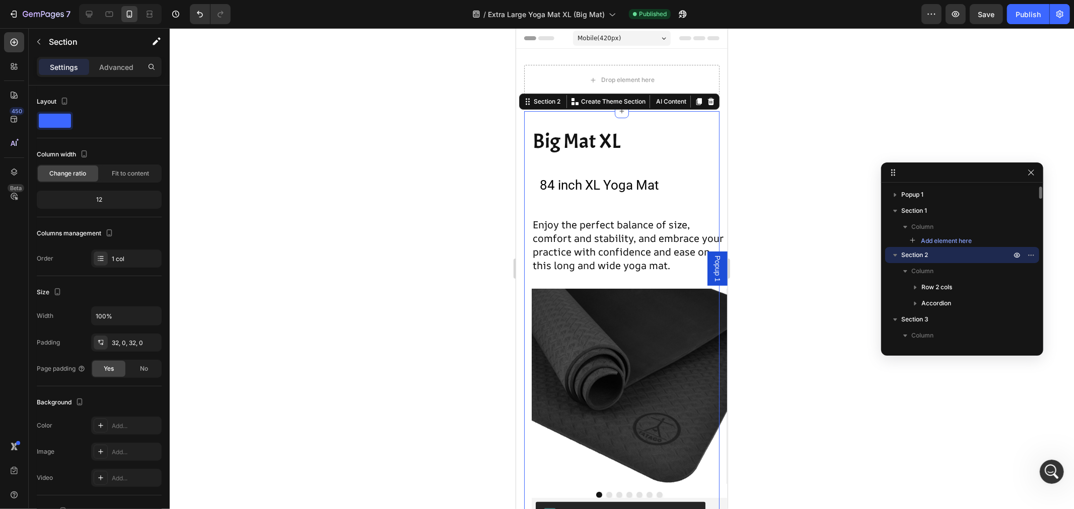
scroll to position [48, 0]
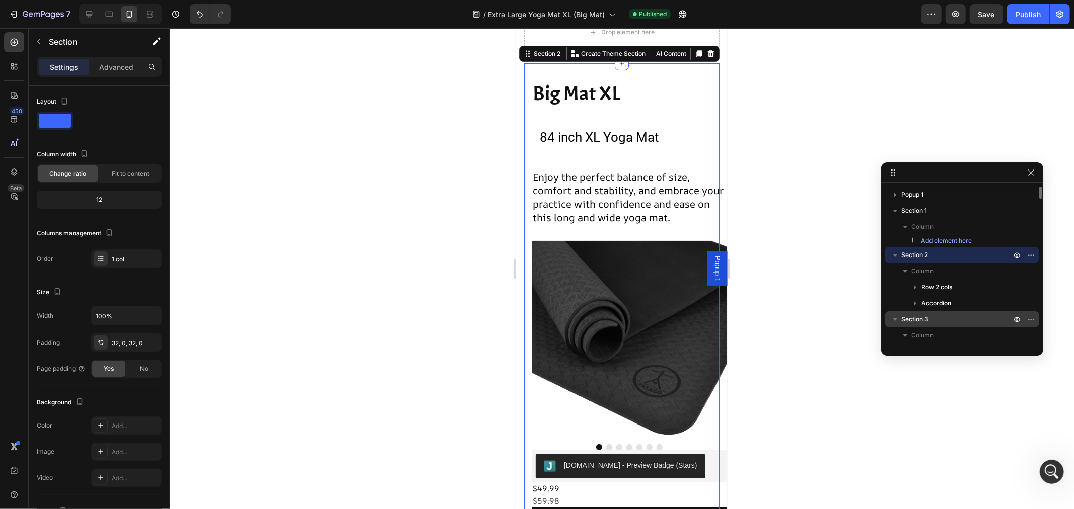
click at [932, 313] on div "Section 3" at bounding box center [962, 320] width 146 height 16
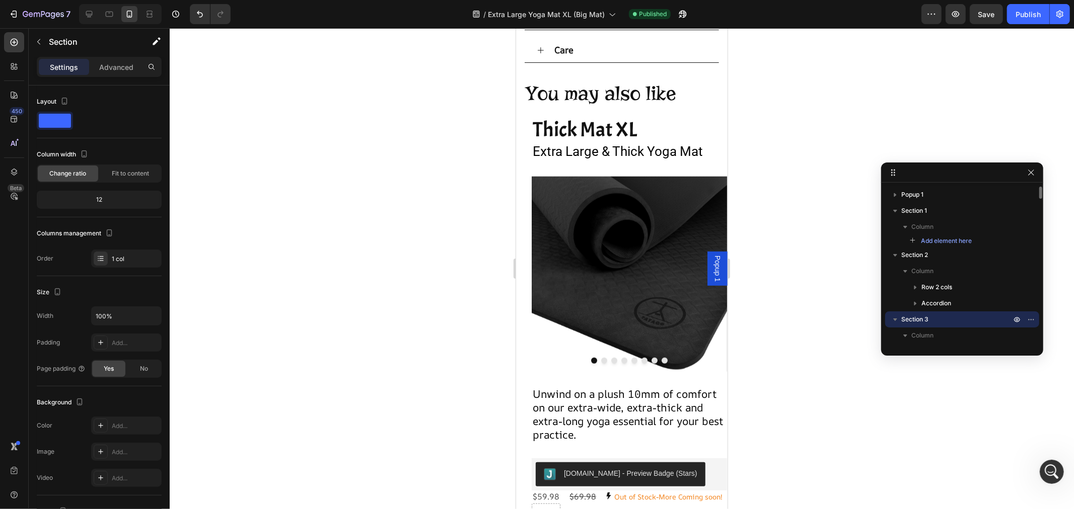
scroll to position [669, 0]
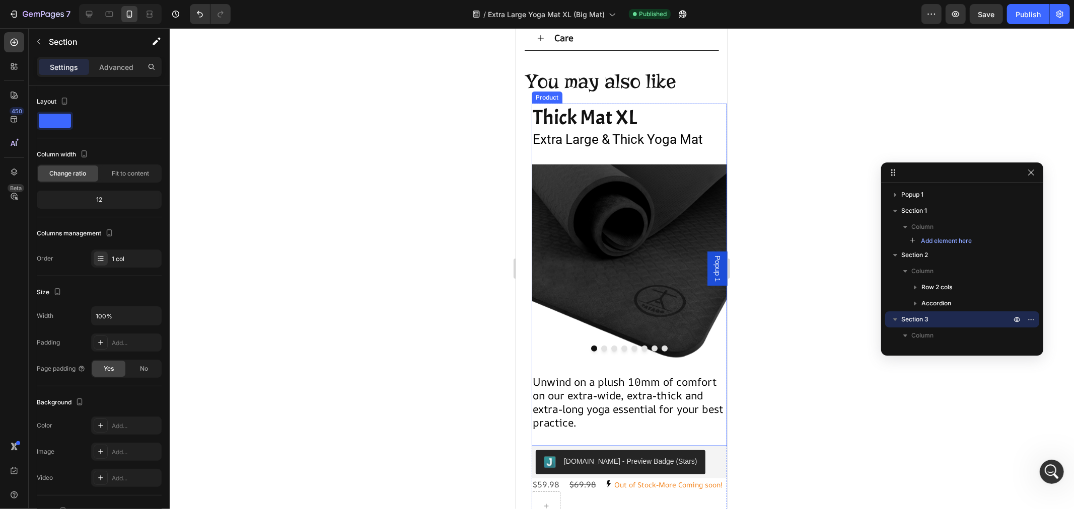
click at [717, 159] on div "Thick Mat XL Heading Extra Large & Thick Yoga Mat Text Block Product Images Unw…" at bounding box center [628, 274] width 195 height 343
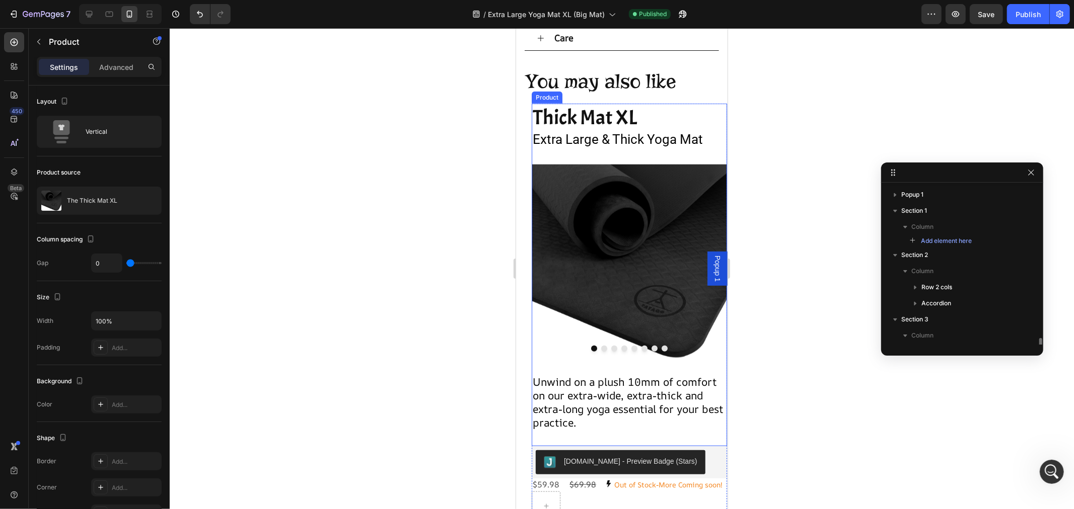
scroll to position [141, 0]
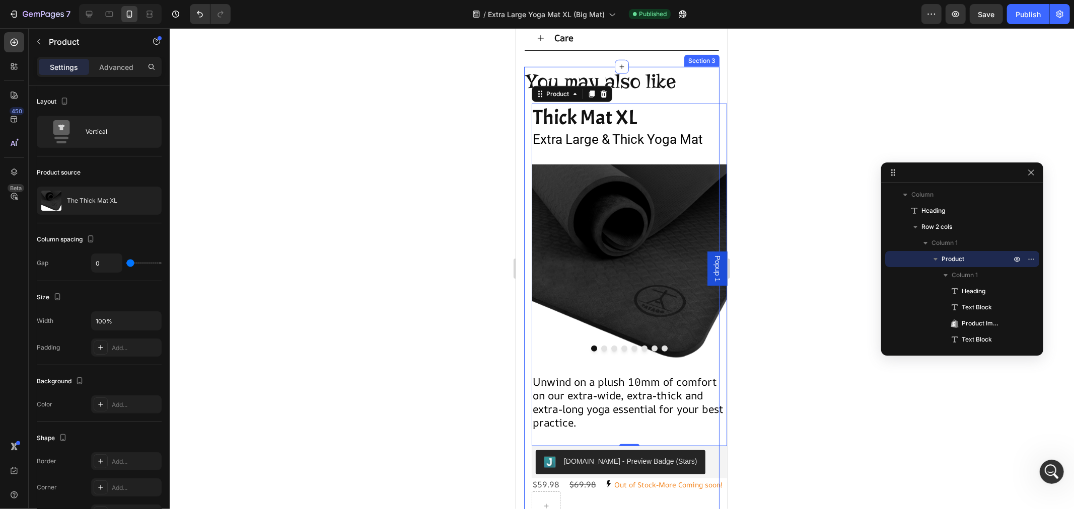
click at [527, 182] on div "You may also like Heading Thick Mat XL Heading Extra Large & Thick Yoga Mat Tex…" at bounding box center [620, 403] width 195 height 675
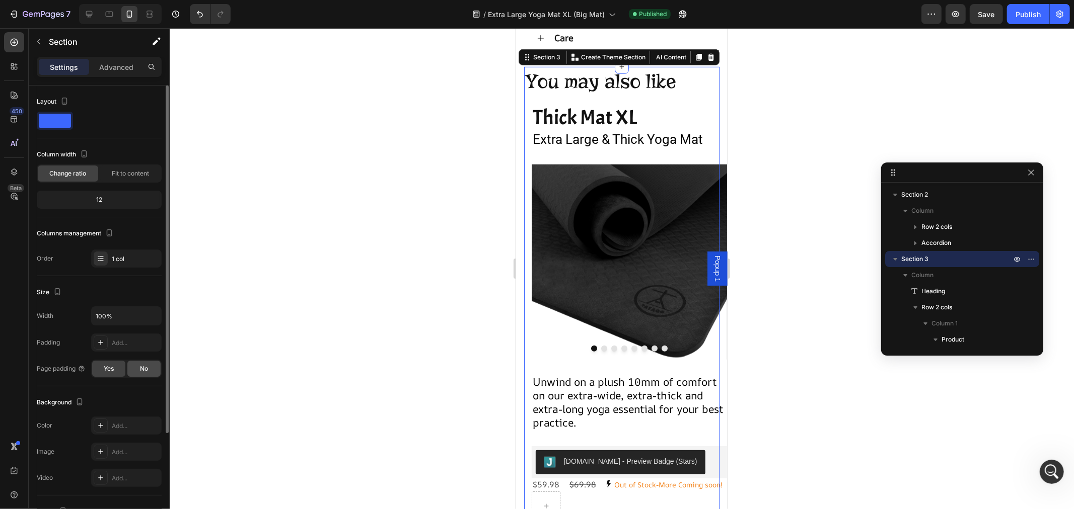
click at [136, 365] on div "No" at bounding box center [143, 369] width 33 height 16
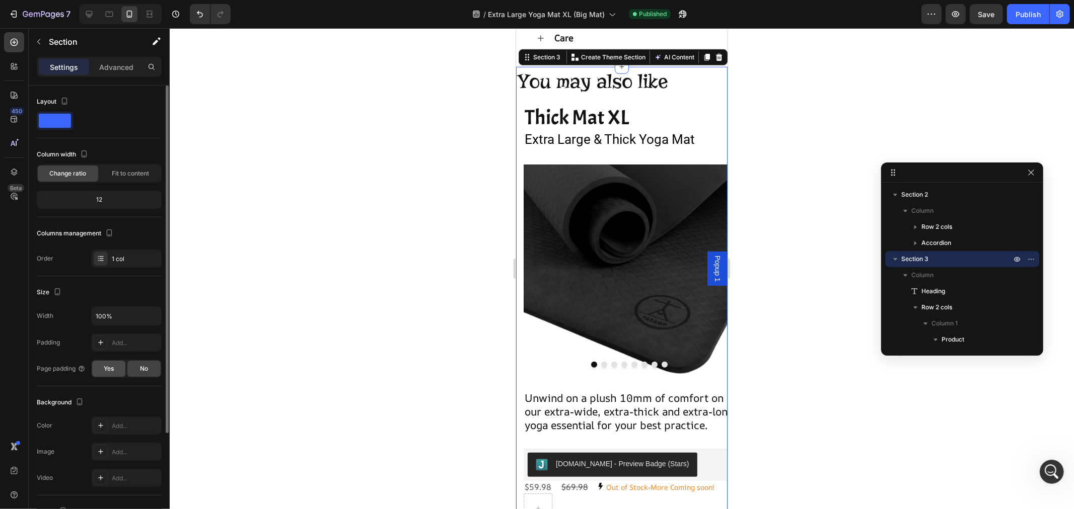
click at [108, 368] on span "Yes" at bounding box center [109, 368] width 10 height 9
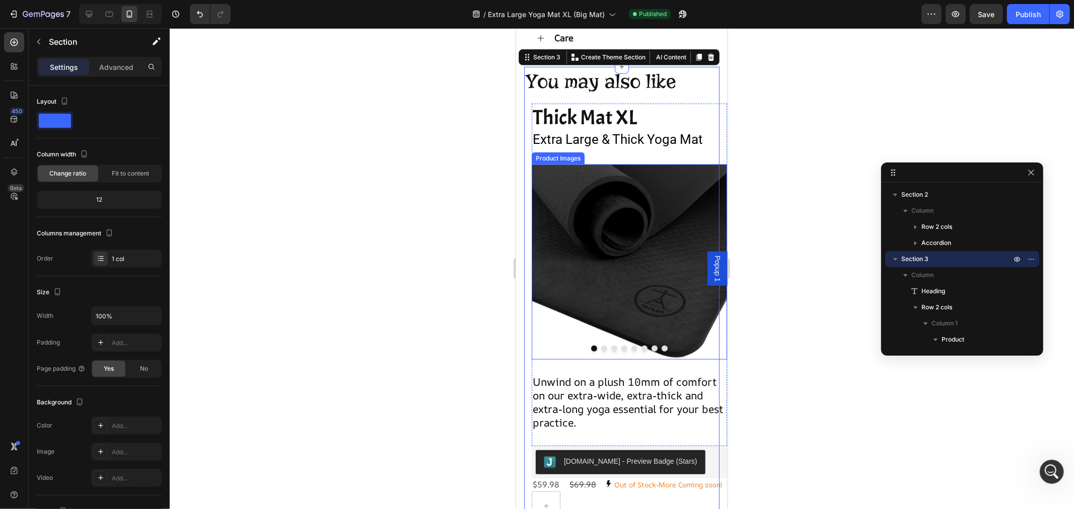
click at [697, 298] on img at bounding box center [628, 261] width 195 height 195
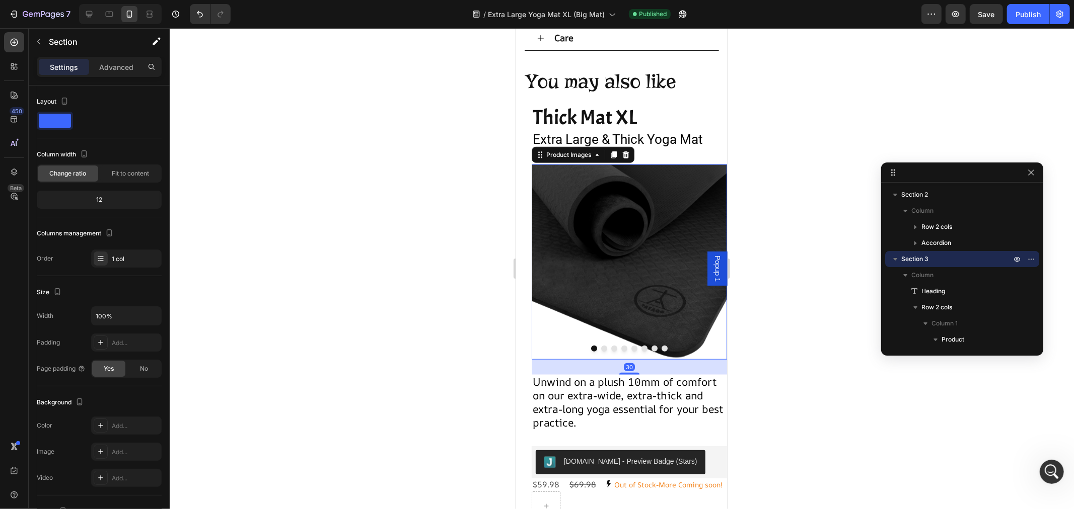
scroll to position [205, 0]
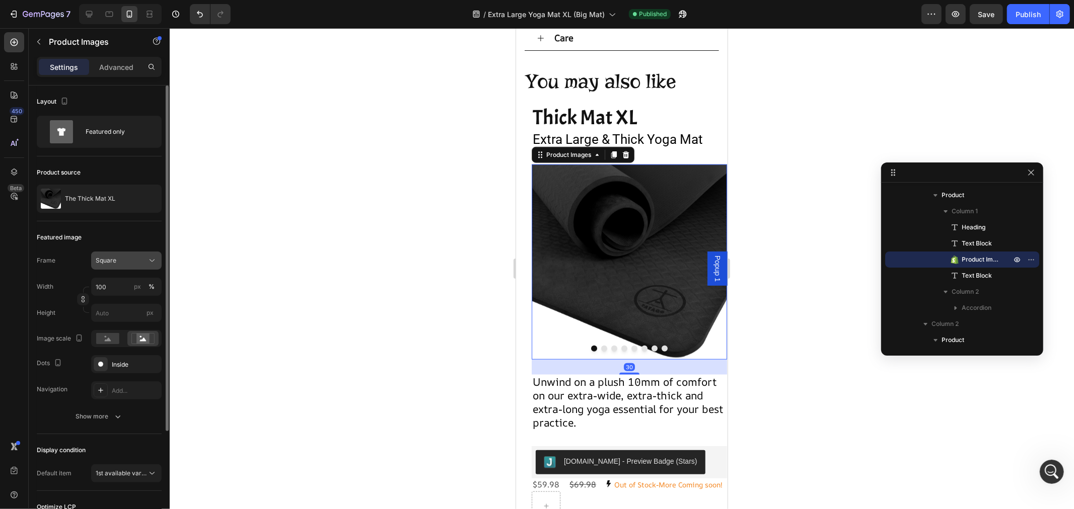
click at [126, 262] on div "Square" at bounding box center [120, 260] width 49 height 9
click at [119, 284] on div "Square" at bounding box center [124, 285] width 58 height 10
click at [133, 257] on div "Square" at bounding box center [120, 260] width 49 height 9
click at [137, 265] on div "Square" at bounding box center [120, 260] width 49 height 9
click at [121, 287] on input "100" at bounding box center [126, 287] width 70 height 18
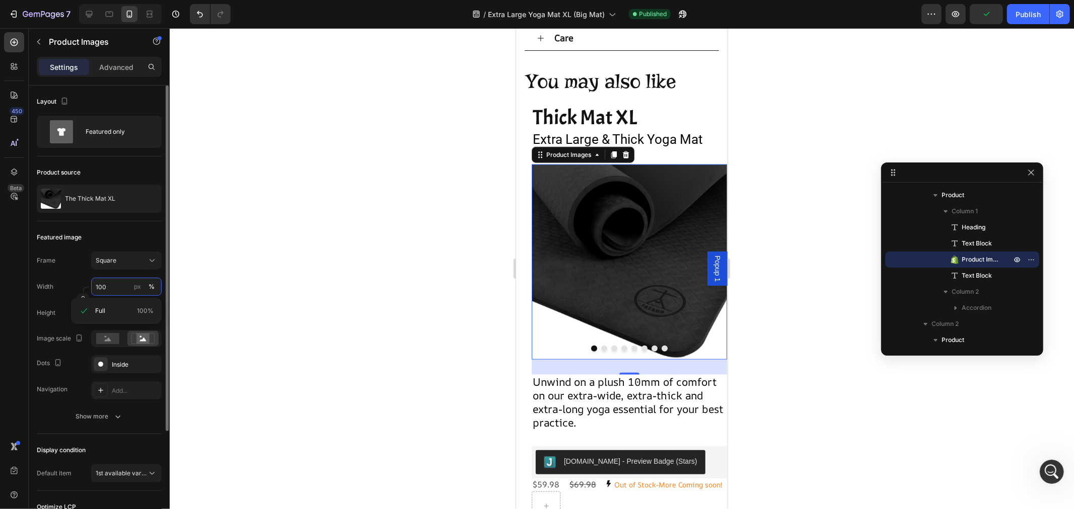
click at [120, 291] on input "100" at bounding box center [126, 287] width 70 height 18
click at [98, 322] on div "Full 100%" at bounding box center [116, 311] width 91 height 26
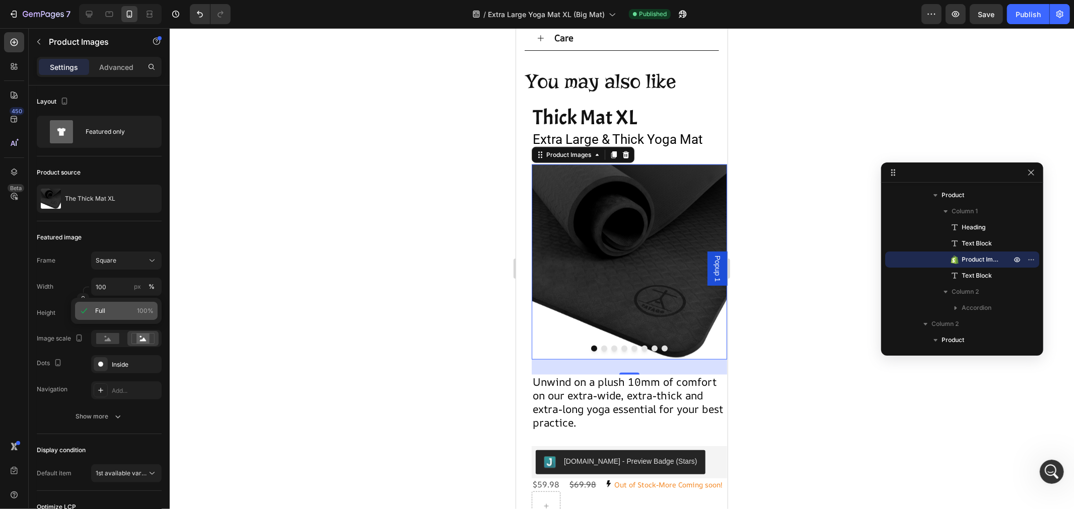
click at [102, 315] on span "Full" at bounding box center [100, 311] width 10 height 9
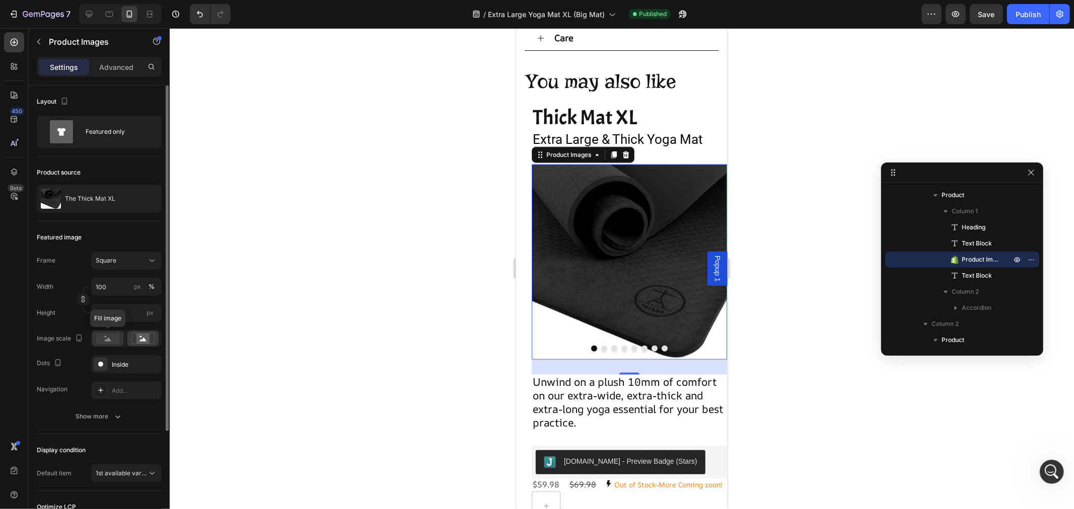
click at [109, 339] on icon at bounding box center [108, 340] width 7 height 4
click at [138, 338] on rect at bounding box center [142, 339] width 13 height 10
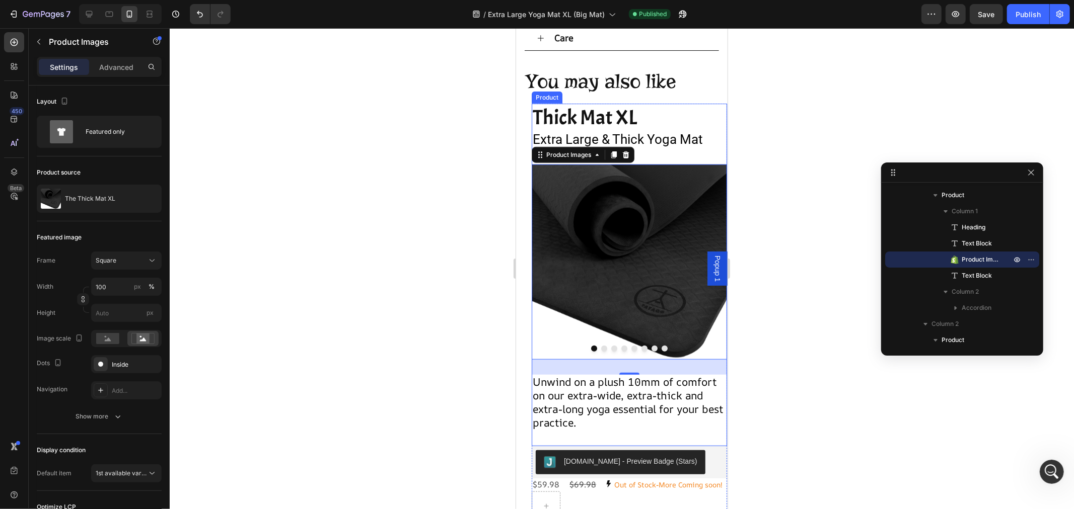
click at [706, 428] on div "Thick Mat XL Heading Extra Large & Thick Yoga Mat Text Block Product Images 30 …" at bounding box center [628, 274] width 195 height 343
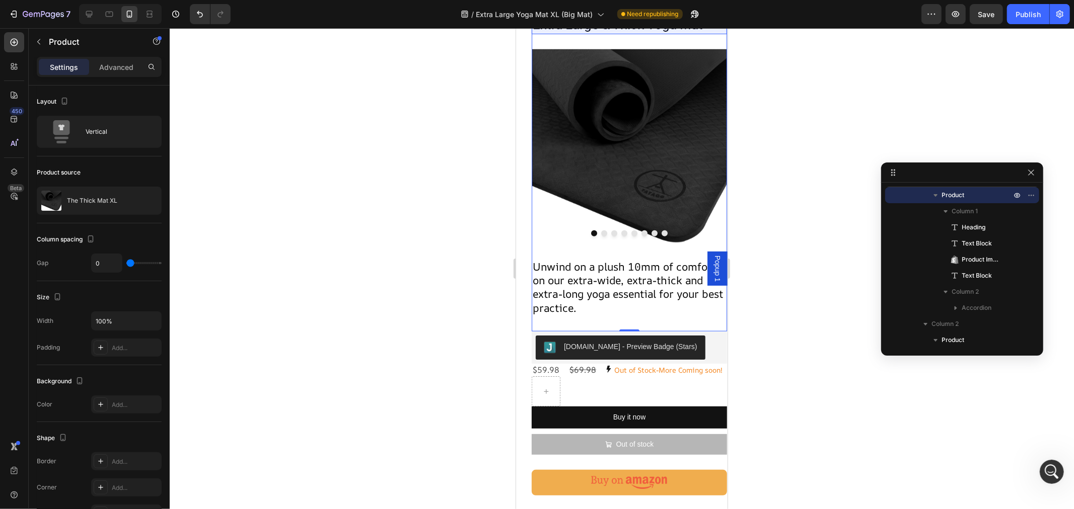
scroll to position [93, 0]
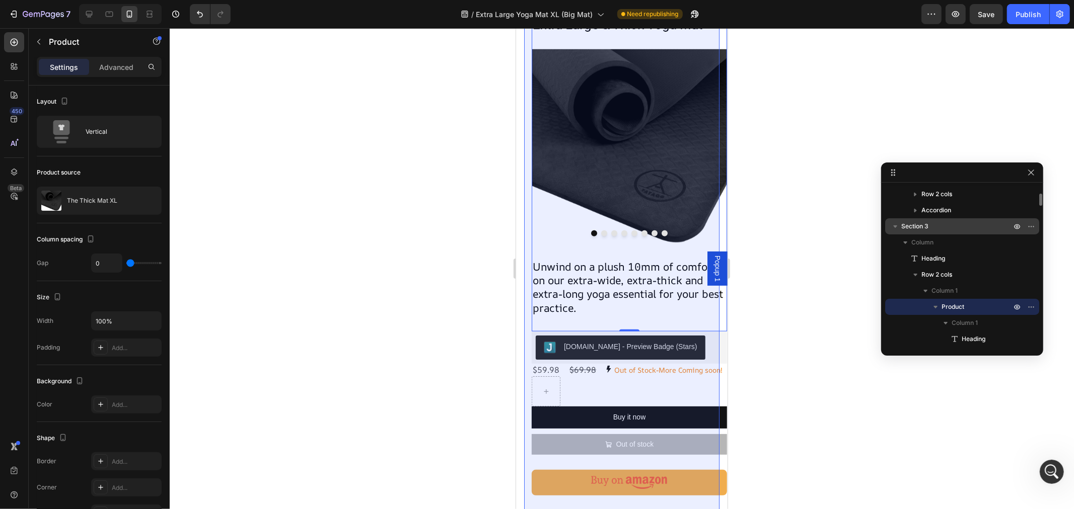
click at [941, 227] on p "Section 3" at bounding box center [957, 226] width 112 height 10
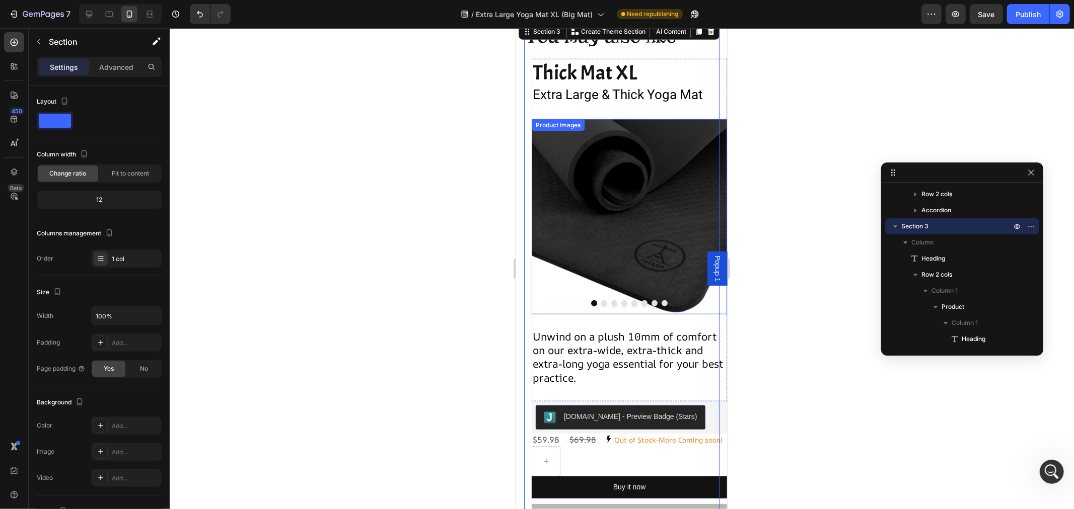
scroll to position [627, 0]
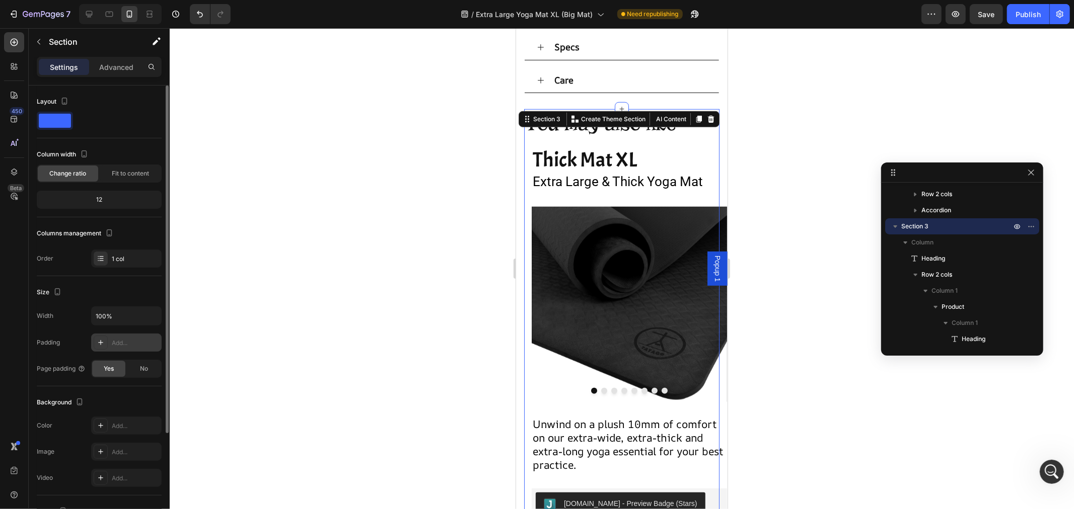
click at [99, 342] on icon at bounding box center [101, 343] width 8 height 8
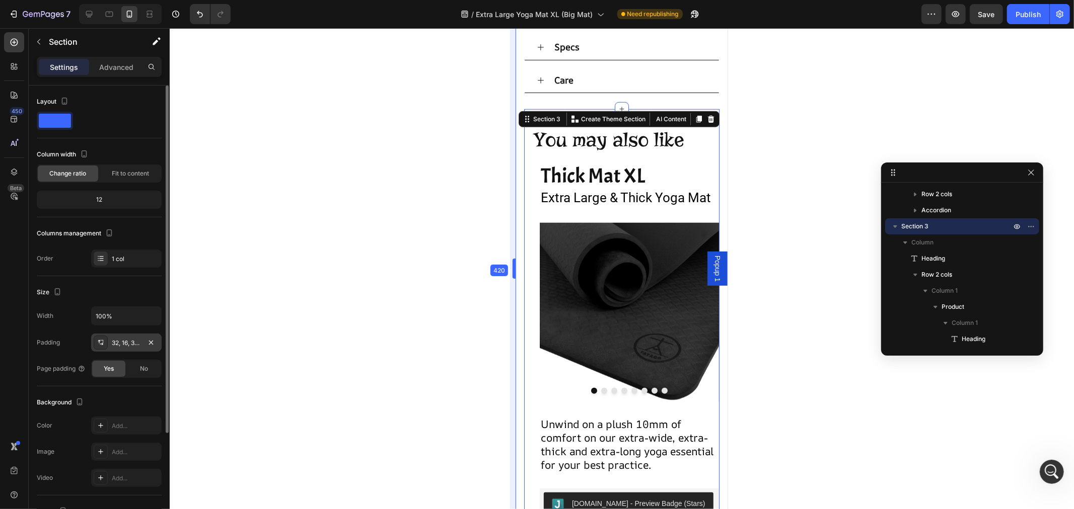
scroll to position [627, 0]
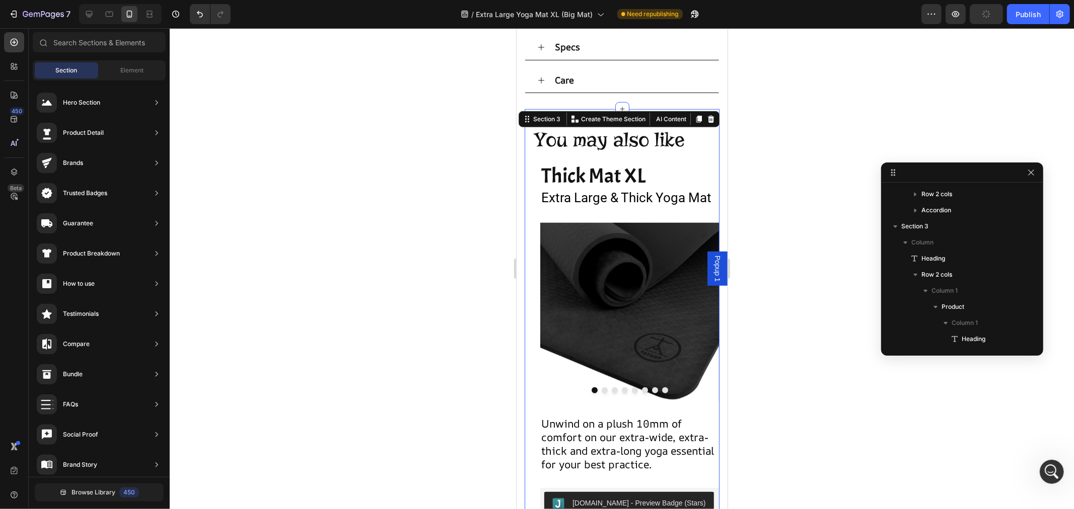
click at [519, 178] on section "You may also like Heading Thick Mat XL Heading Extra Large & Thick Yoga Mat Tex…" at bounding box center [621, 460] width 211 height 703
click at [518, 179] on section "You may also like Heading Thick Mat XL Heading Extra Large & Thick Yoga Mat Tex…" at bounding box center [621, 460] width 211 height 703
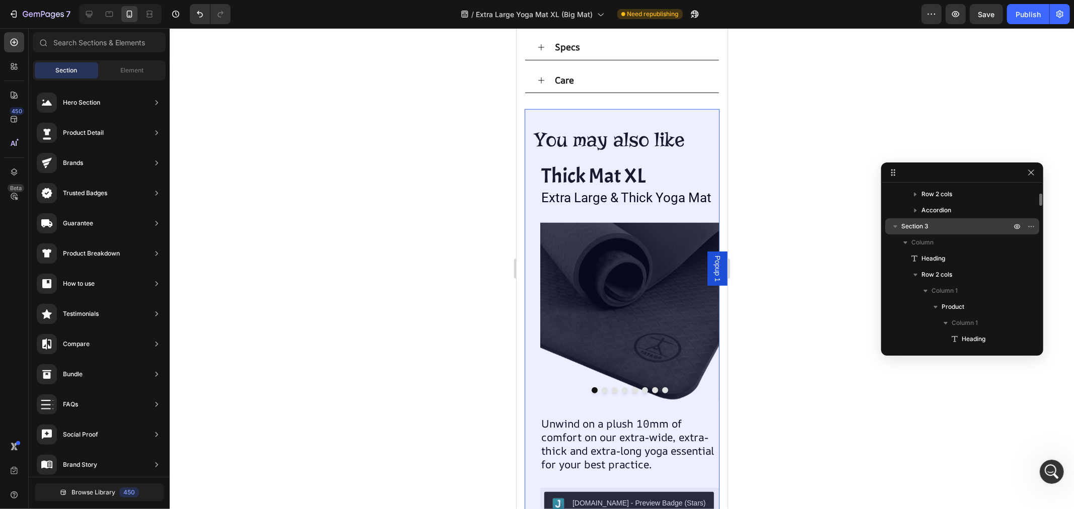
click at [917, 228] on span "Section 3" at bounding box center [914, 226] width 27 height 10
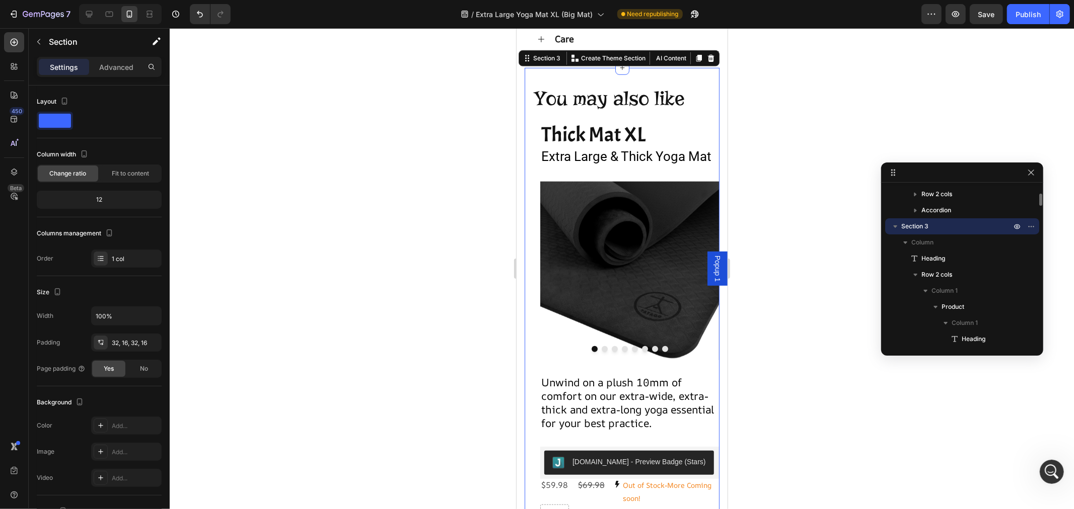
scroll to position [668, 0]
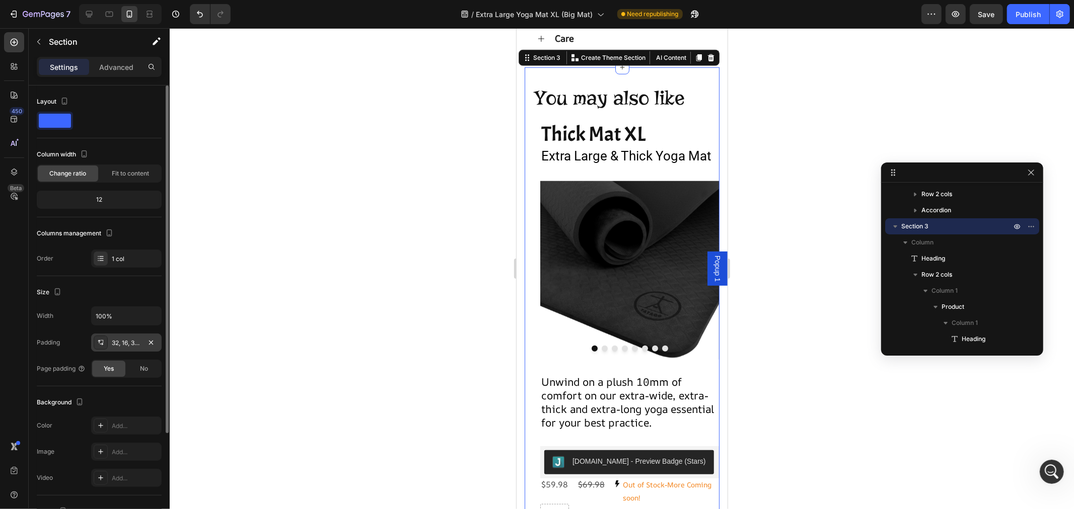
click at [121, 340] on div "32, 16, 32, 16" at bounding box center [126, 343] width 29 height 9
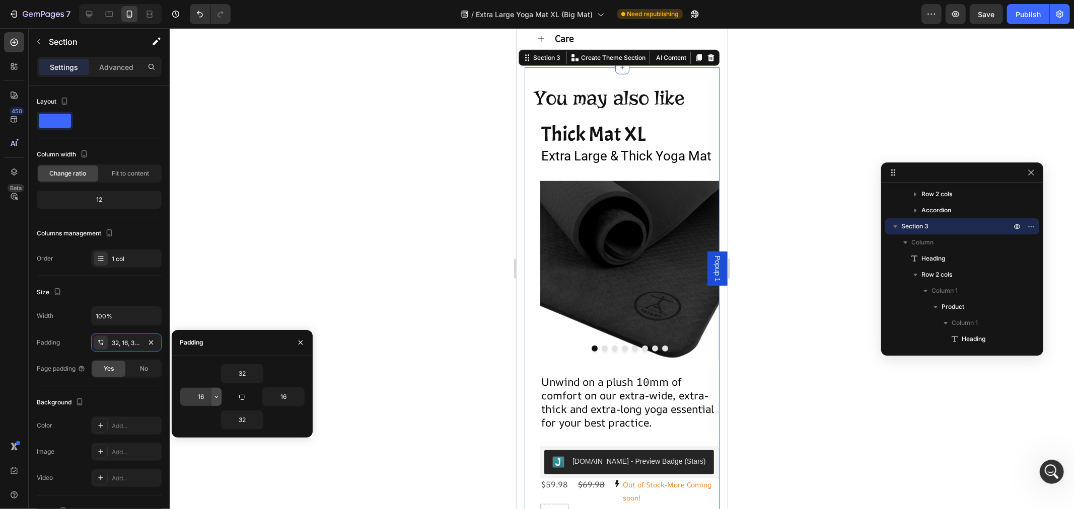
click at [213, 395] on icon "button" at bounding box center [216, 397] width 8 height 8
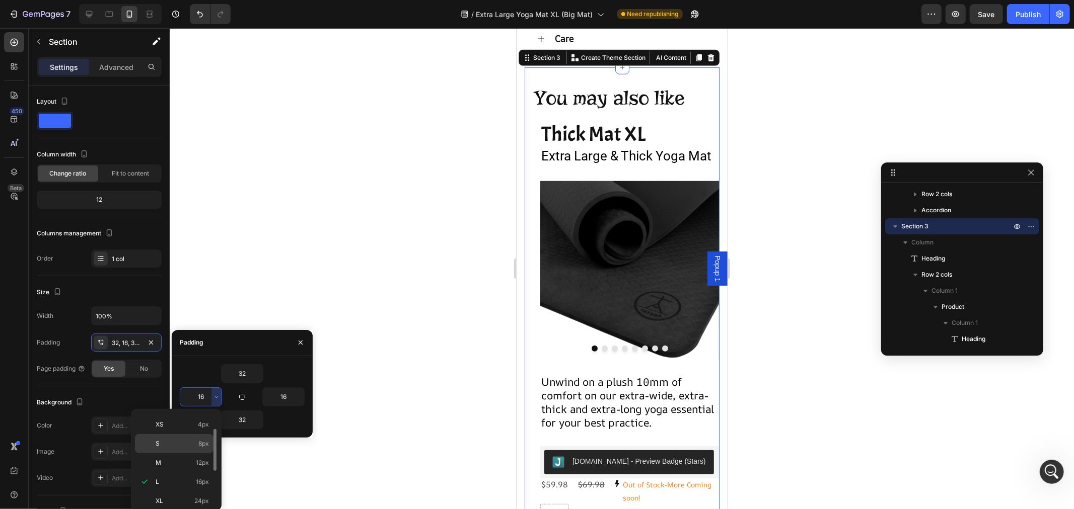
click at [202, 440] on span "8px" at bounding box center [203, 443] width 11 height 9
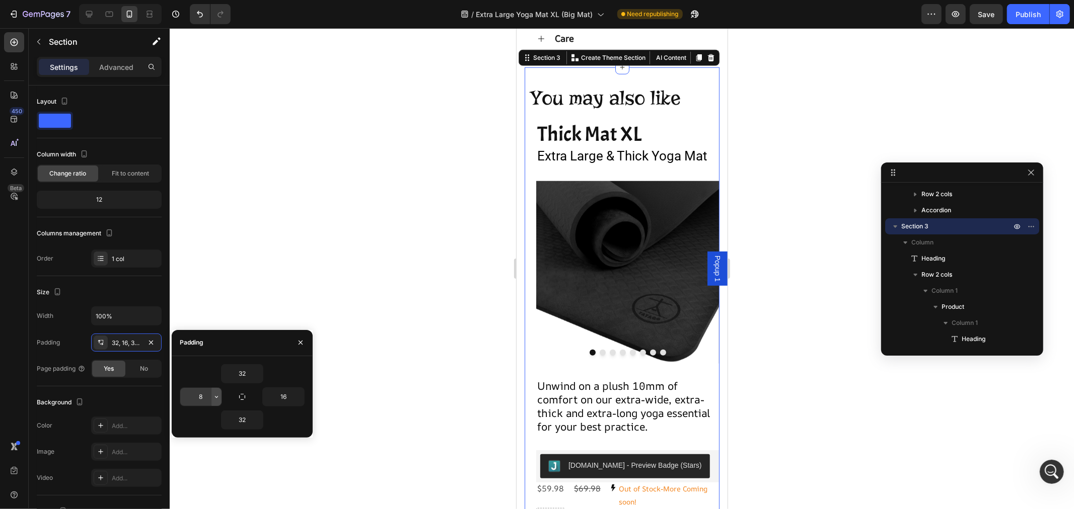
click at [213, 398] on icon "button" at bounding box center [216, 397] width 8 height 8
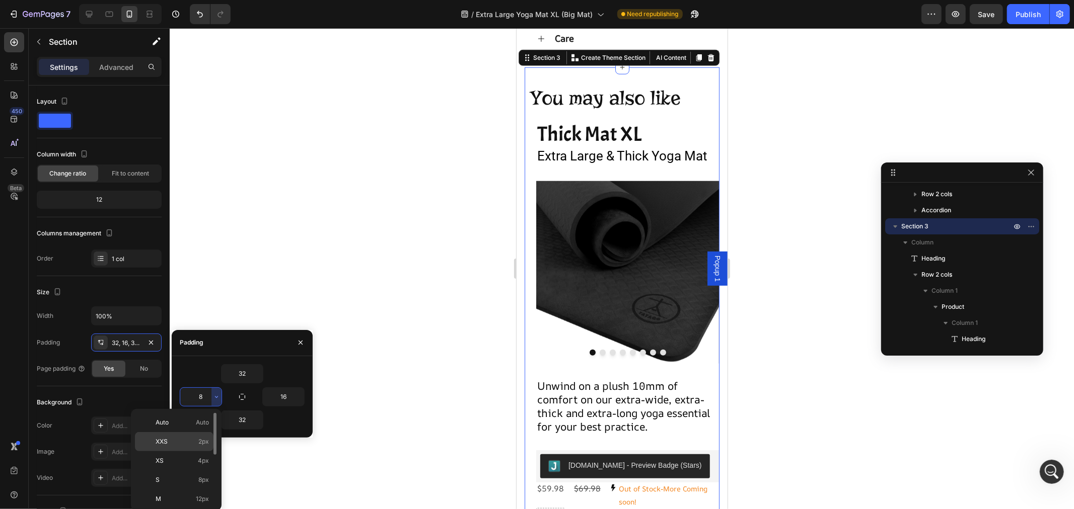
click at [209, 451] on div "XXS 2px" at bounding box center [174, 460] width 79 height 19
type input "2"
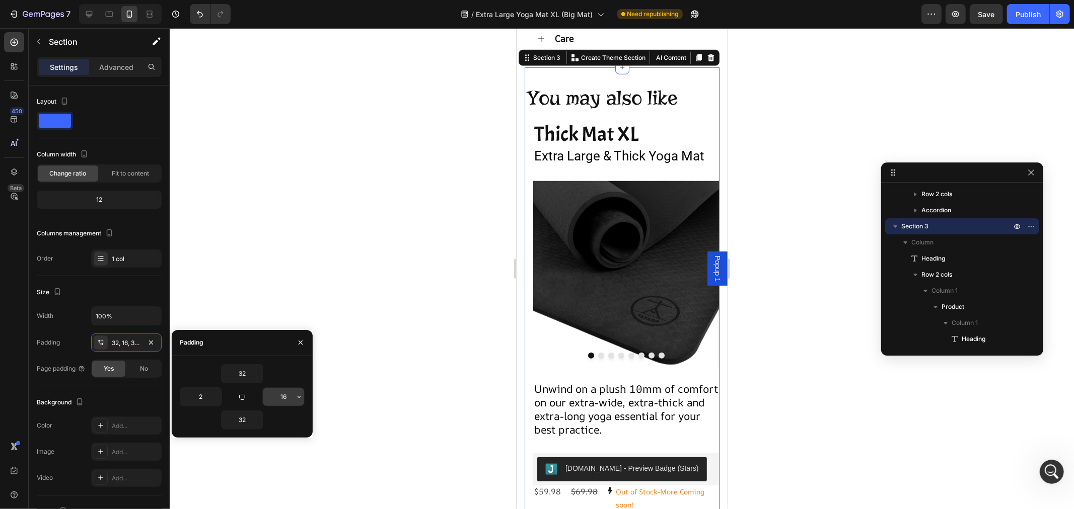
click at [293, 395] on input "16" at bounding box center [283, 397] width 41 height 18
click at [295, 395] on icon "button" at bounding box center [299, 397] width 8 height 8
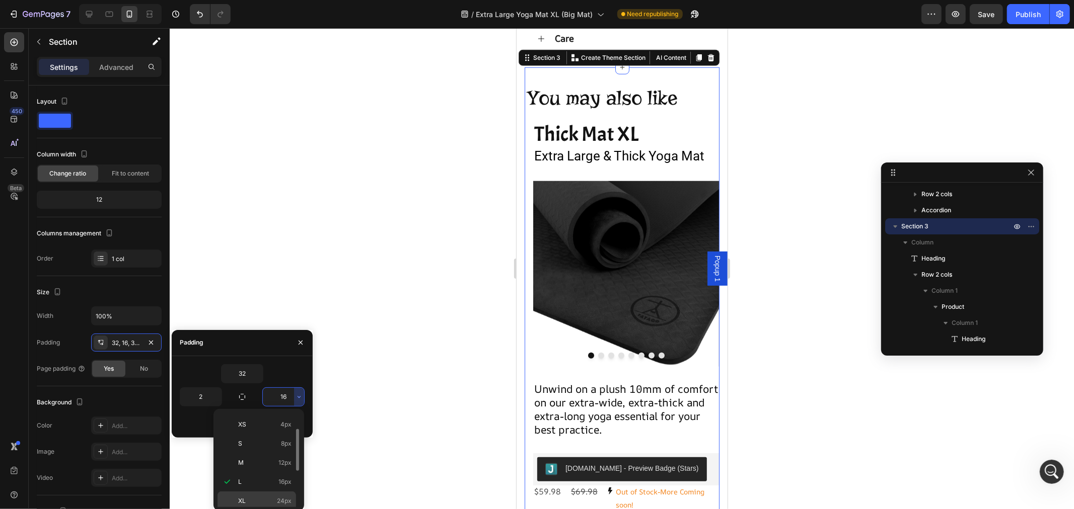
click at [286, 498] on span "24px" at bounding box center [284, 501] width 15 height 9
type input "24"
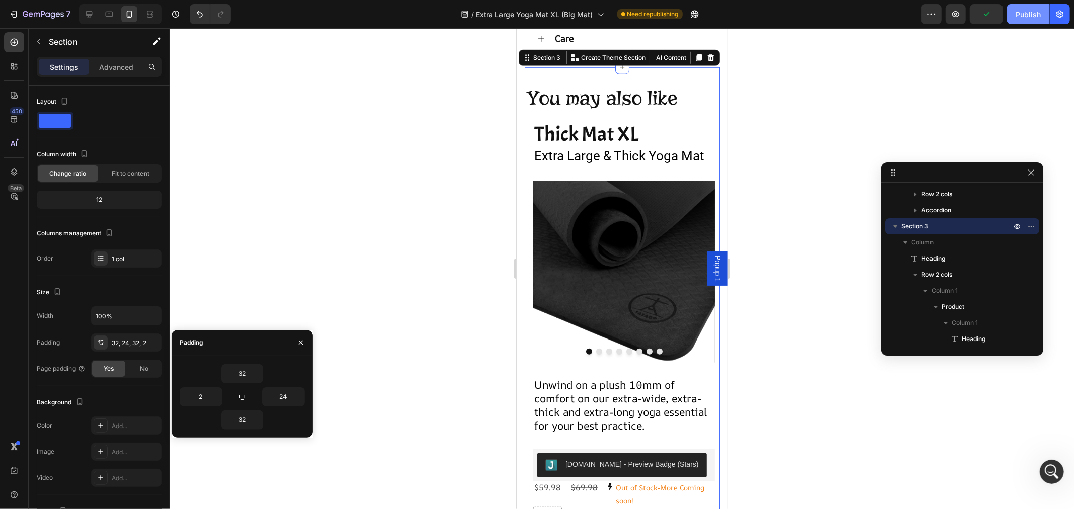
click at [1022, 18] on div "Publish" at bounding box center [1027, 14] width 25 height 11
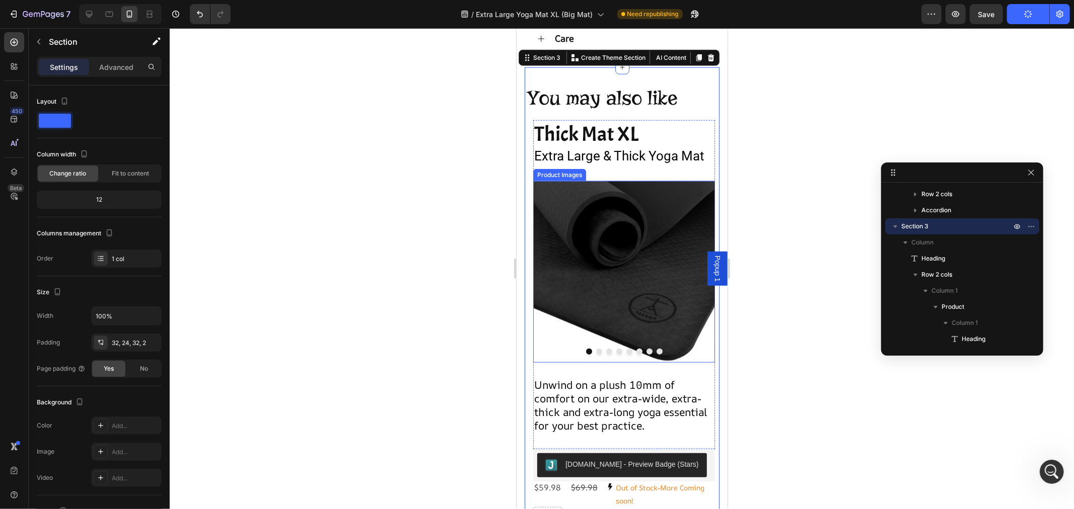
click at [625, 333] on img at bounding box center [624, 272] width 182 height 182
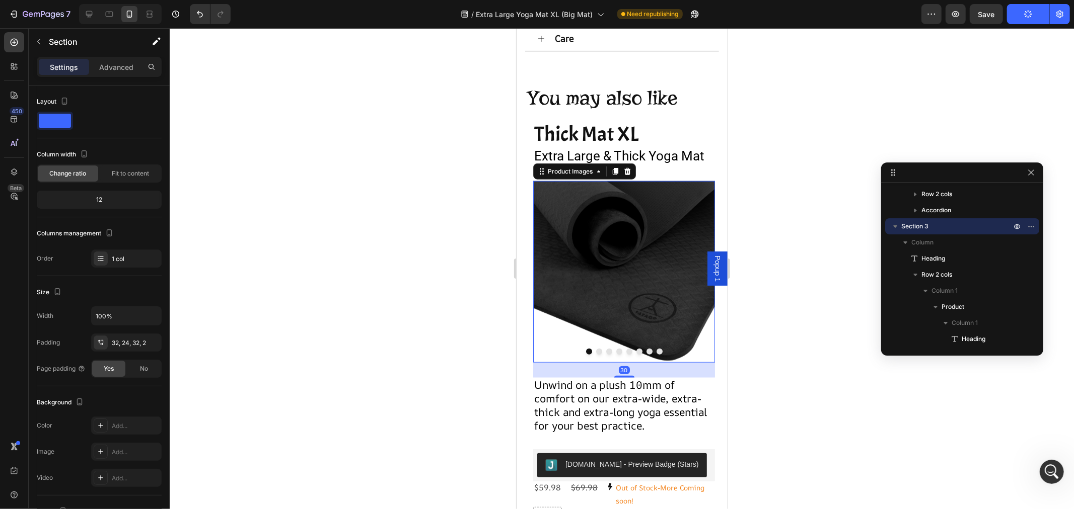
scroll to position [205, 0]
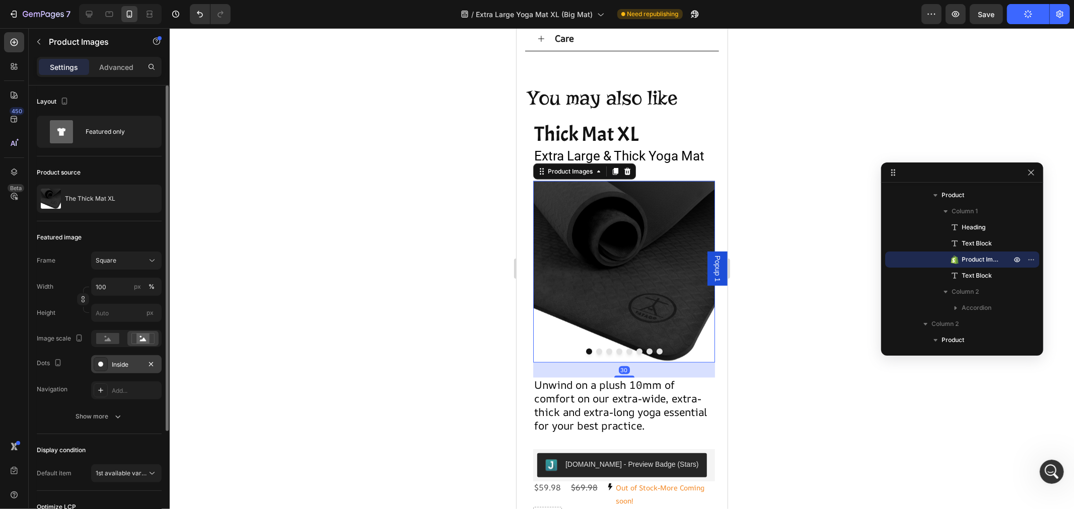
click at [116, 368] on div "Inside" at bounding box center [126, 364] width 29 height 9
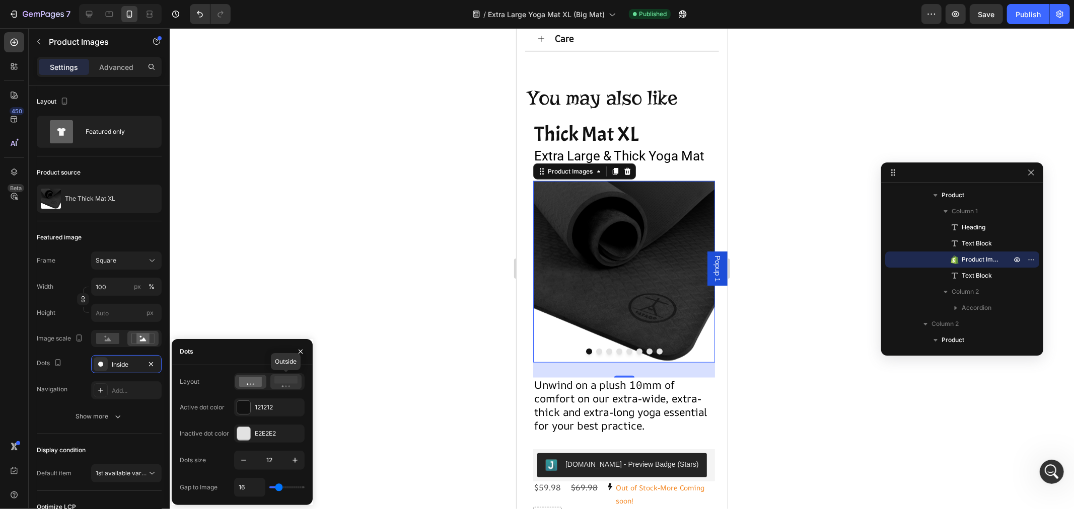
click at [280, 384] on icon at bounding box center [285, 381] width 23 height 11
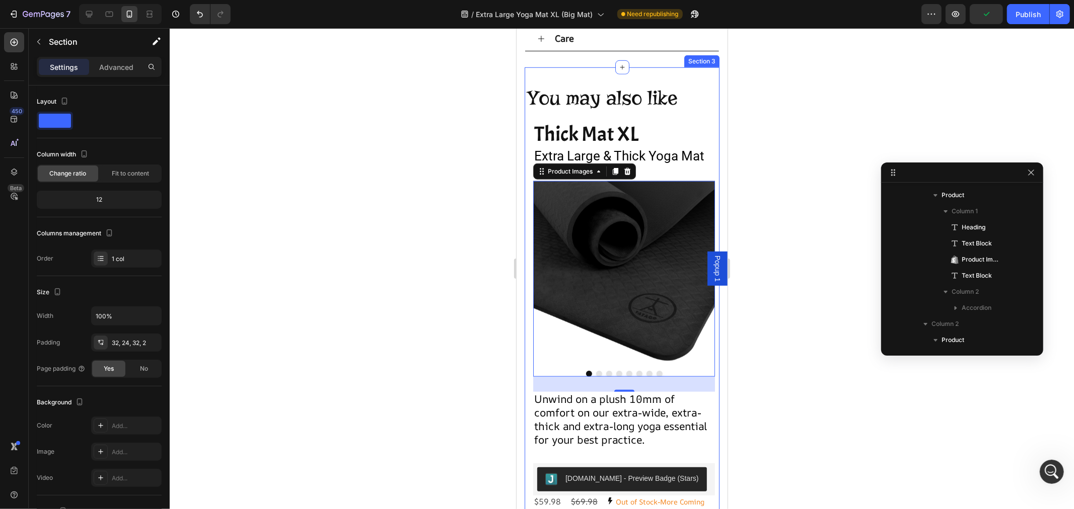
click at [699, 87] on div "You may also like Heading Thick Mat XL Heading Extra Large & Thick Yoga Mat Tex…" at bounding box center [621, 427] width 195 height 720
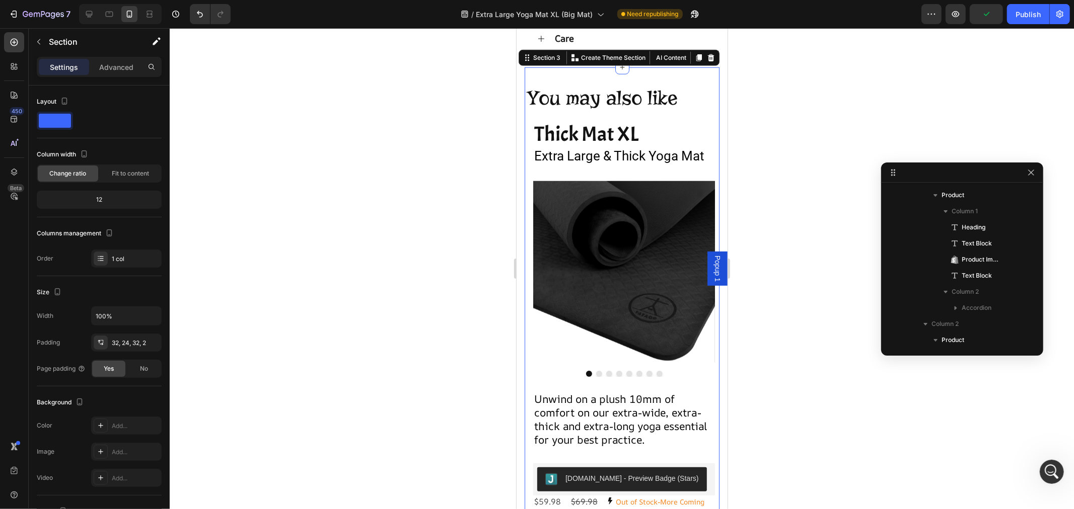
scroll to position [60, 0]
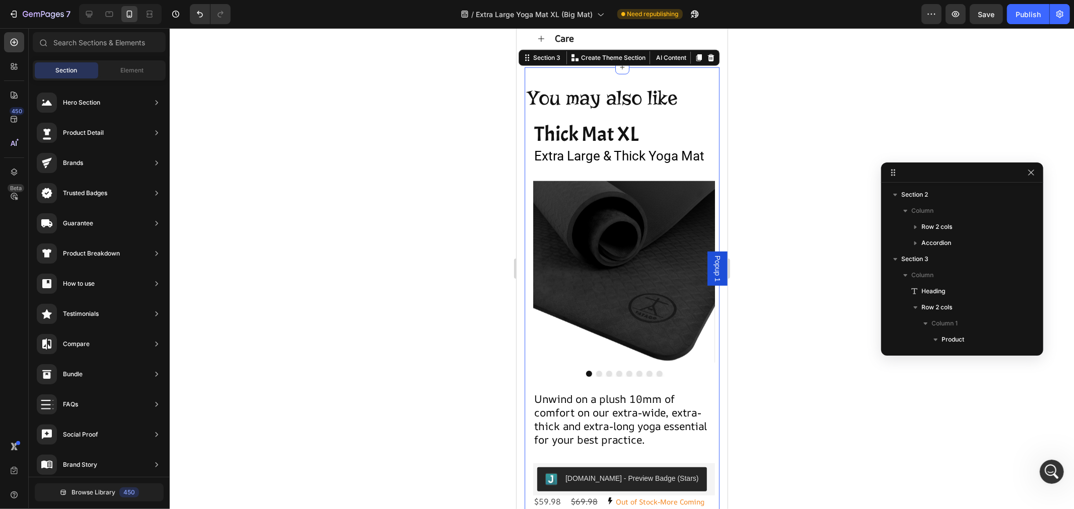
click at [716, 94] on section "You may also like Heading Thick Mat XL Heading Extra Large & Thick Yoga Mat Tex…" at bounding box center [621, 427] width 211 height 720
click at [704, 81] on div "You may also like Heading Thick Mat XL Heading Extra Large & Thick Yoga Mat Tex…" at bounding box center [621, 427] width 195 height 720
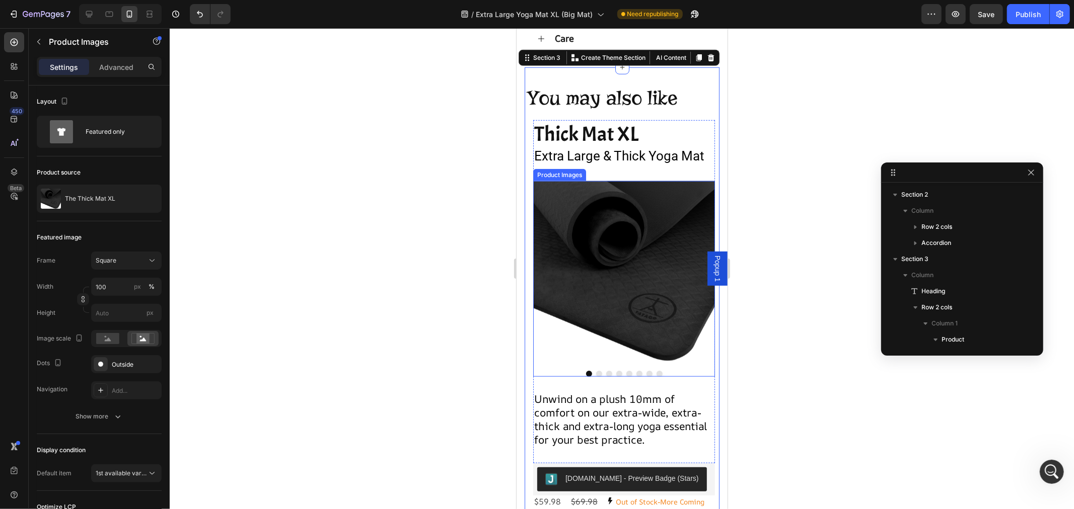
click at [671, 244] on img at bounding box center [624, 272] width 182 height 182
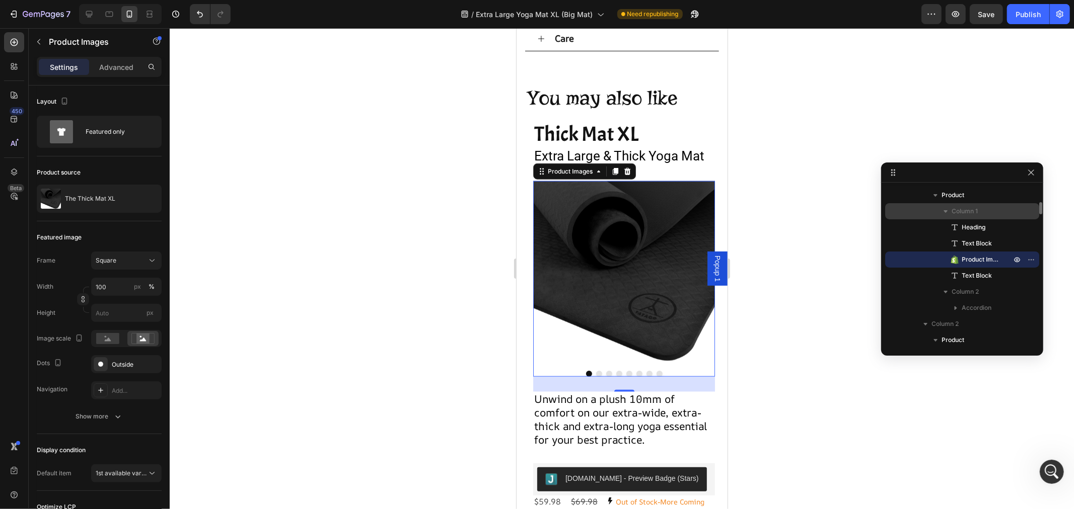
click at [968, 205] on div "Column 1" at bounding box center [962, 211] width 146 height 16
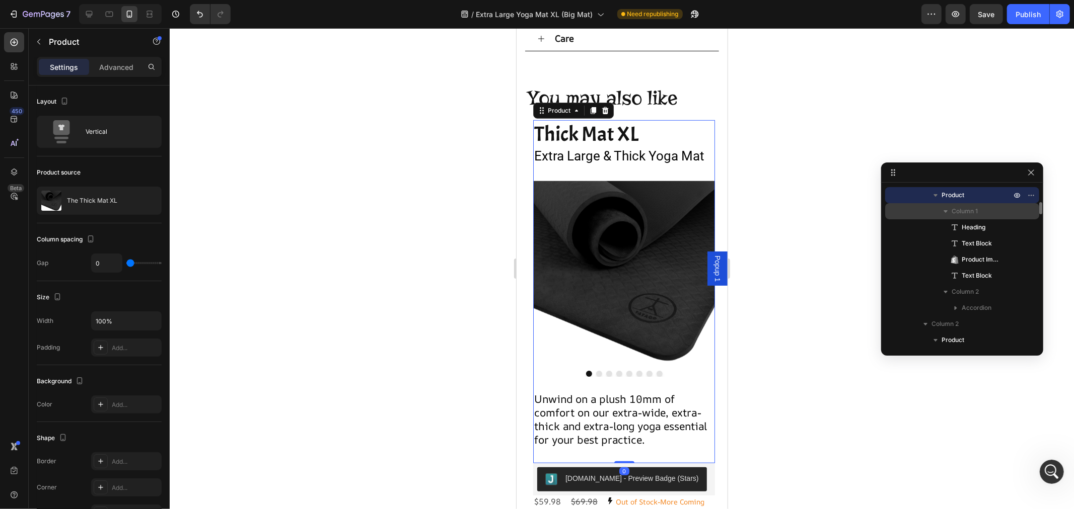
click at [968, 205] on div "Column 1" at bounding box center [962, 211] width 146 height 16
click at [967, 198] on p "Product" at bounding box center [976, 195] width 71 height 10
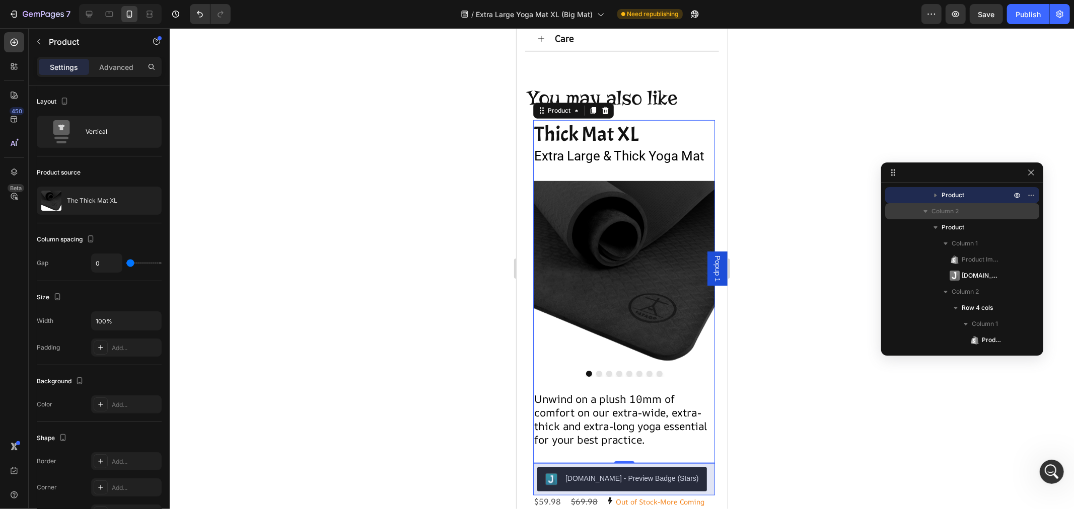
scroll to position [93, 0]
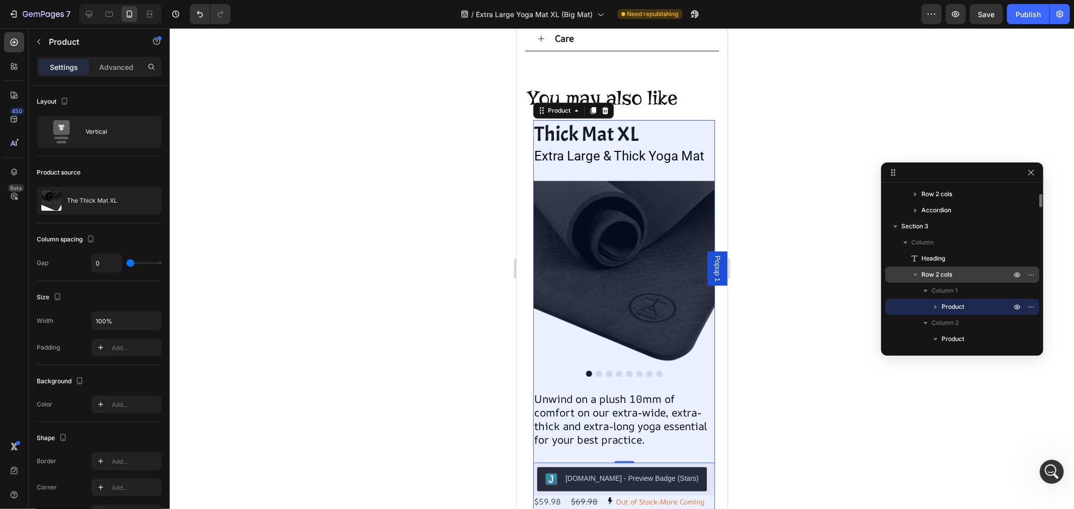
click at [940, 278] on span "Row 2 cols" at bounding box center [936, 275] width 31 height 10
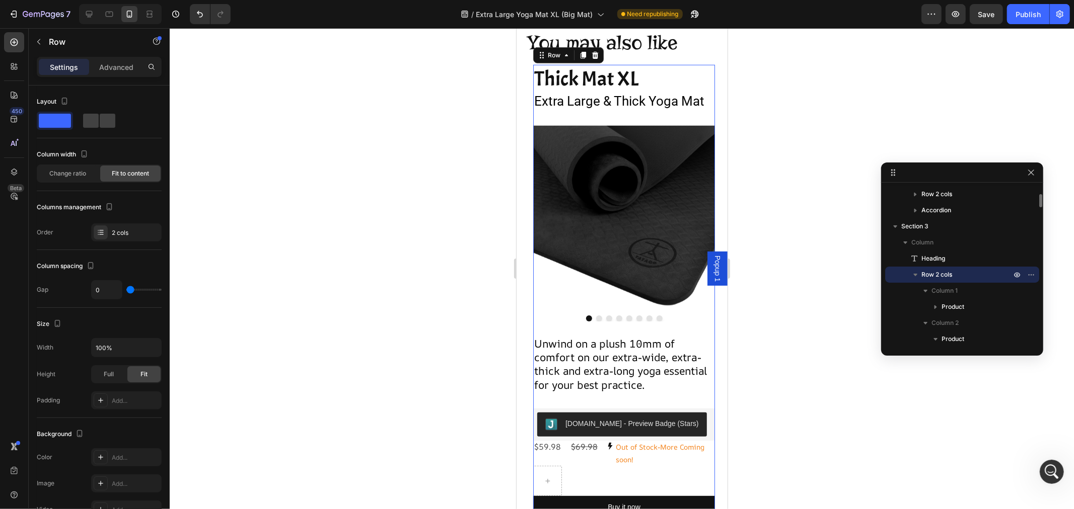
scroll to position [722, 0]
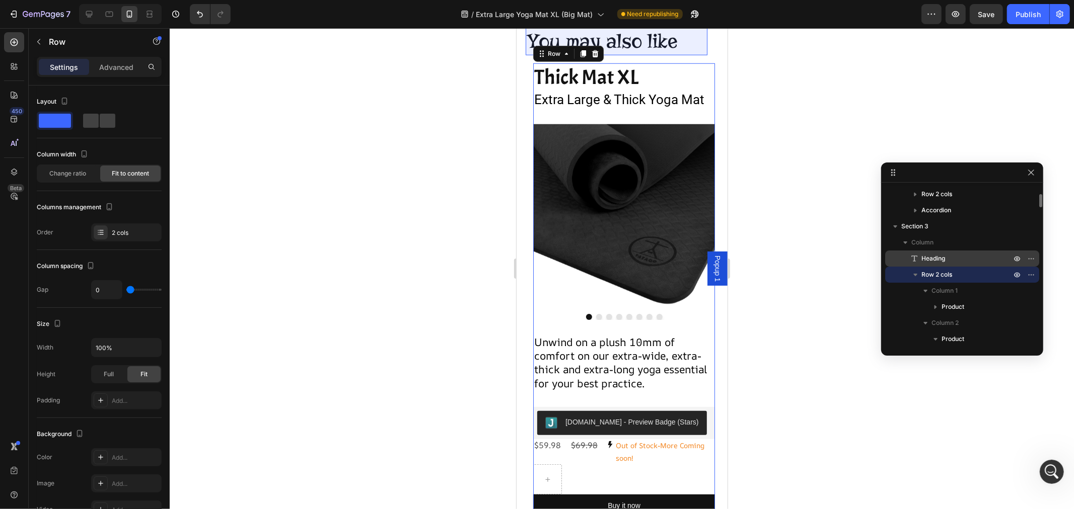
click at [934, 260] on span "Heading" at bounding box center [933, 259] width 24 height 10
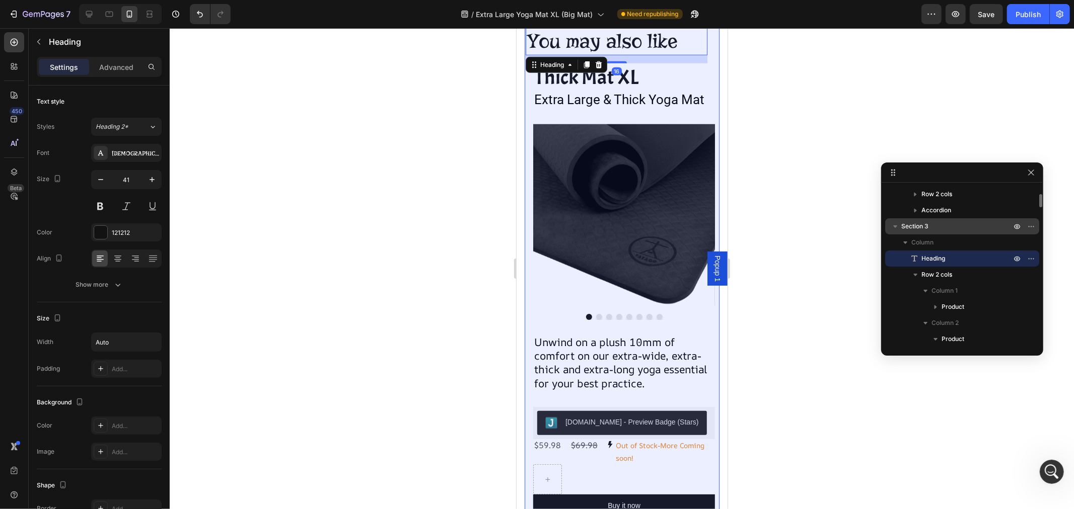
click at [927, 230] on span "Section 3" at bounding box center [914, 226] width 27 height 10
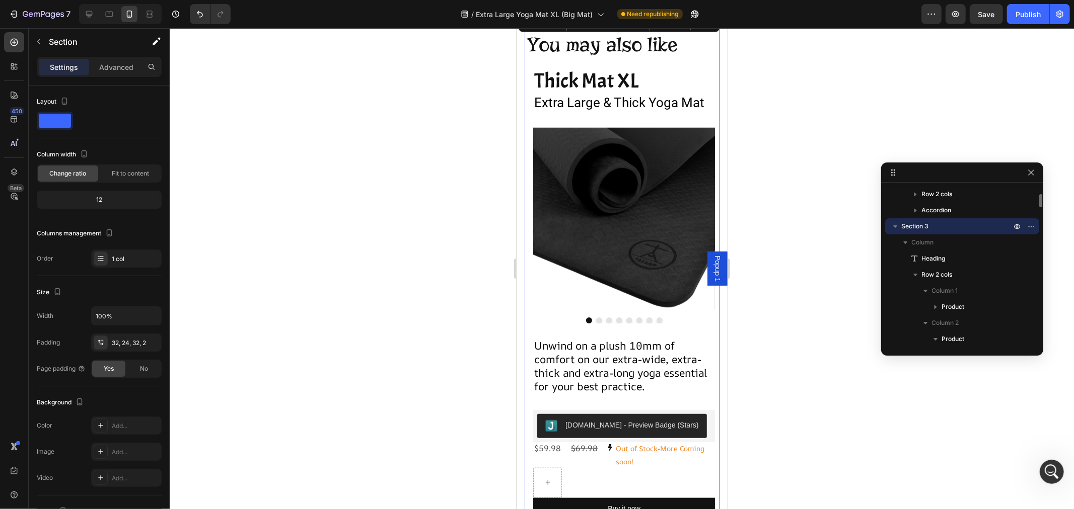
scroll to position [668, 0]
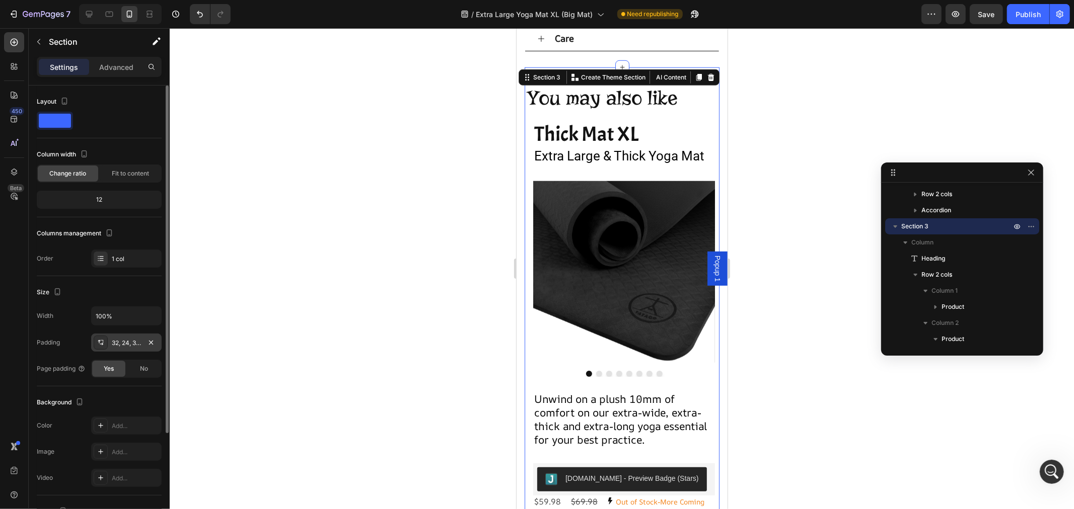
click at [119, 346] on div "32, 24, 32, 2" at bounding box center [126, 343] width 29 height 9
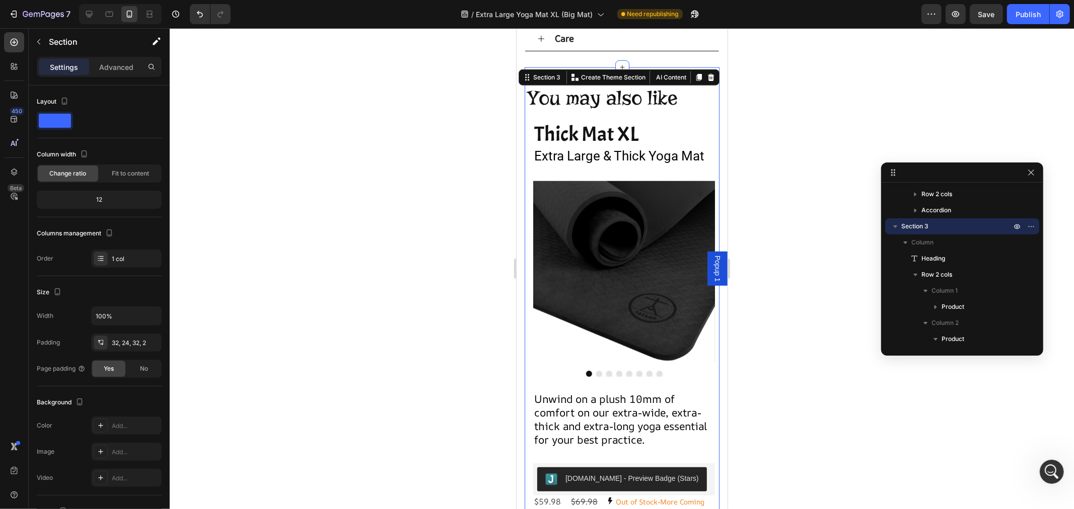
click at [270, 292] on div at bounding box center [622, 268] width 904 height 481
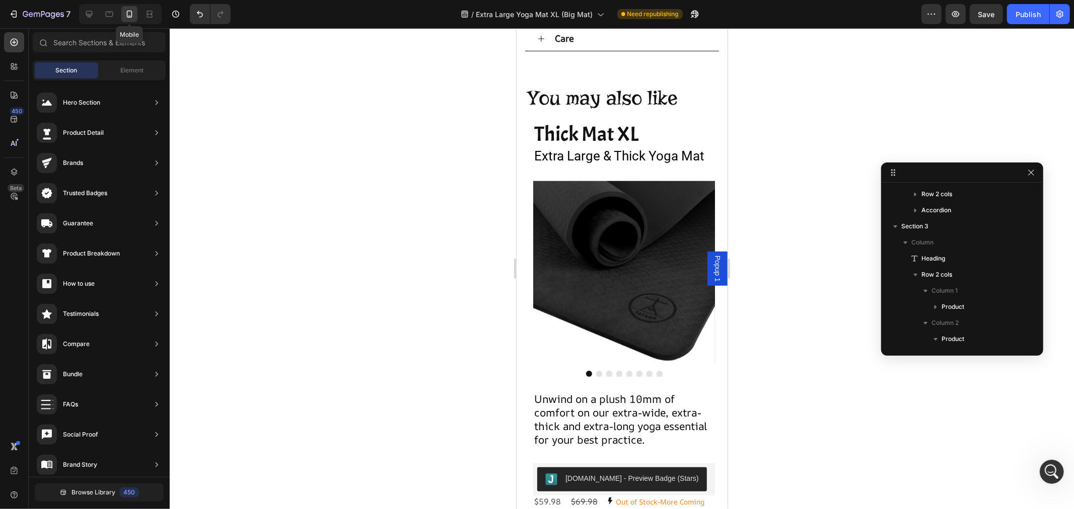
click at [125, 16] on icon at bounding box center [129, 14] width 10 height 10
click at [129, 16] on icon at bounding box center [130, 14] width 6 height 7
click at [88, 15] on icon at bounding box center [89, 14] width 7 height 7
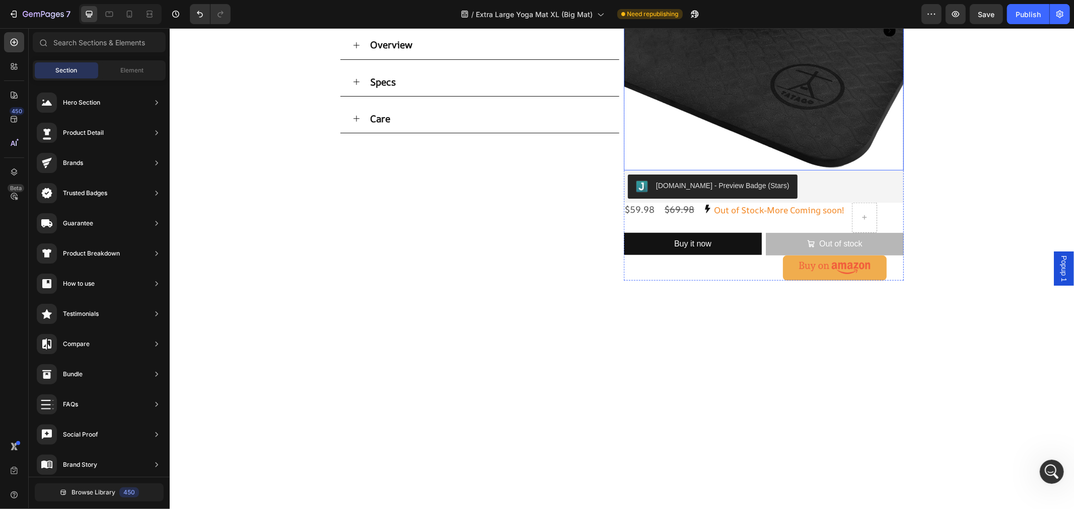
scroll to position [494, 0]
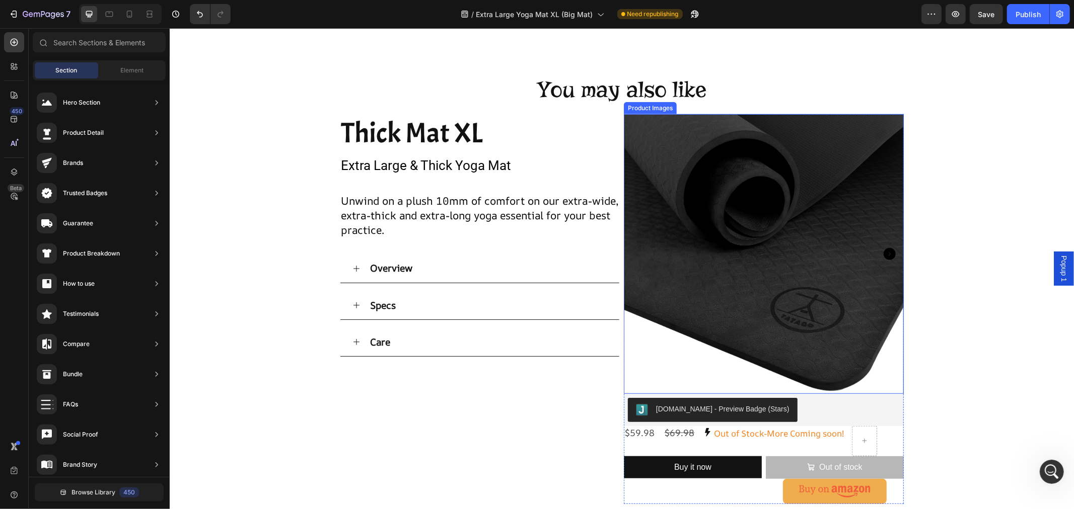
click at [884, 253] on icon "Carousel Next Arrow" at bounding box center [889, 254] width 12 height 12
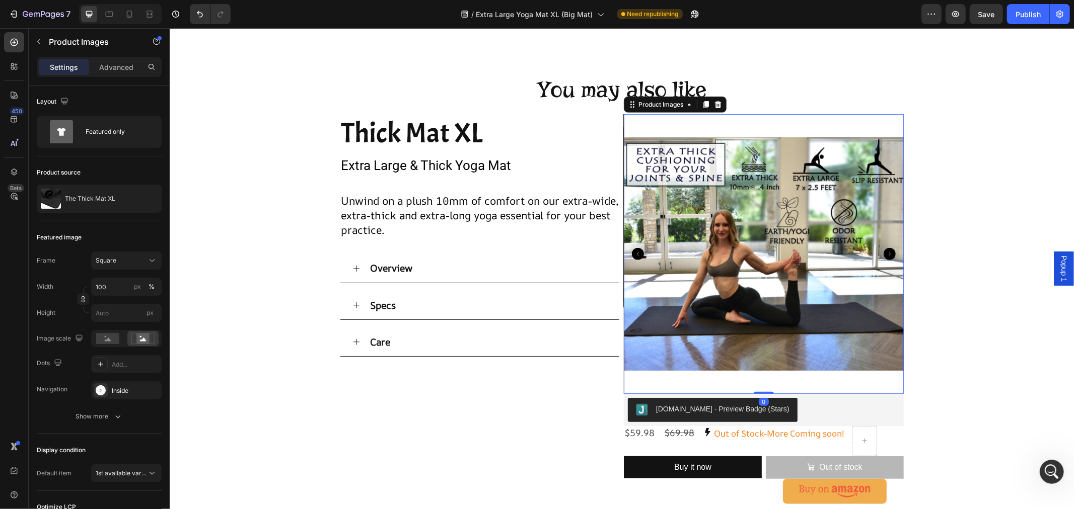
click at [884, 253] on icon "Carousel Next Arrow" at bounding box center [889, 254] width 12 height 12
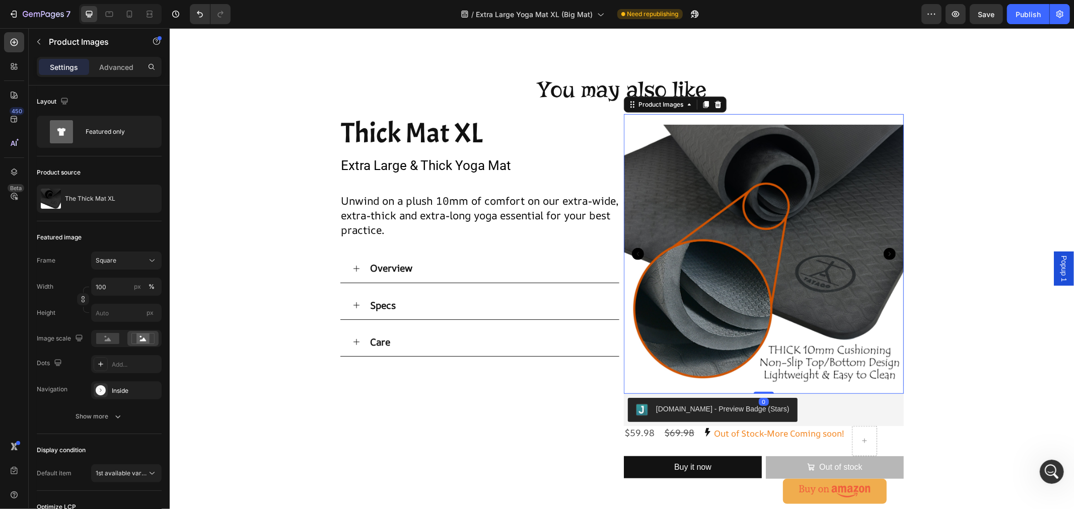
click at [884, 253] on icon "Carousel Next Arrow" at bounding box center [889, 254] width 12 height 12
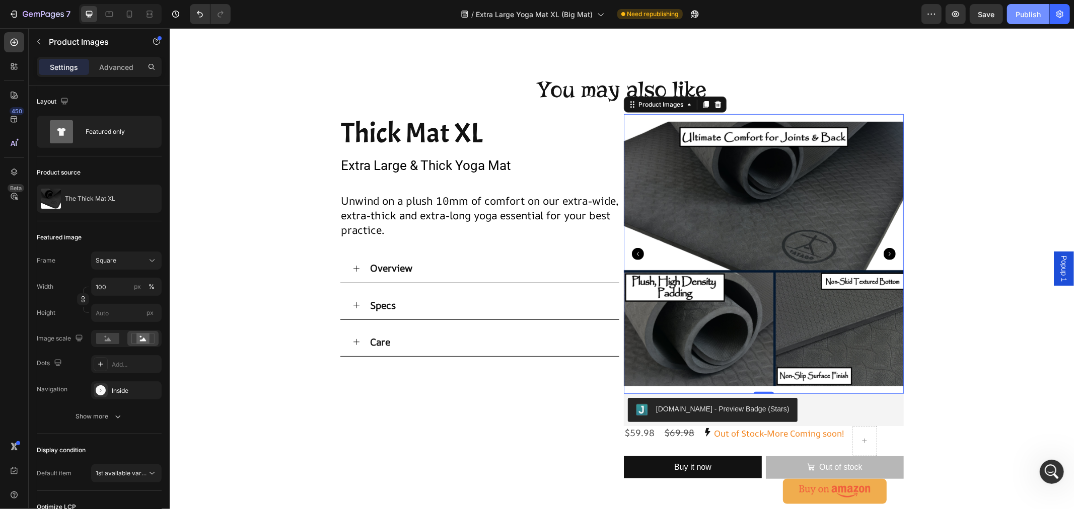
click at [1031, 18] on div "Publish" at bounding box center [1027, 14] width 25 height 11
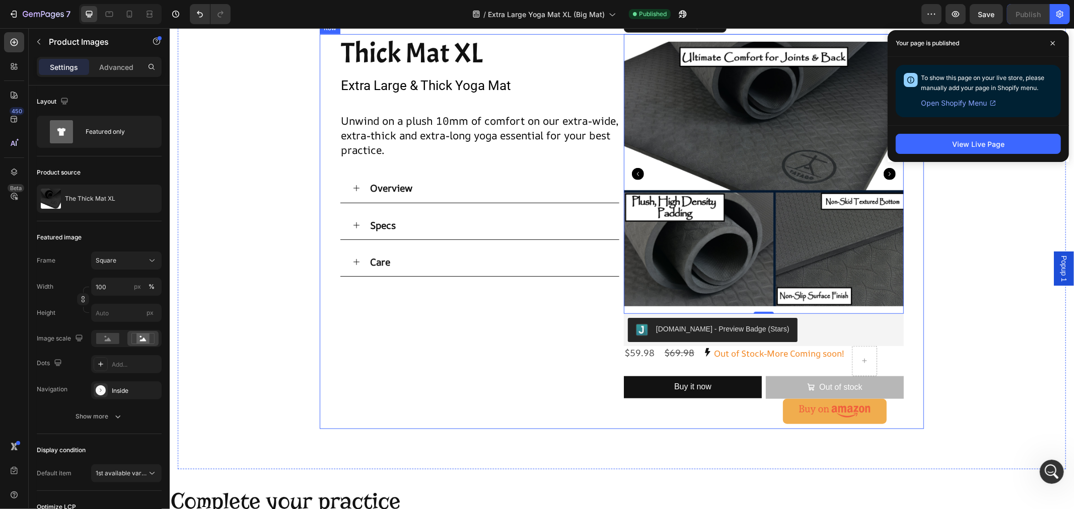
scroll to position [606, 0]
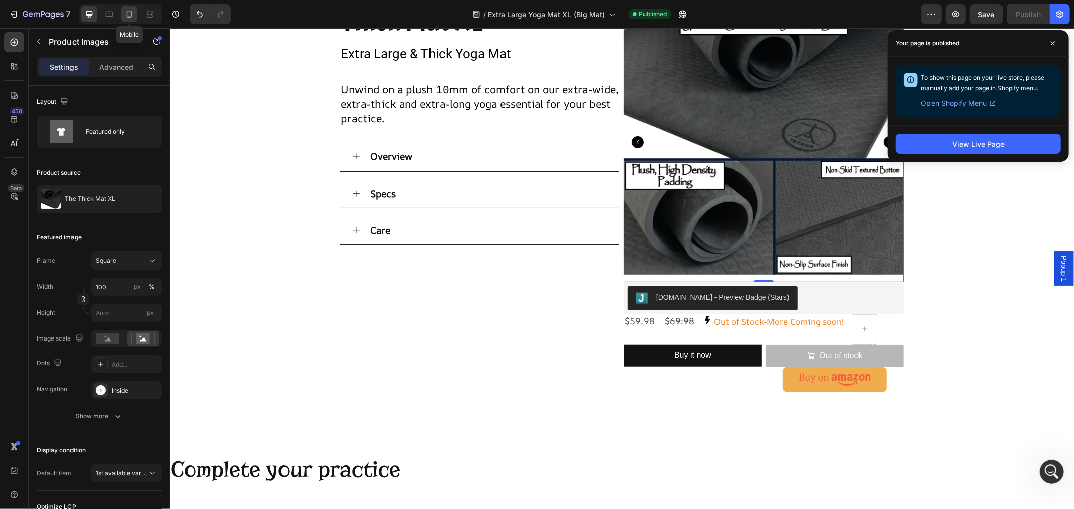
click at [129, 16] on icon at bounding box center [130, 14] width 6 height 7
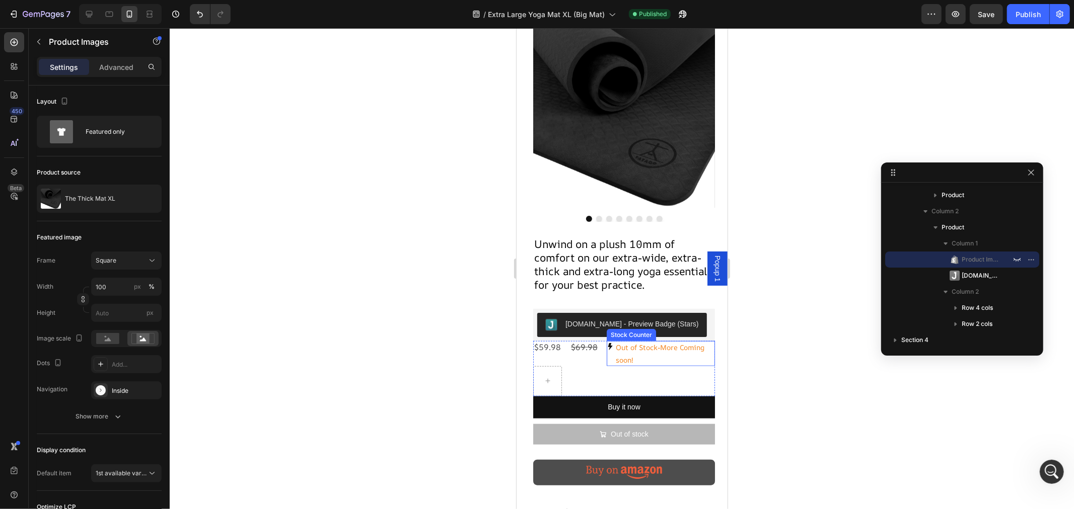
scroll to position [738, 0]
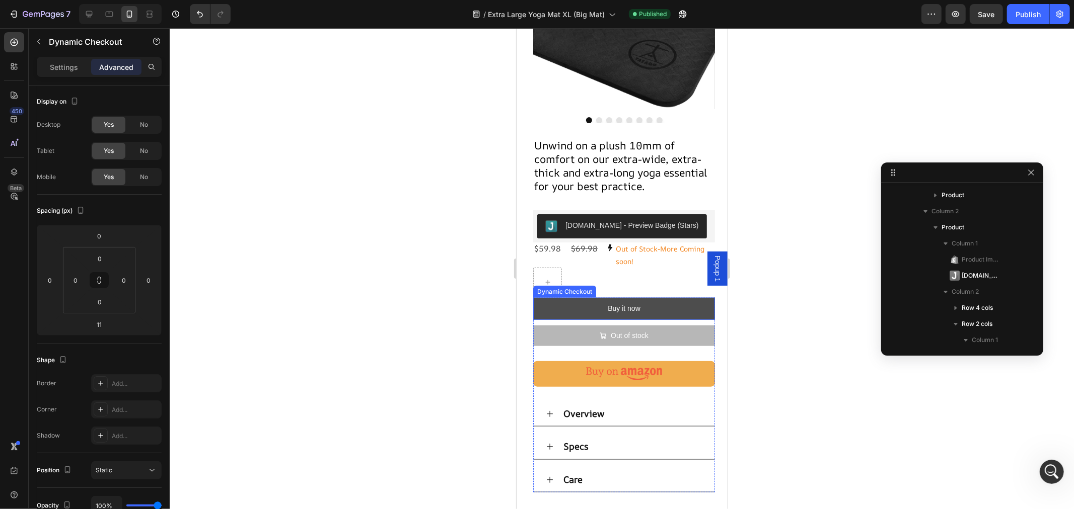
click at [657, 301] on button "Buy it now" at bounding box center [624, 308] width 182 height 22
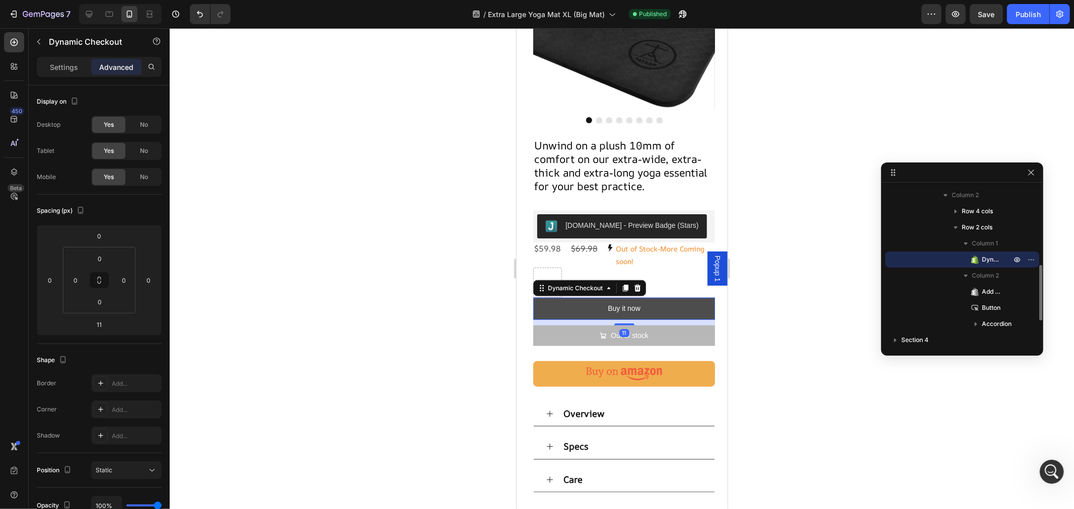
click at [657, 301] on button "Buy it now" at bounding box center [624, 308] width 182 height 22
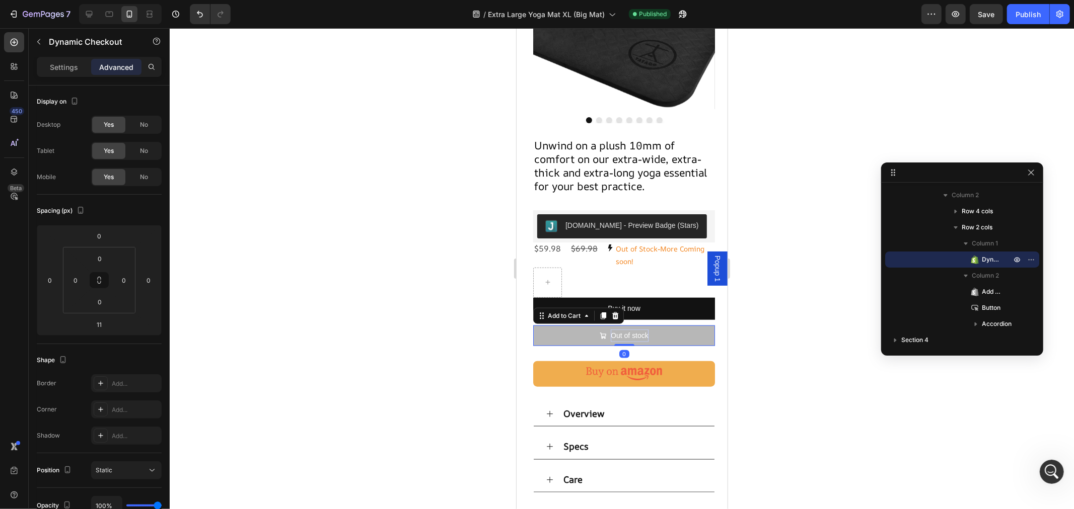
click at [642, 330] on div "Out of stock" at bounding box center [629, 335] width 38 height 13
click at [649, 303] on button "Buy it now" at bounding box center [624, 308] width 182 height 22
click at [634, 284] on icon at bounding box center [637, 288] width 8 height 8
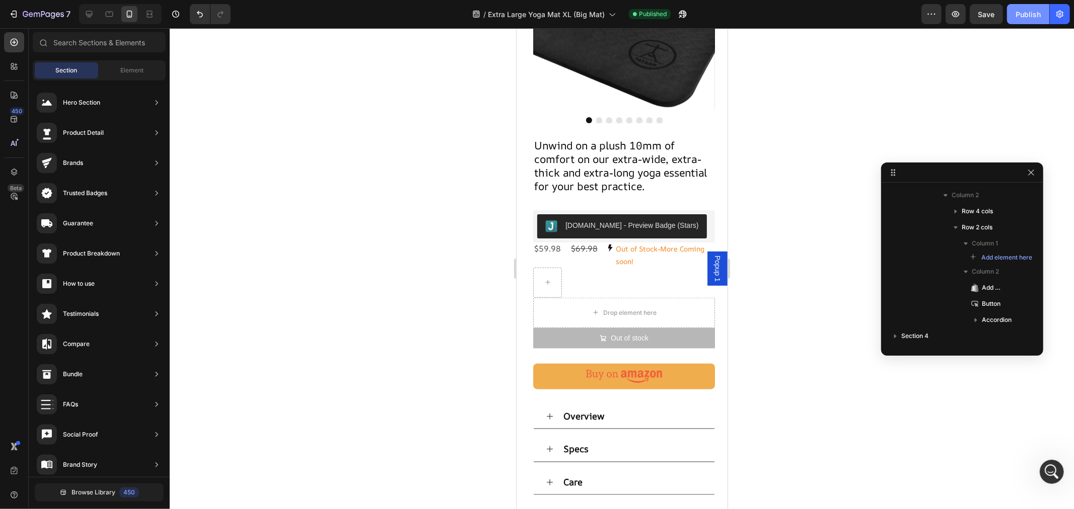
click at [1024, 14] on div "Publish" at bounding box center [1027, 14] width 25 height 11
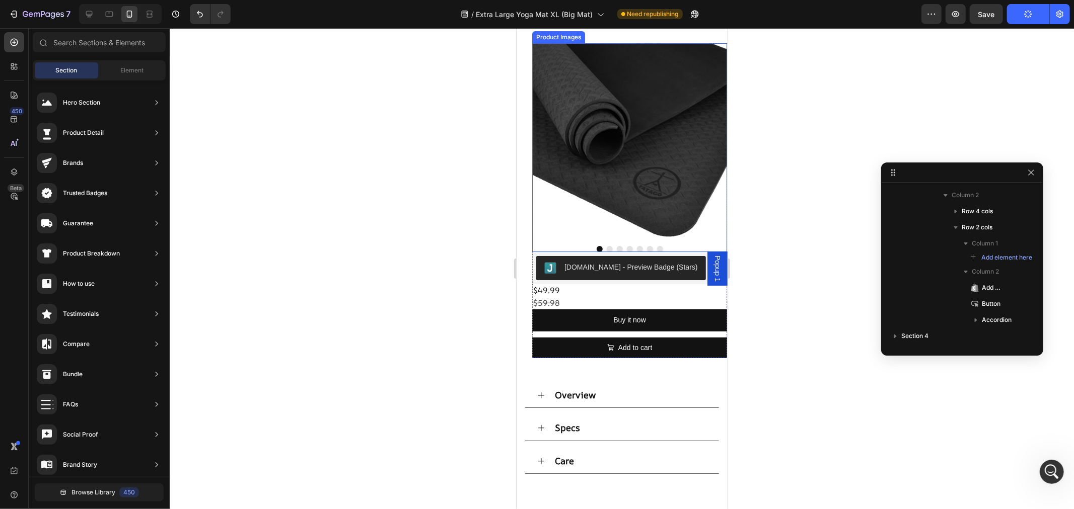
scroll to position [335, 0]
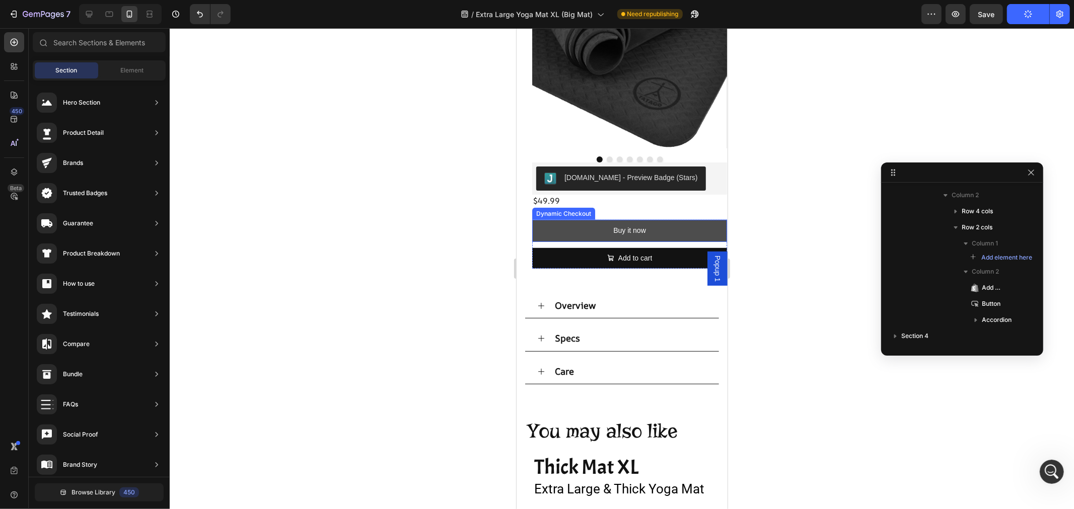
click at [673, 224] on button "Buy it now" at bounding box center [629, 230] width 195 height 22
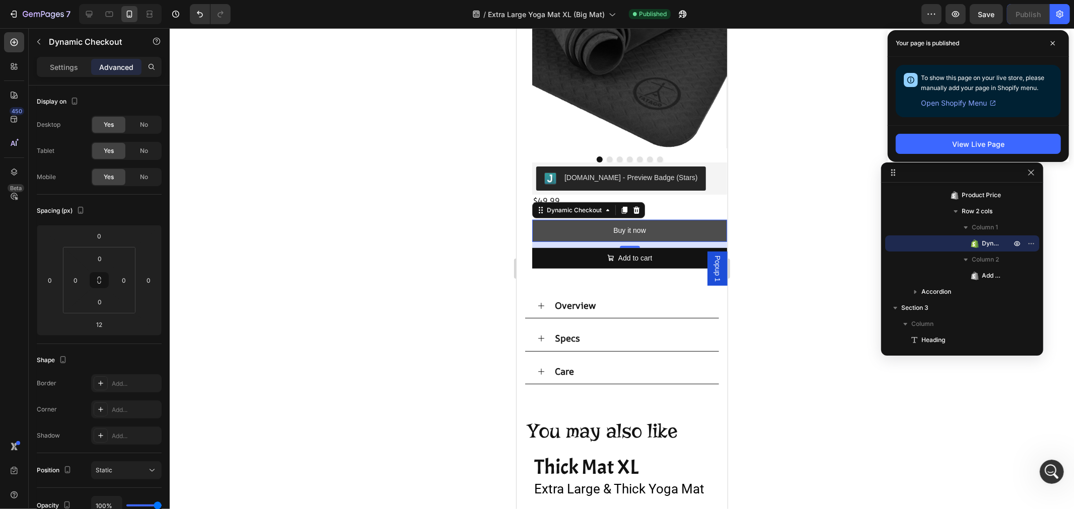
click at [664, 222] on button "Buy it now" at bounding box center [629, 230] width 195 height 22
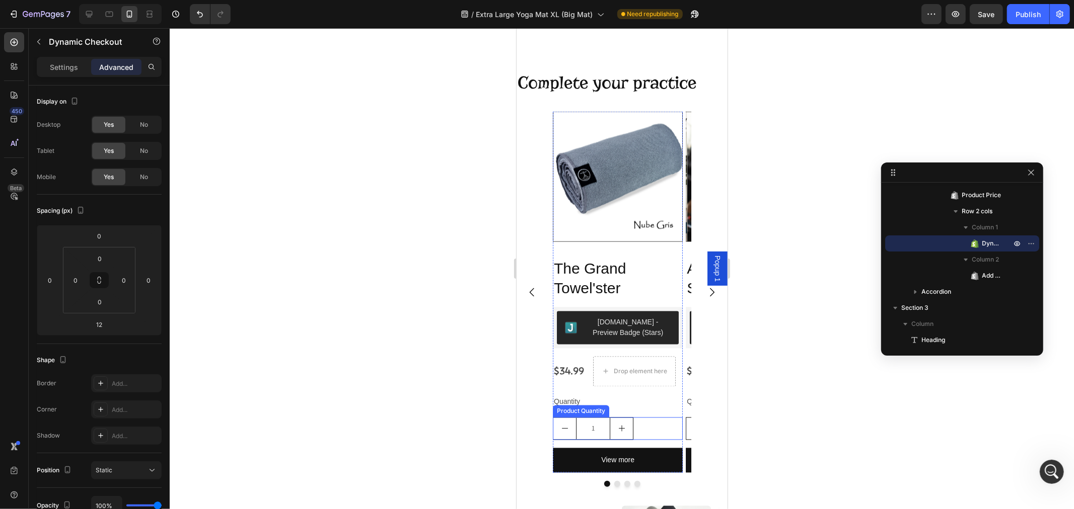
scroll to position [1454, 0]
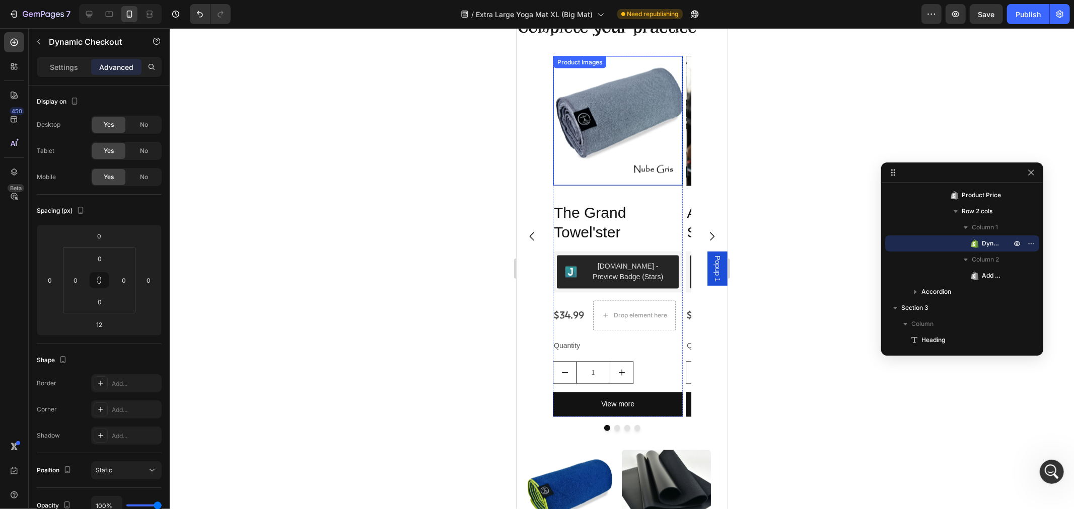
click at [630, 166] on img at bounding box center [617, 120] width 129 height 129
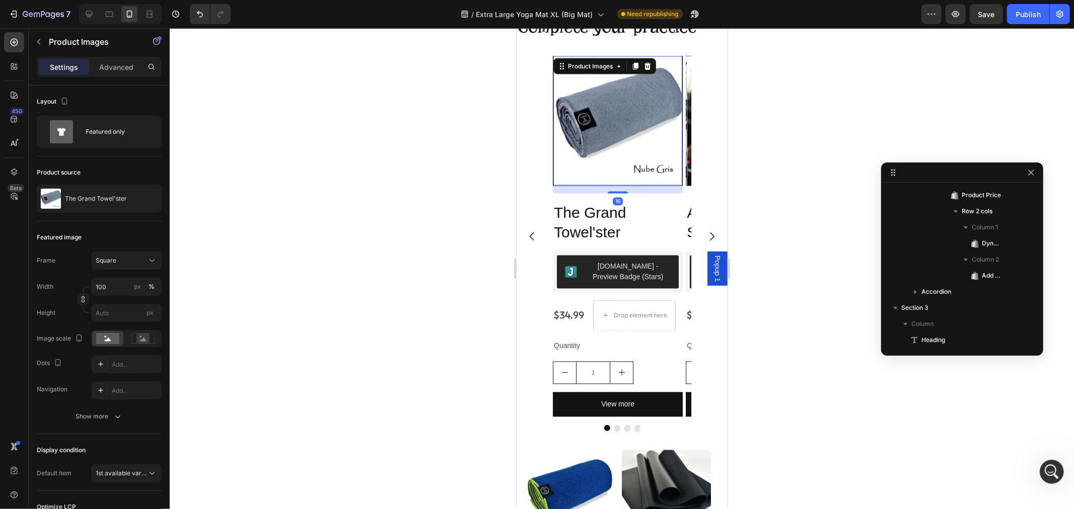
scroll to position [705, 0]
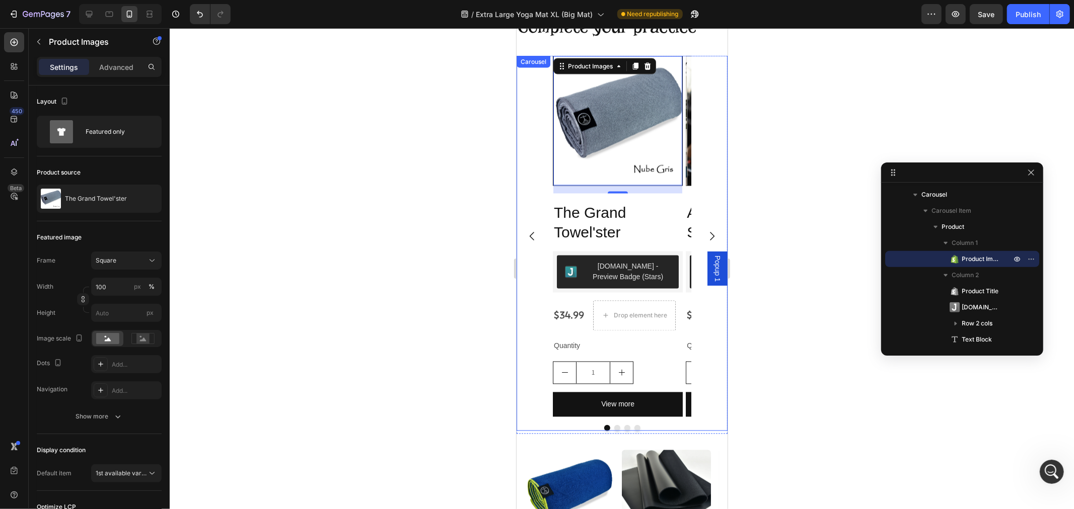
click at [709, 234] on icon "Carousel Next Arrow" at bounding box center [711, 236] width 5 height 9
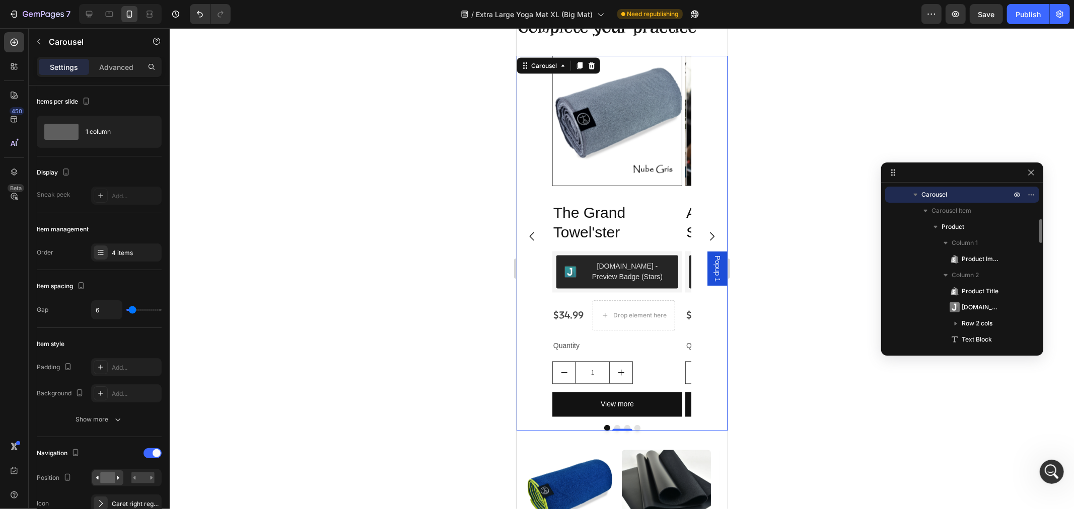
scroll to position [640, 0]
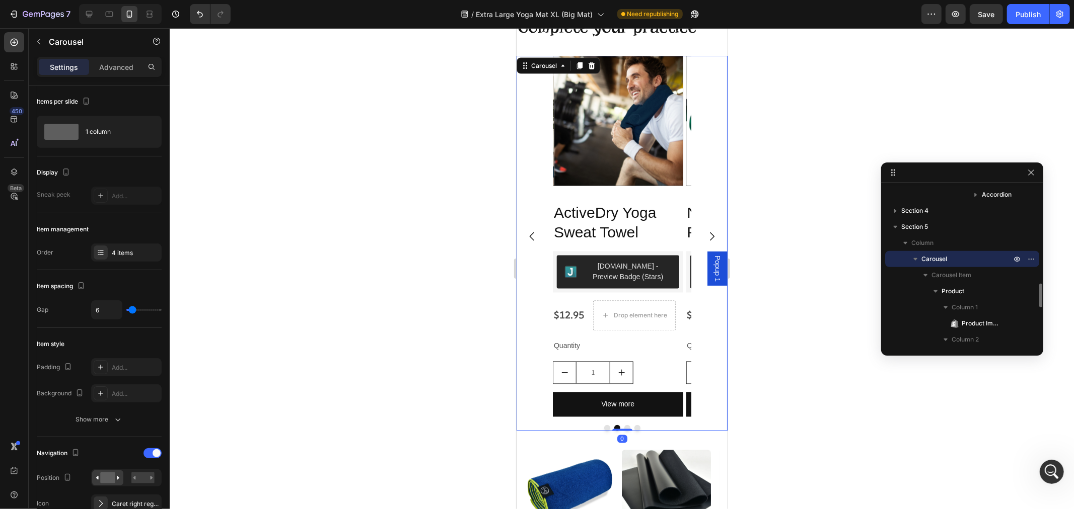
click at [705, 234] on icon "Carousel Next Arrow" at bounding box center [711, 236] width 12 height 12
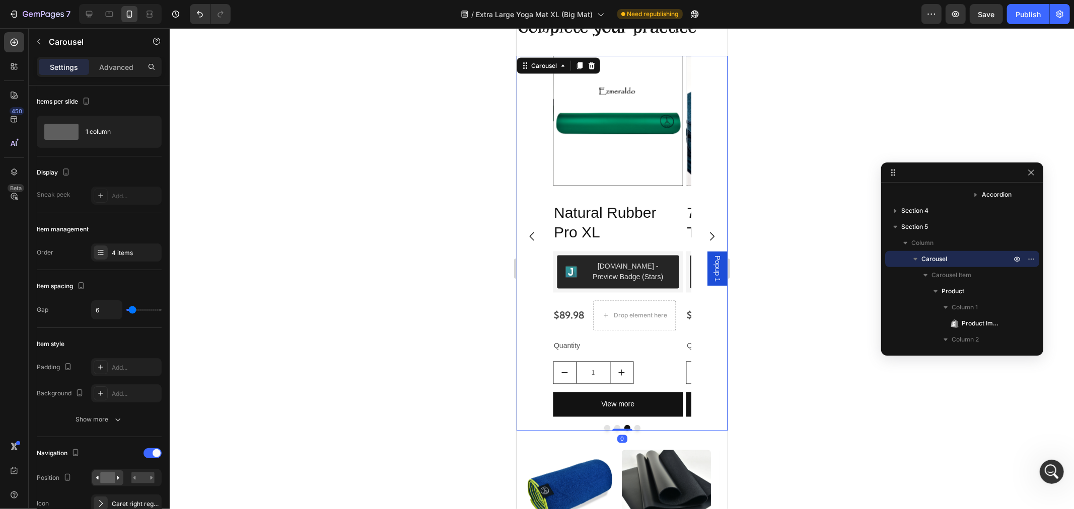
click at [705, 234] on icon "Carousel Next Arrow" at bounding box center [711, 236] width 12 height 12
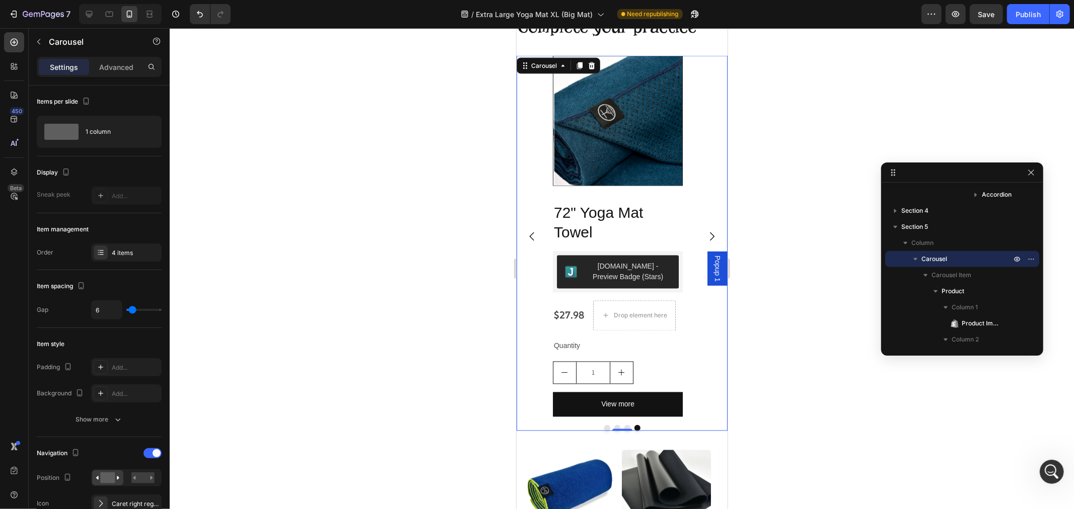
click at [705, 234] on icon "Carousel Next Arrow" at bounding box center [711, 236] width 12 height 12
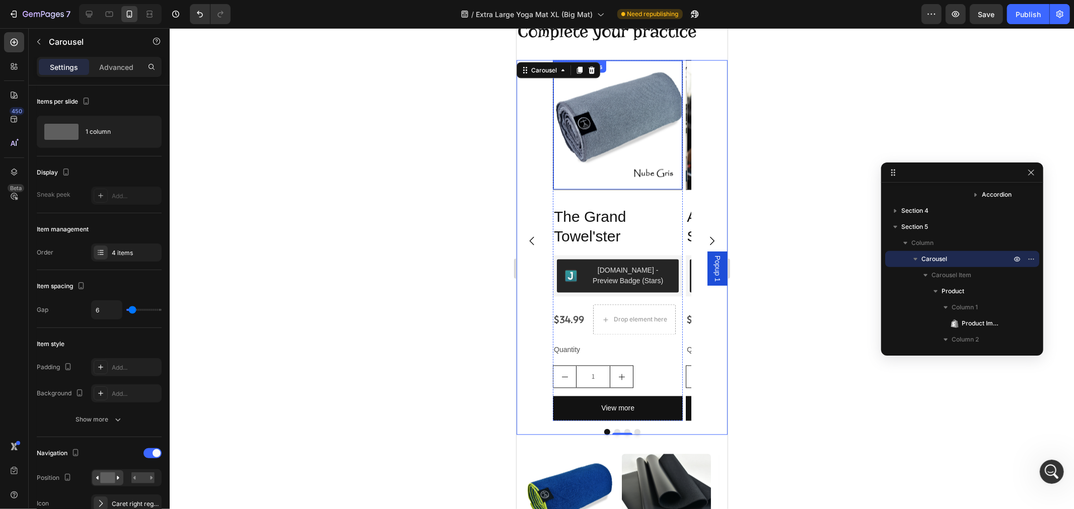
scroll to position [1398, 0]
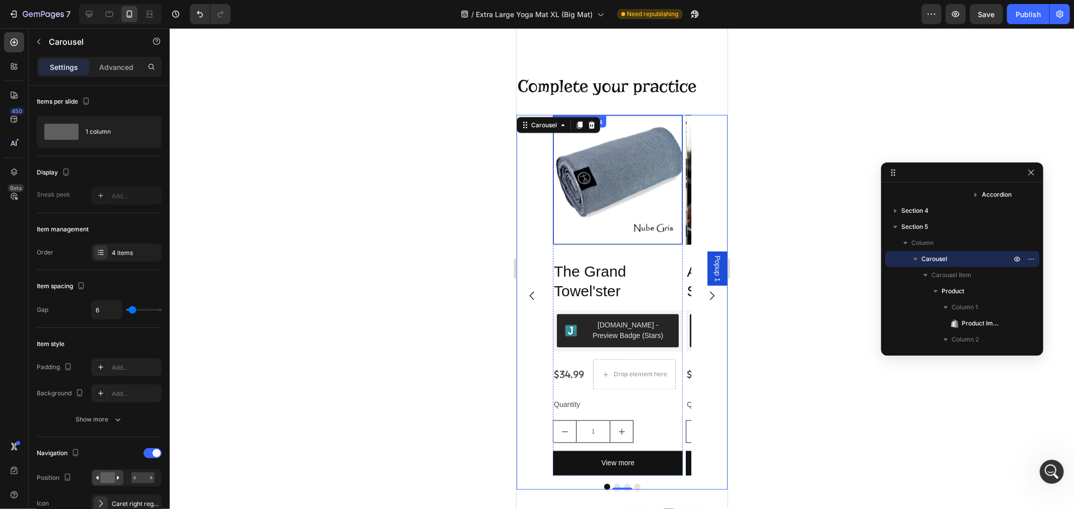
click at [641, 206] on img at bounding box center [617, 179] width 129 height 129
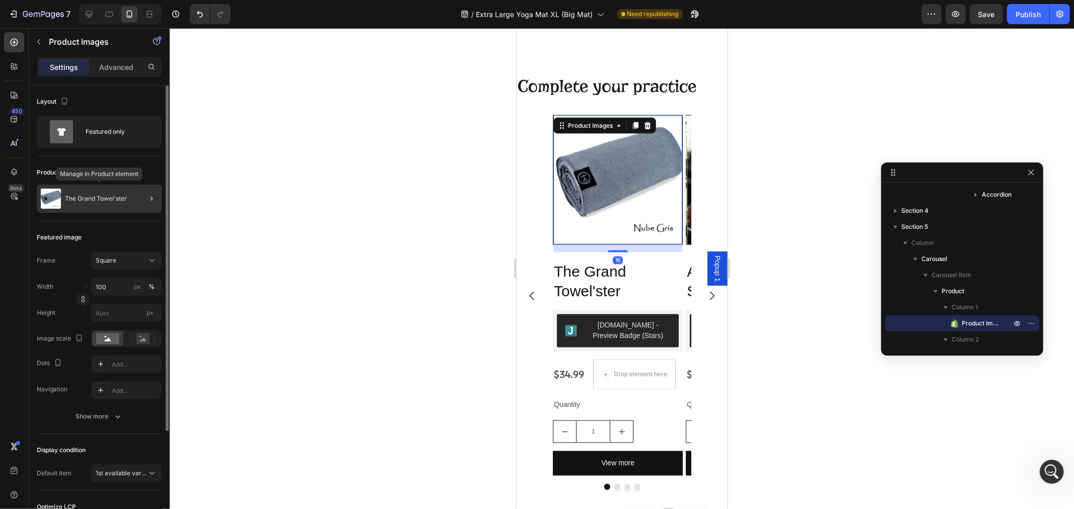
click at [111, 200] on p "The Grand Towel'ster" at bounding box center [96, 198] width 62 height 7
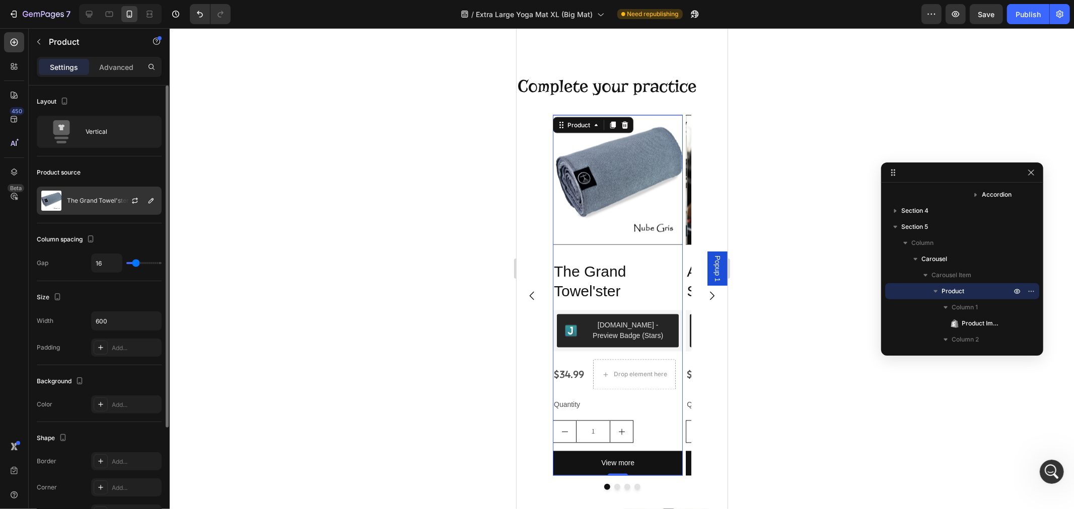
click at [111, 201] on p "The Grand Towel'ster" at bounding box center [98, 200] width 62 height 7
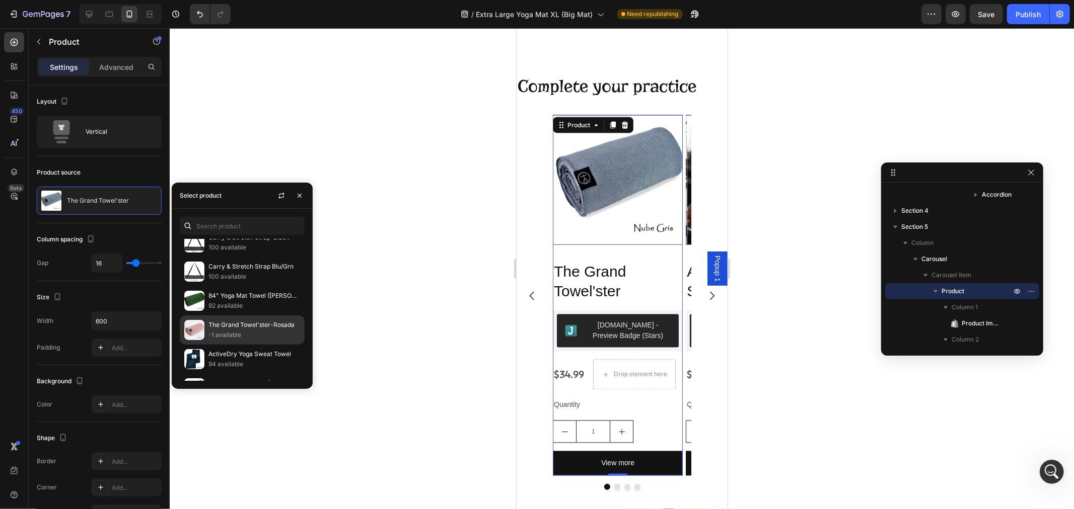
scroll to position [564, 0]
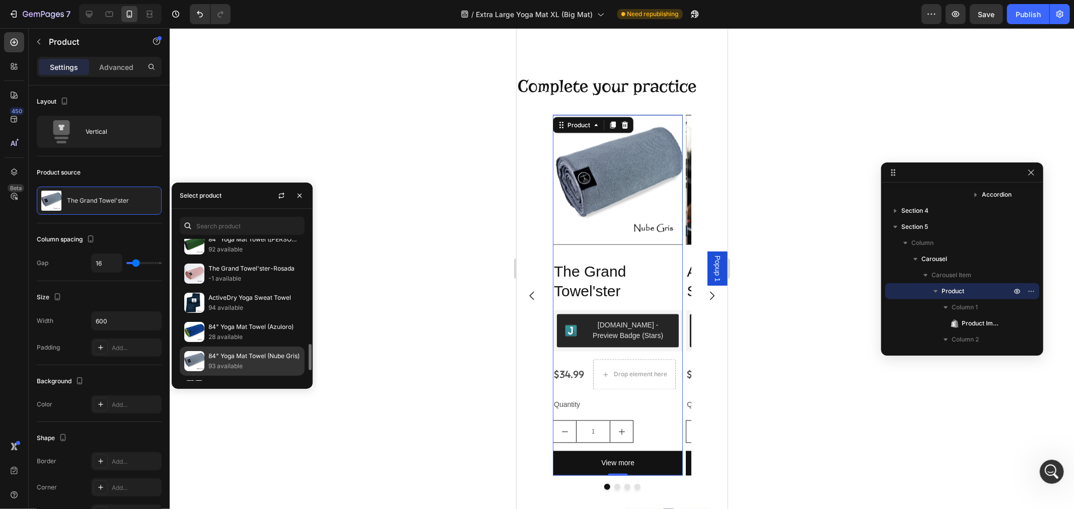
click at [243, 359] on p "84" Yoga Mat Towel (Nube Gris)" at bounding box center [254, 356] width 92 height 10
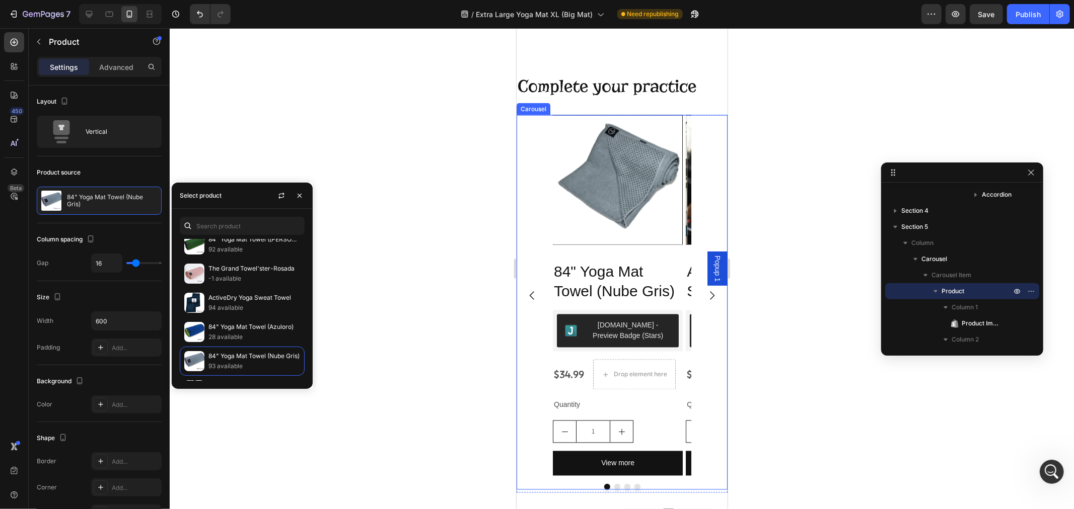
click at [705, 292] on icon "Carousel Next Arrow" at bounding box center [711, 295] width 12 height 12
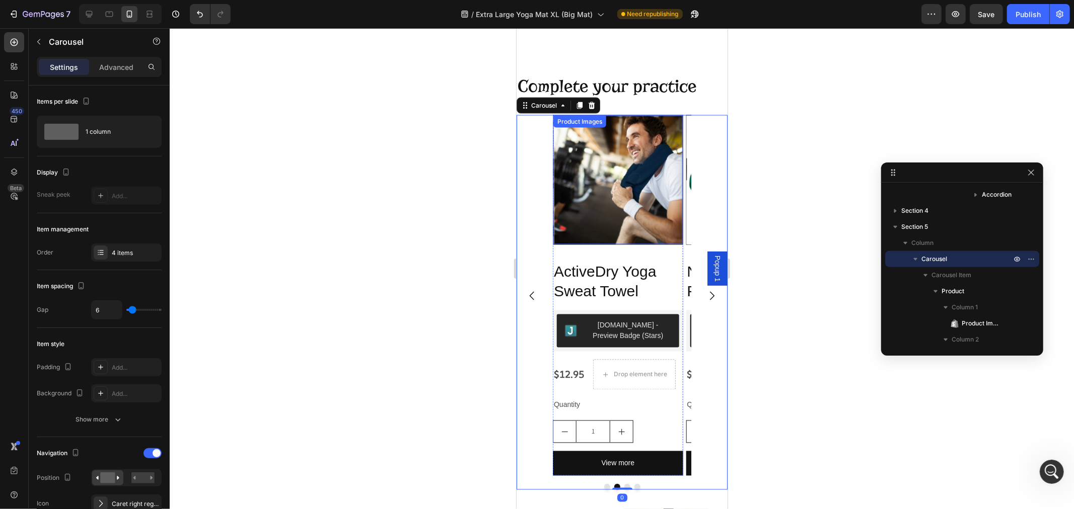
click at [608, 227] on img at bounding box center [618, 179] width 129 height 129
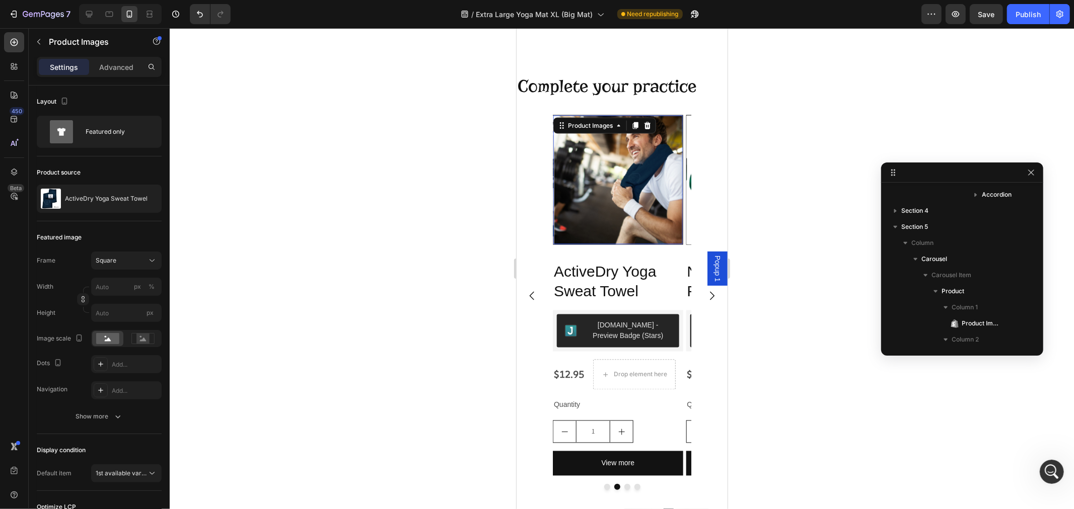
scroll to position [882, 0]
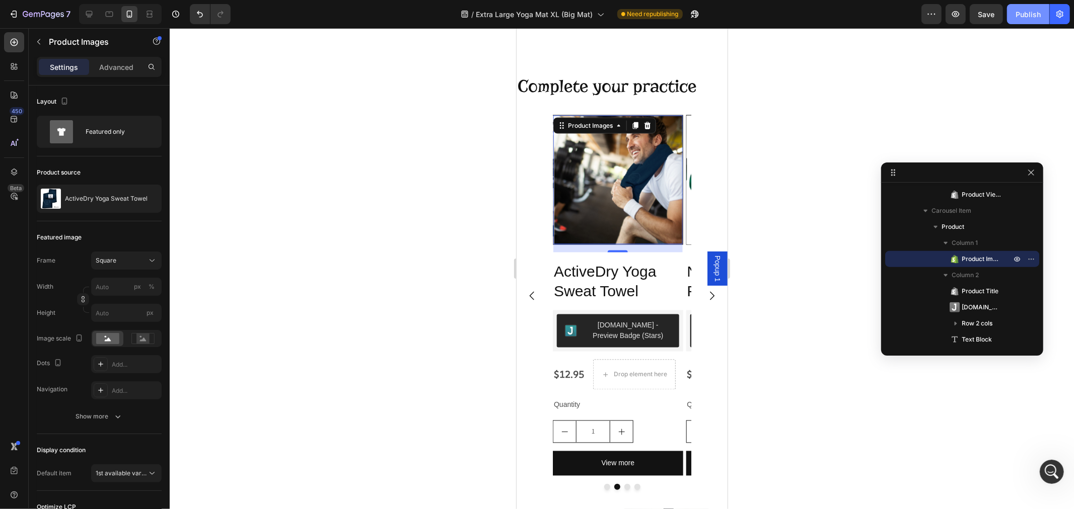
click at [1019, 16] on div "Publish" at bounding box center [1027, 14] width 25 height 11
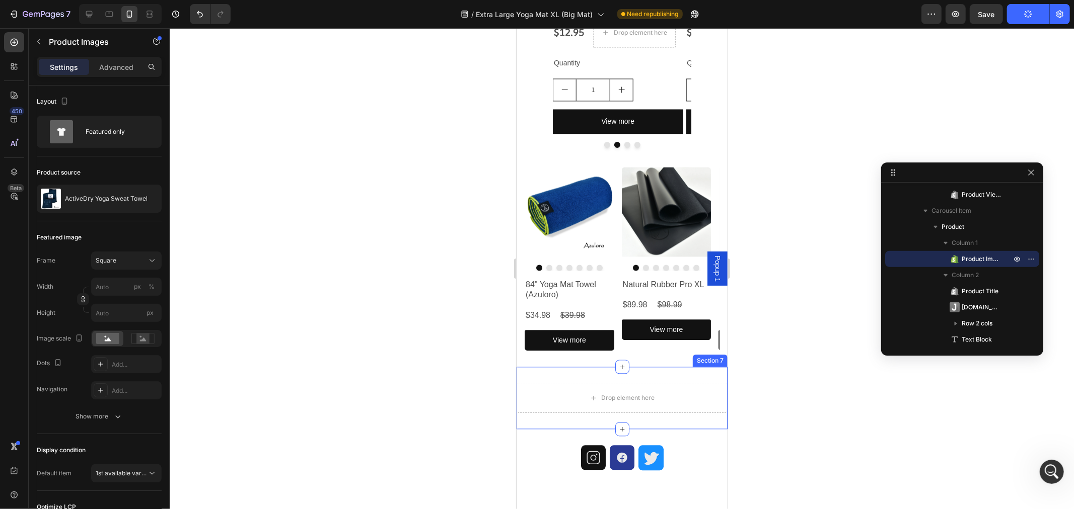
scroll to position [1733, 0]
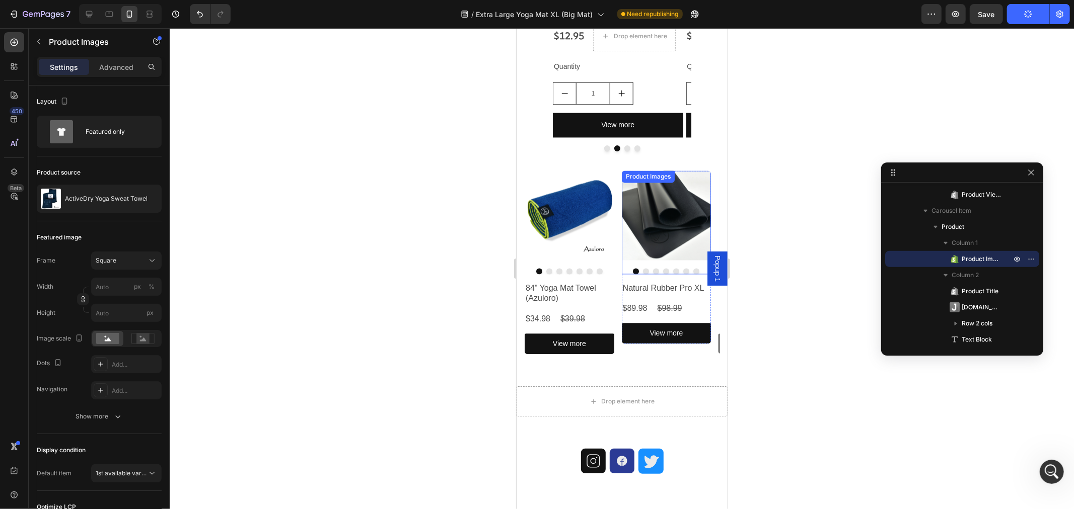
click at [660, 249] on img at bounding box center [666, 215] width 90 height 90
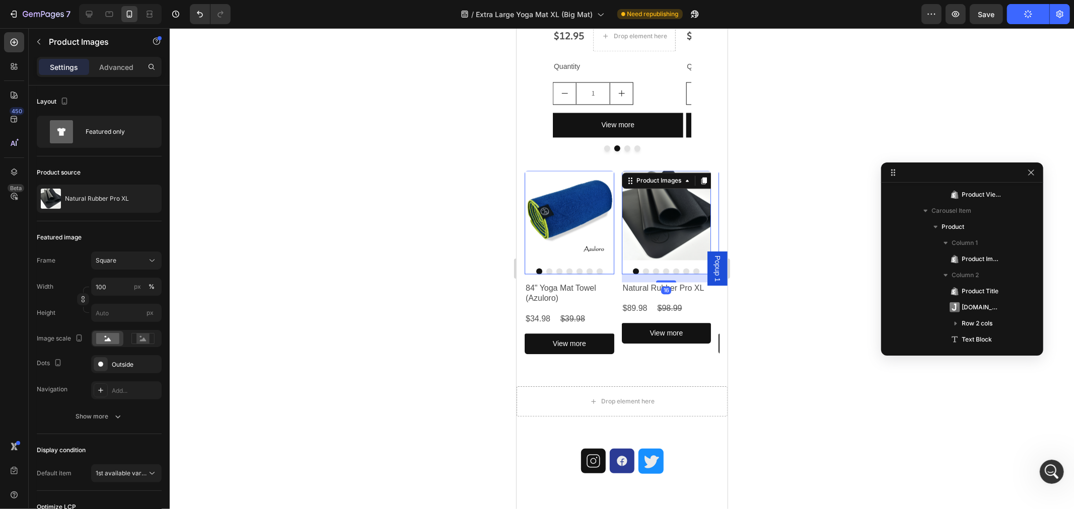
scroll to position [1188, 0]
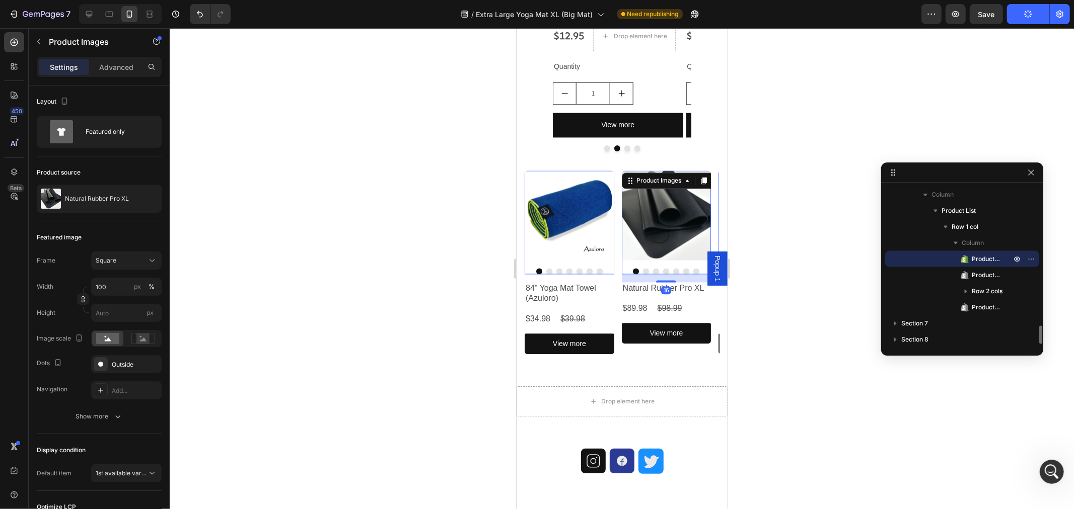
click at [552, 268] on button "Dot" at bounding box center [549, 271] width 6 height 6
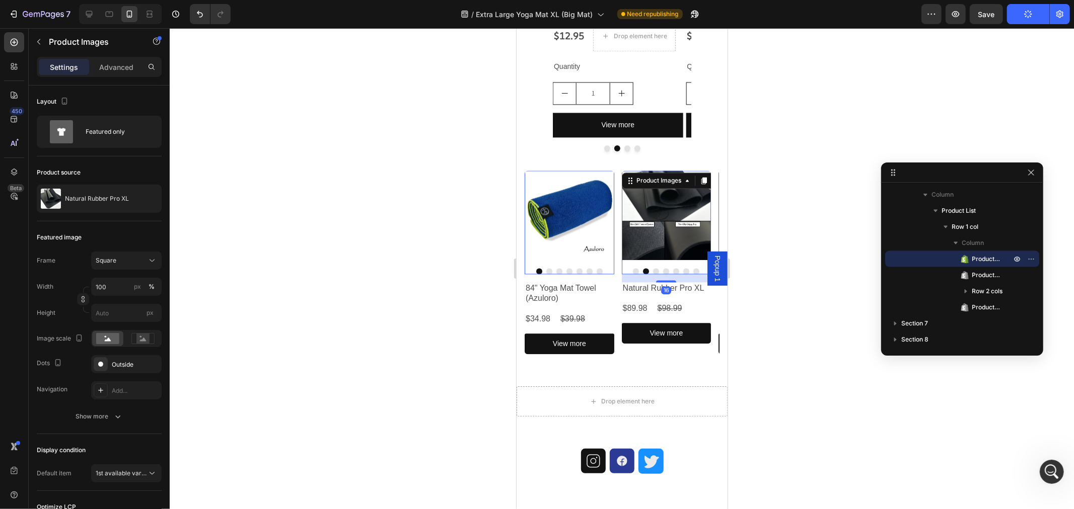
click at [562, 268] on button "Dot" at bounding box center [559, 271] width 6 height 6
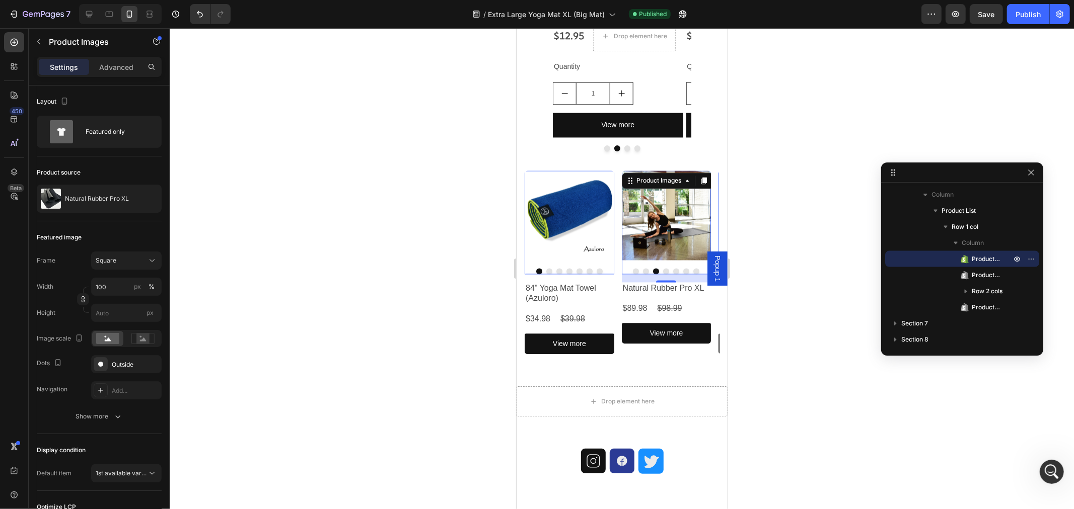
click at [663, 236] on img at bounding box center [666, 215] width 90 height 90
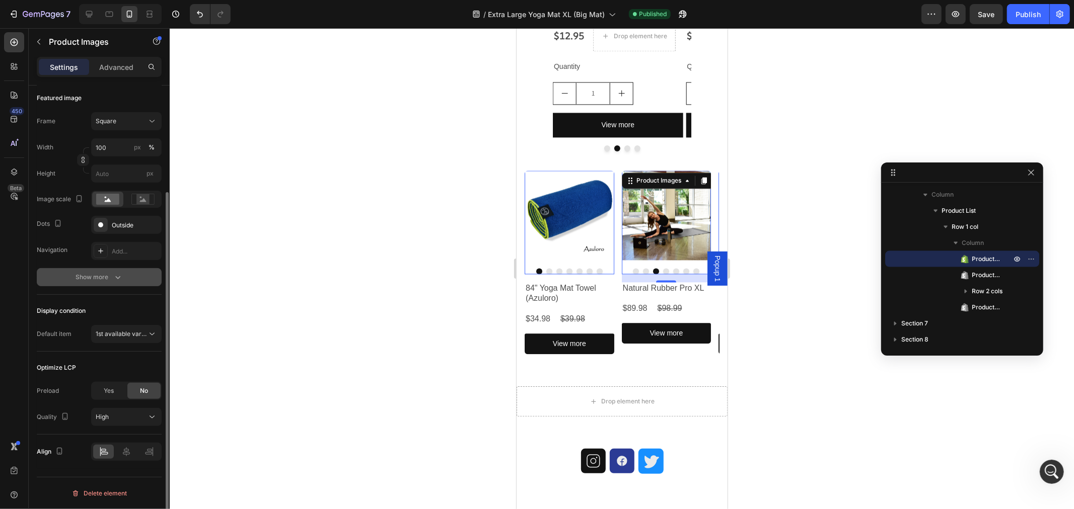
click at [110, 275] on div "Show more" at bounding box center [99, 277] width 47 height 10
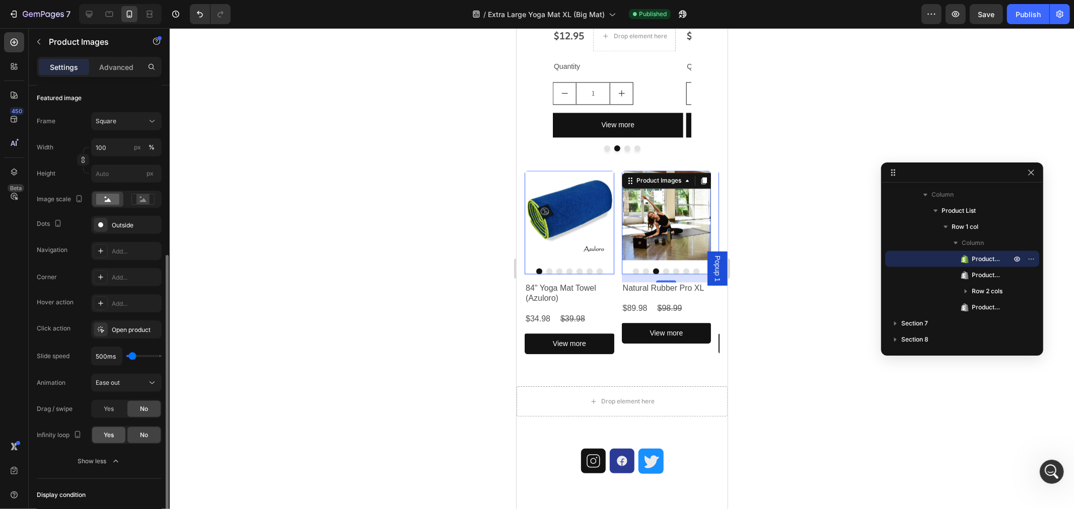
scroll to position [195, 0]
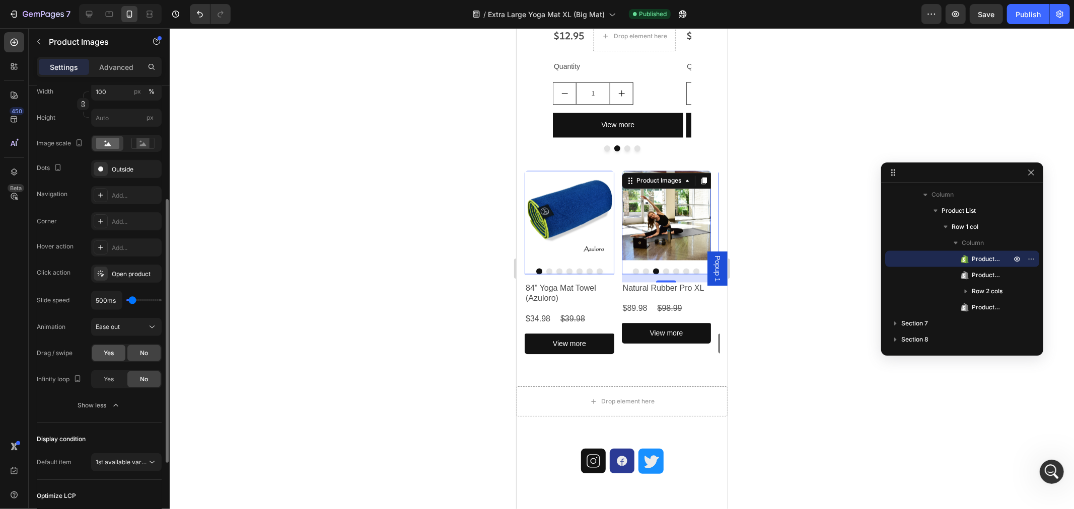
click at [121, 351] on div "Yes" at bounding box center [108, 353] width 33 height 16
click at [112, 376] on span "Yes" at bounding box center [109, 379] width 10 height 9
click at [570, 242] on img at bounding box center [569, 215] width 90 height 90
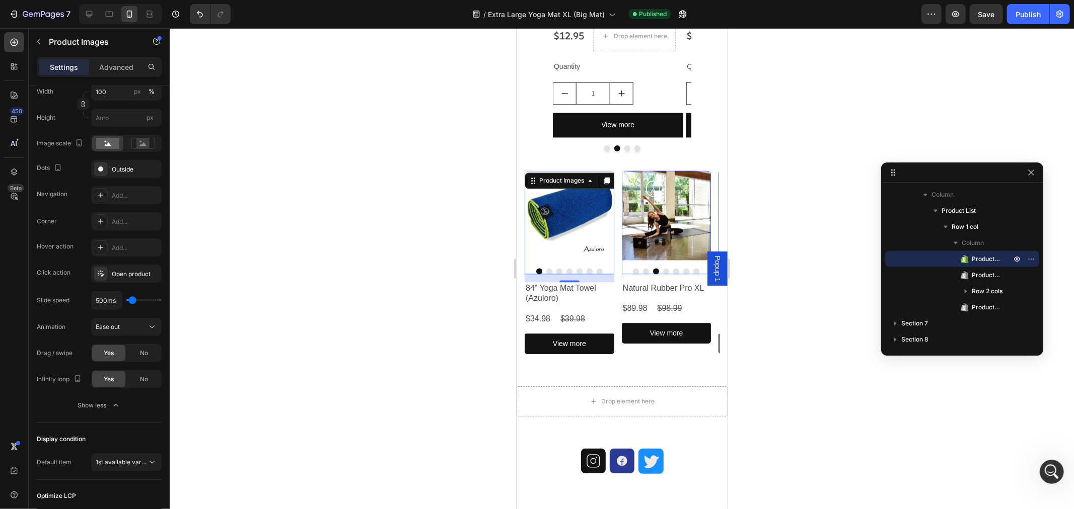
click at [643, 231] on img at bounding box center [666, 215] width 90 height 90
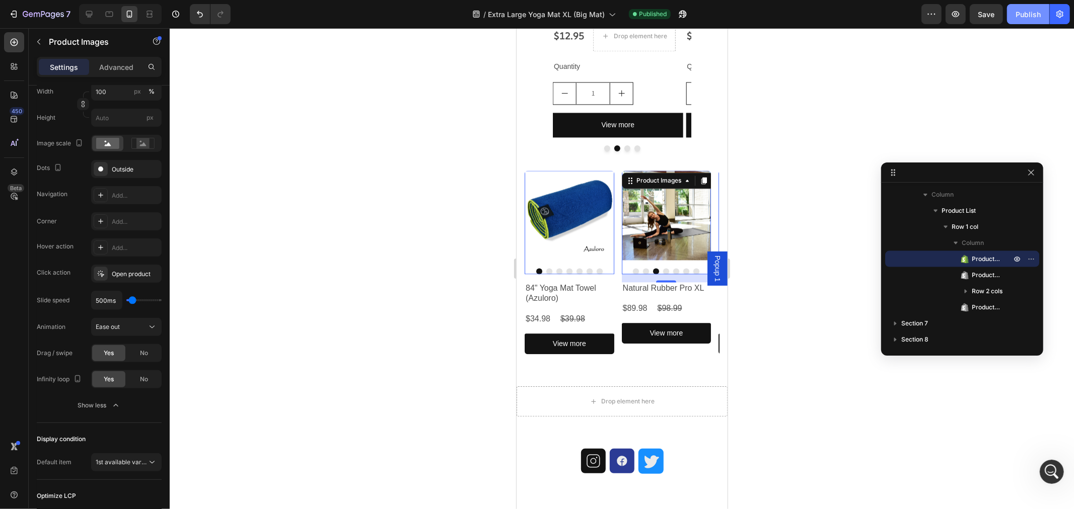
click at [1027, 5] on button "Publish" at bounding box center [1028, 14] width 42 height 20
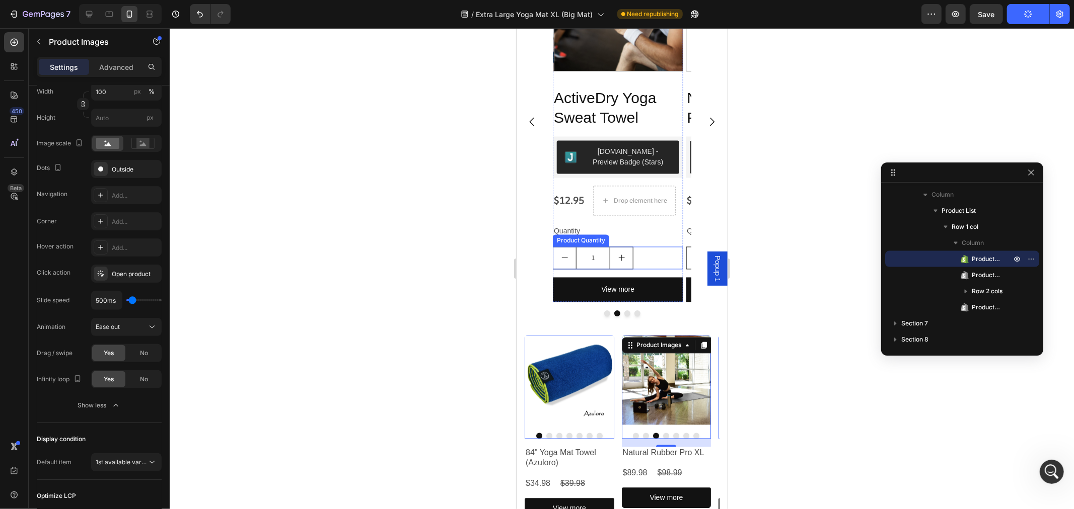
scroll to position [1622, 0]
